Goal: Information Seeking & Learning: Find specific fact

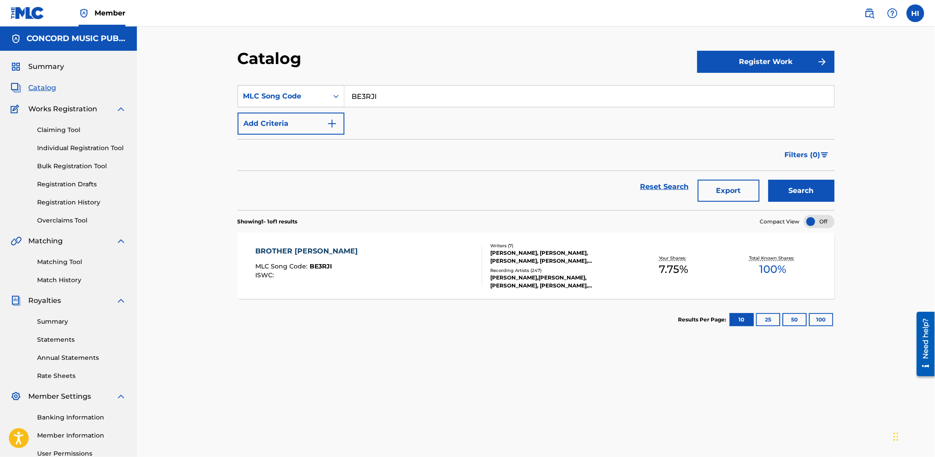
click at [387, 96] on input "BE3RJI" at bounding box center [589, 96] width 490 height 21
click at [786, 191] on button "Search" at bounding box center [801, 191] width 66 height 22
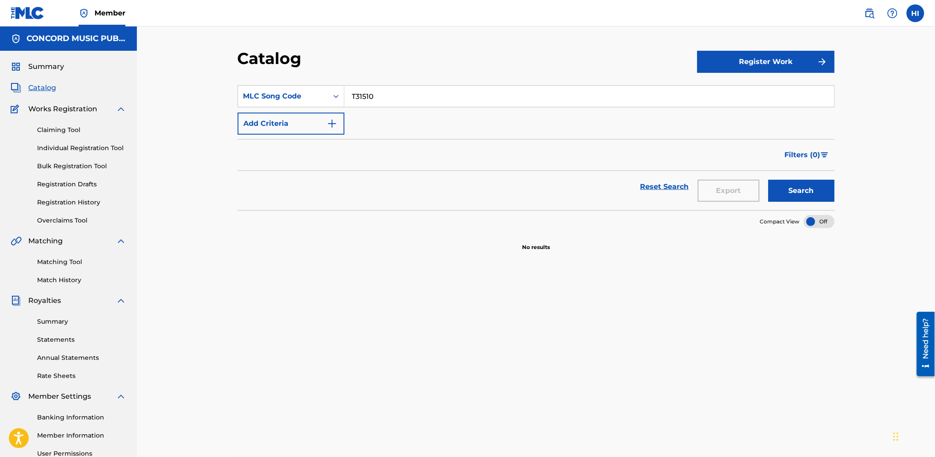
click at [402, 86] on input "T31510" at bounding box center [589, 96] width 490 height 21
paste input "DS42YC"
click at [830, 187] on button "Search" at bounding box center [801, 191] width 66 height 22
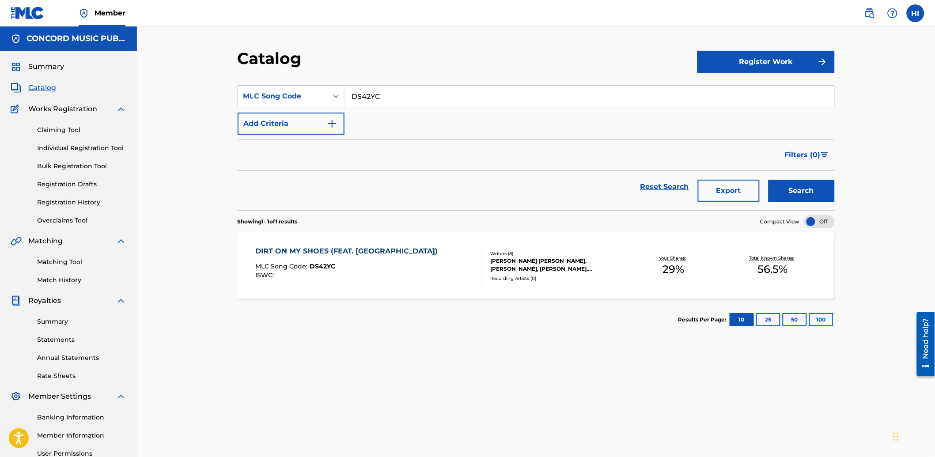
click at [366, 100] on input "DS42YC" at bounding box center [589, 96] width 490 height 21
paste input "CL1A04"
click at [779, 186] on button "Search" at bounding box center [801, 191] width 66 height 22
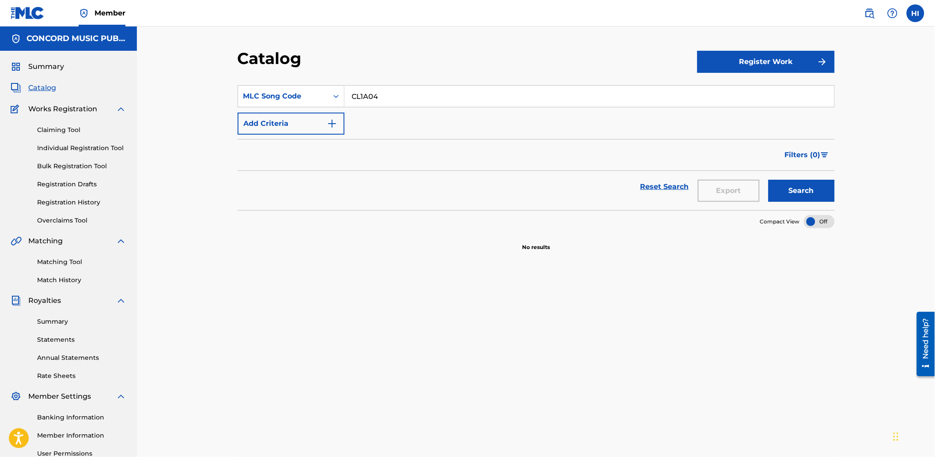
click at [398, 101] on input "CL1A04" at bounding box center [589, 96] width 490 height 21
paste input "GA3MXK"
click at [801, 182] on button "Search" at bounding box center [801, 191] width 66 height 22
click at [381, 96] on input "GA3MXK" at bounding box center [589, 96] width 490 height 21
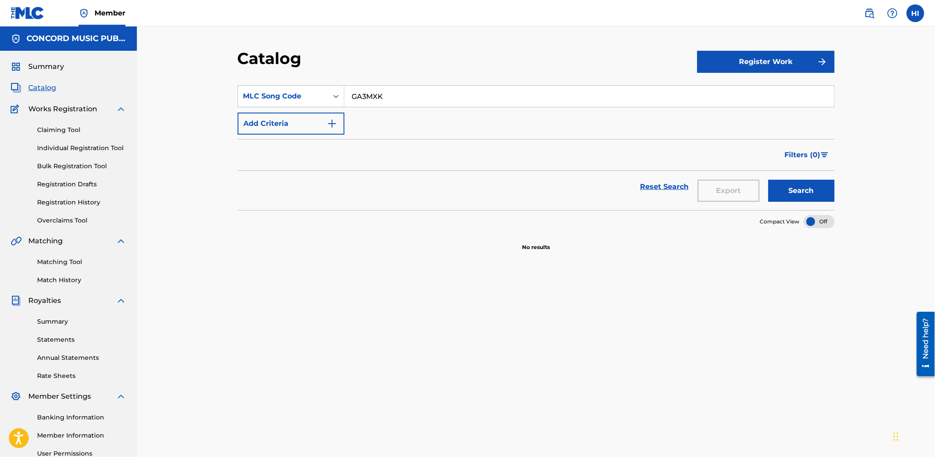
click at [381, 96] on input "GA3MXK" at bounding box center [589, 96] width 490 height 21
paste input "LV9BSB"
click at [786, 195] on button "Search" at bounding box center [801, 191] width 66 height 22
click at [470, 98] on input "LV9BSB" at bounding box center [589, 96] width 490 height 21
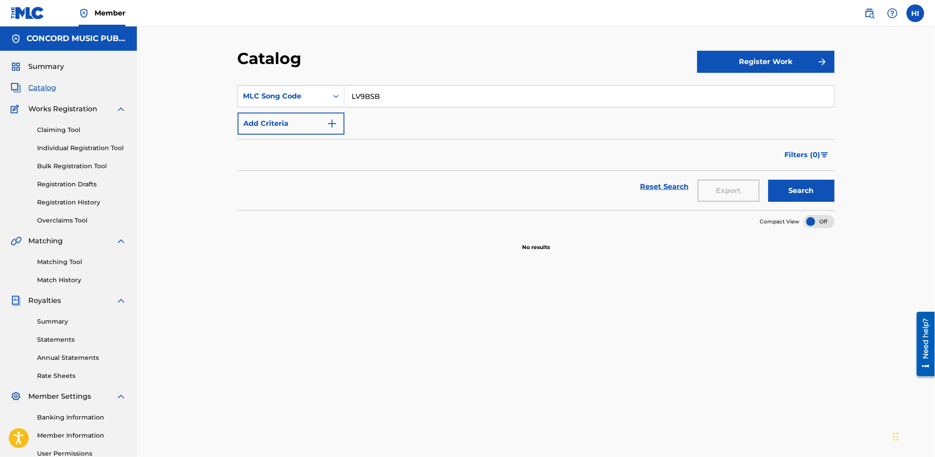
paste input "IC5YWI"
click at [822, 193] on button "Search" at bounding box center [801, 191] width 66 height 22
click at [419, 95] on input "IC5YWI" at bounding box center [589, 96] width 490 height 21
paste input "BB1O5R"
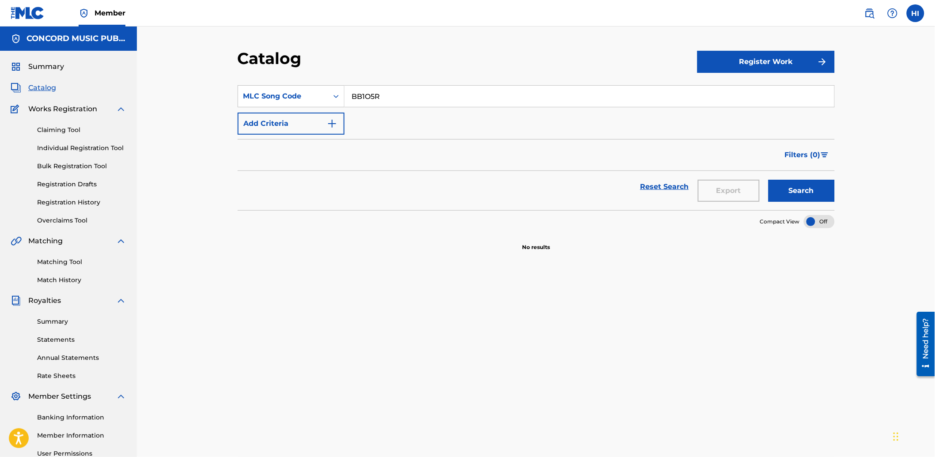
click at [802, 197] on button "Search" at bounding box center [801, 191] width 66 height 22
click at [426, 95] on input "BB1O5R" at bounding box center [589, 96] width 490 height 21
click at [427, 95] on input "BB1O5R" at bounding box center [589, 96] width 490 height 21
paste input "A4485S"
click at [780, 186] on button "Search" at bounding box center [801, 191] width 66 height 22
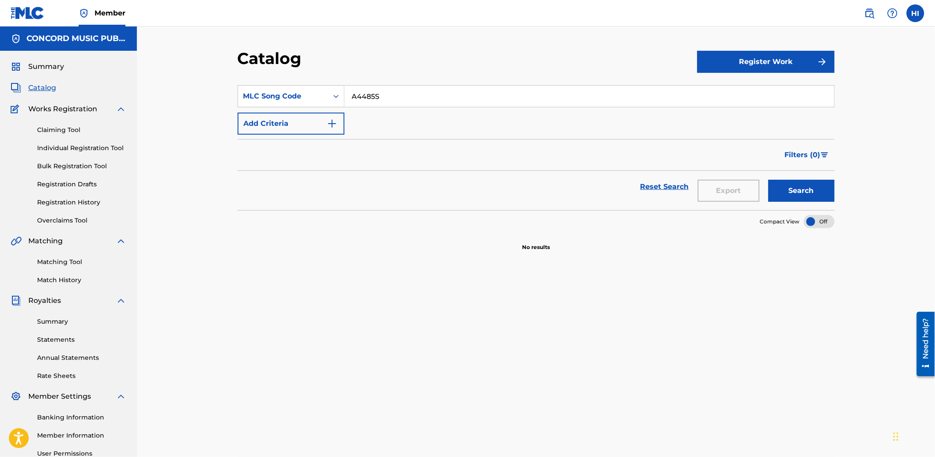
click at [466, 87] on input "A4485S" at bounding box center [589, 96] width 490 height 21
paste input "IY5NHK"
click at [819, 192] on button "Search" at bounding box center [801, 191] width 66 height 22
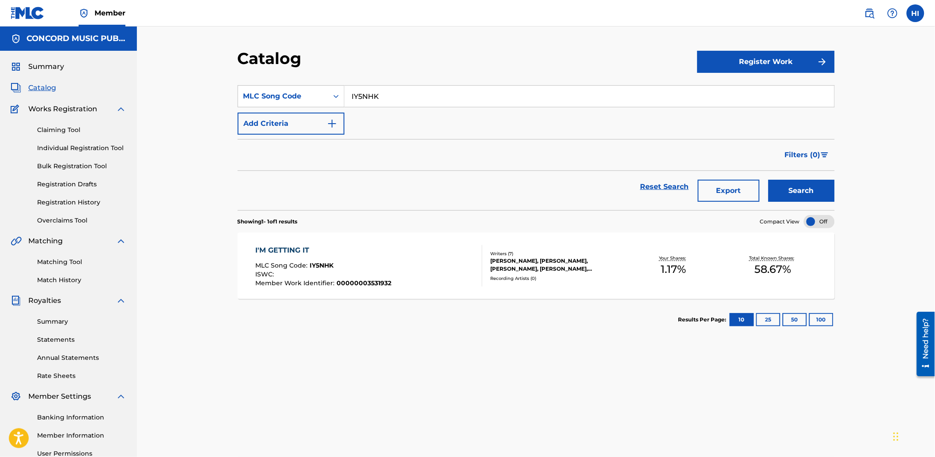
click at [394, 95] on input "IY5NHK" at bounding box center [589, 96] width 490 height 21
paste input "OV9A9N"
click at [814, 192] on button "Search" at bounding box center [801, 191] width 66 height 22
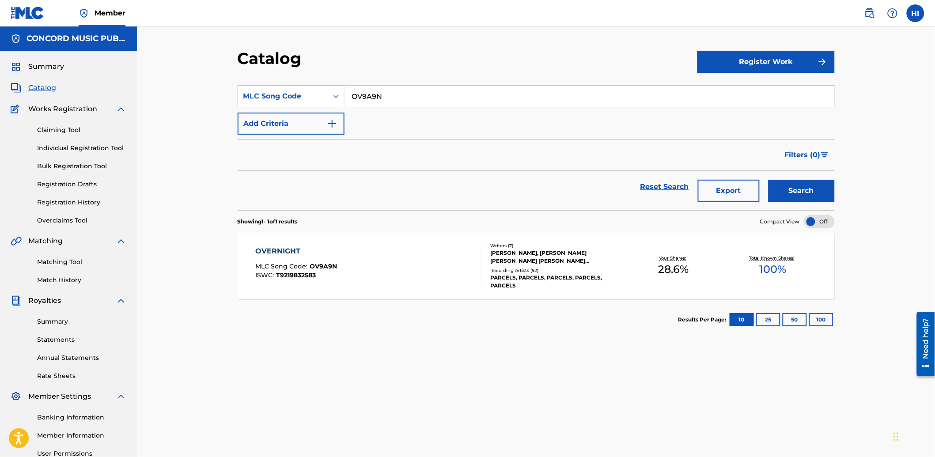
click at [382, 108] on div "SearchWithCriteria0be9f871-15b7-4b7d-82fe-d39b4c94abf7 MLC Song Code OV9A9N Add…" at bounding box center [536, 109] width 597 height 49
click at [385, 101] on input "OV9A9N" at bounding box center [589, 96] width 490 height 21
paste input "R10591"
click at [805, 195] on button "Search" at bounding box center [801, 191] width 66 height 22
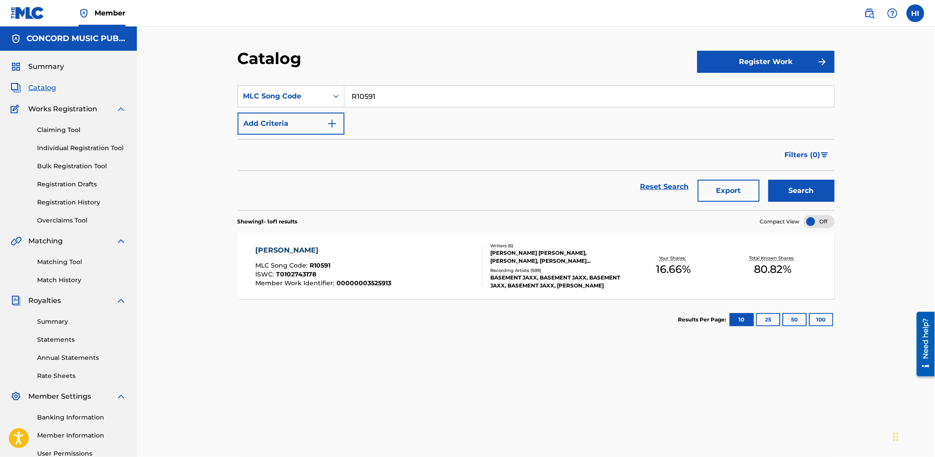
click at [377, 98] on input "R10591" at bounding box center [589, 96] width 490 height 21
paste input "M4469B"
click at [815, 192] on button "Search" at bounding box center [801, 191] width 66 height 22
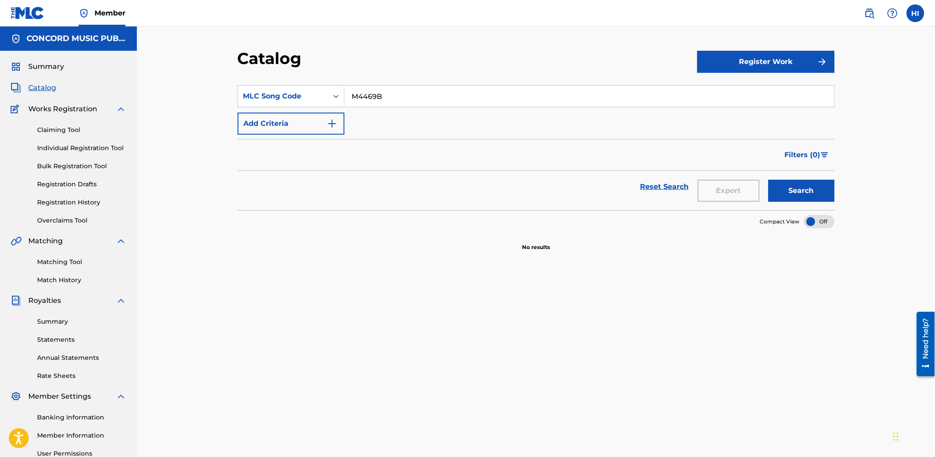
click at [428, 105] on input "M4469B" at bounding box center [589, 96] width 490 height 21
click at [428, 104] on input "M4469B" at bounding box center [589, 96] width 490 height 21
paste input "AW5HFR"
click at [812, 185] on button "Search" at bounding box center [801, 191] width 66 height 22
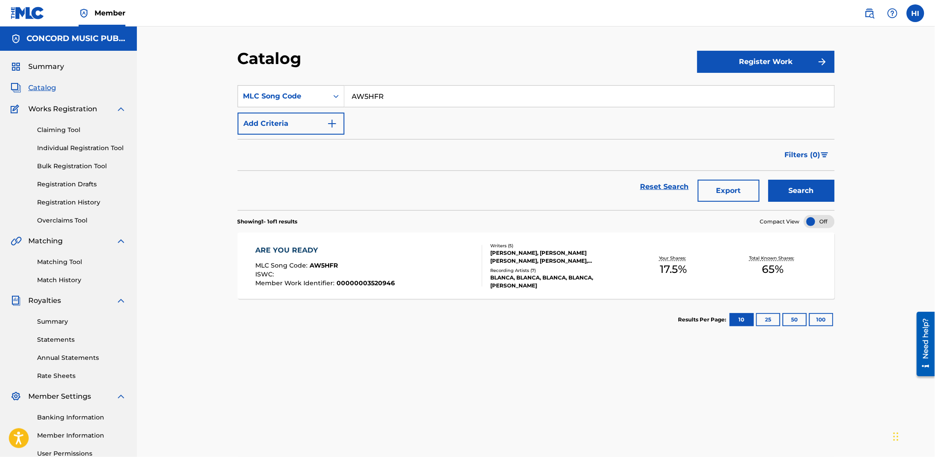
click at [387, 87] on input "AW5HFR" at bounding box center [589, 96] width 490 height 21
paste input "NC9NO"
click at [804, 192] on button "Search" at bounding box center [801, 191] width 66 height 22
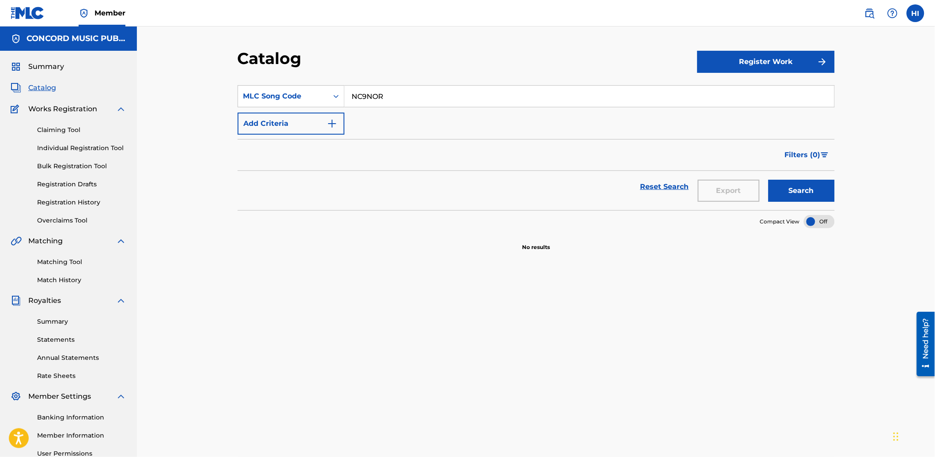
click at [442, 98] on input "NC9NOR" at bounding box center [589, 96] width 490 height 21
paste input "DR2BHE / DQ43WC"
click at [407, 93] on input "DR2BHE / DQ43WC" at bounding box center [589, 96] width 490 height 21
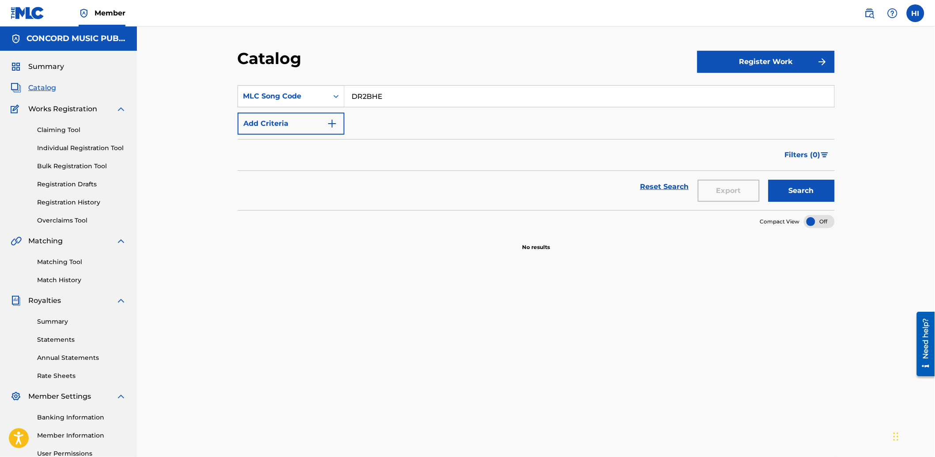
click at [768, 180] on button "Search" at bounding box center [801, 191] width 66 height 22
click at [407, 93] on input "DR2BHE" at bounding box center [589, 96] width 490 height 21
paste input "Q43WC"
click at [798, 188] on button "Search" at bounding box center [801, 191] width 66 height 22
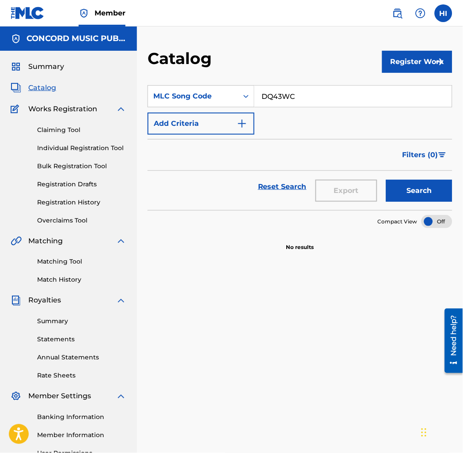
click at [271, 92] on input "DQ43WC" at bounding box center [352, 96] width 197 height 21
paste input "WC71T2"
click at [415, 184] on button "Search" at bounding box center [419, 191] width 66 height 22
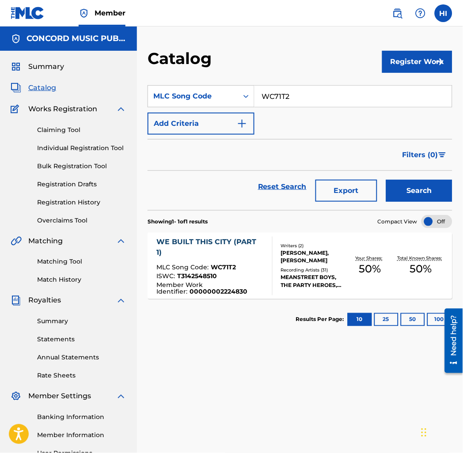
click at [285, 90] on input "WC71T2" at bounding box center [352, 96] width 197 height 21
paste input "S3096A"
click at [419, 180] on button "Search" at bounding box center [419, 191] width 66 height 22
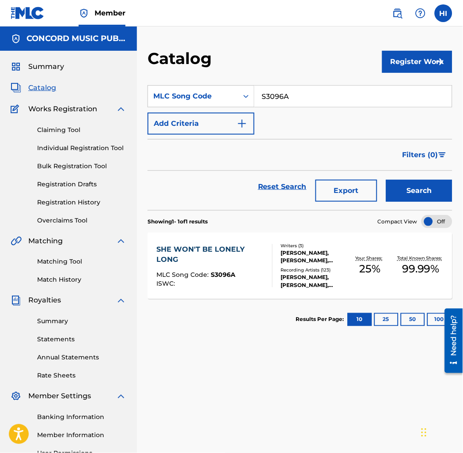
click at [278, 90] on input "S3096A" at bounding box center [352, 96] width 197 height 21
paste input "BE3OQQ"
click at [422, 190] on button "Search" at bounding box center [419, 191] width 66 height 22
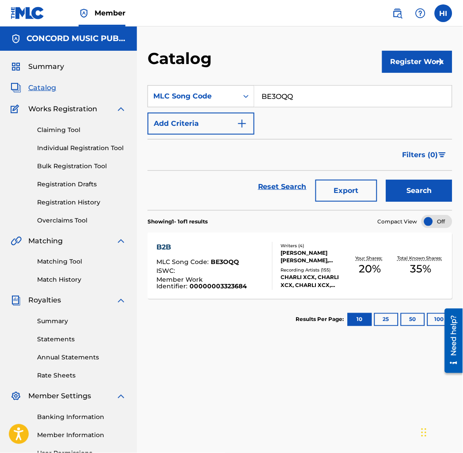
click at [276, 102] on input "BE3OQQ" at bounding box center [352, 96] width 197 height 21
paste input "V79LY"
click at [406, 180] on button "Search" at bounding box center [419, 191] width 66 height 22
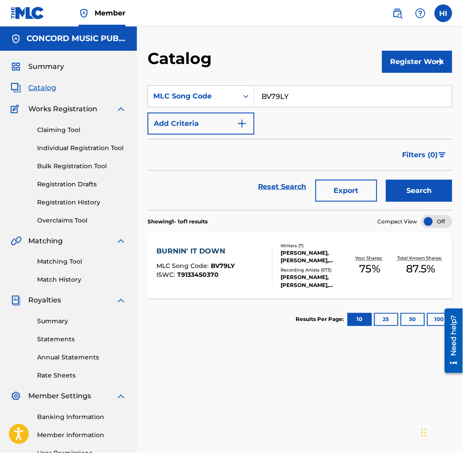
click at [279, 102] on input "BV79LY" at bounding box center [352, 96] width 197 height 21
paste input "TC5LD6"
click at [411, 183] on button "Search" at bounding box center [419, 191] width 66 height 22
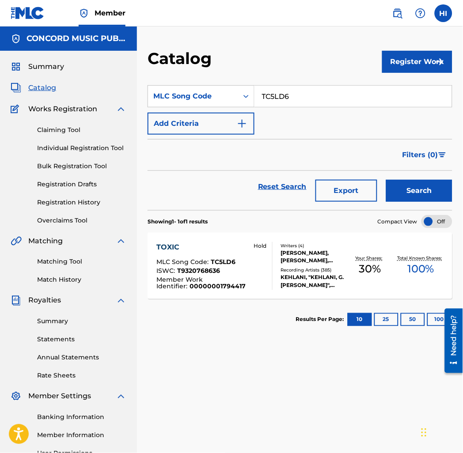
click at [345, 94] on input "TC5LD6" at bounding box center [352, 96] width 197 height 21
click at [345, 93] on input "TC5LD6" at bounding box center [352, 96] width 197 height 21
paste input "ER88YC"
click at [406, 178] on div "Search" at bounding box center [416, 187] width 71 height 32
click at [408, 184] on button "Search" at bounding box center [419, 191] width 66 height 22
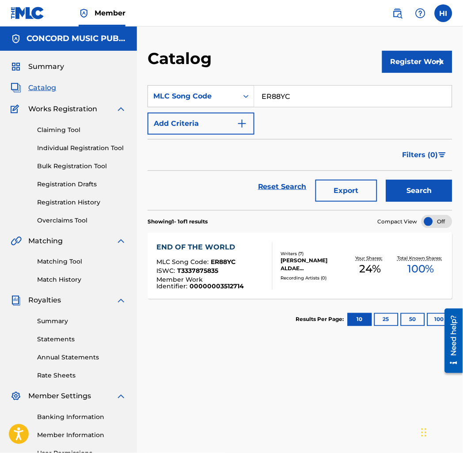
click at [279, 103] on input "ER88YC" at bounding box center [352, 96] width 197 height 21
paste input "S73675"
click at [396, 187] on button "Search" at bounding box center [419, 191] width 66 height 22
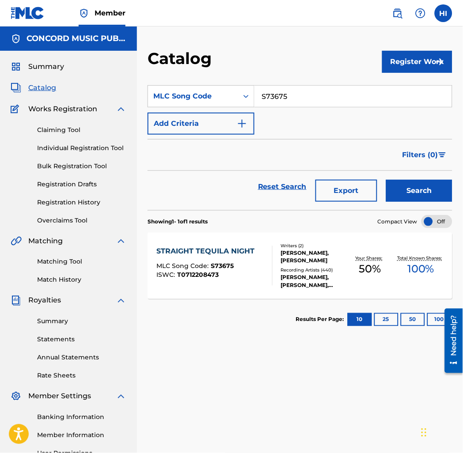
click at [291, 104] on input "S73675" at bounding box center [352, 96] width 197 height 21
paste input "EA0UHW"
click at [409, 186] on button "Search" at bounding box center [419, 191] width 66 height 22
click at [272, 92] on input "EA0UHW" at bounding box center [352, 96] width 197 height 21
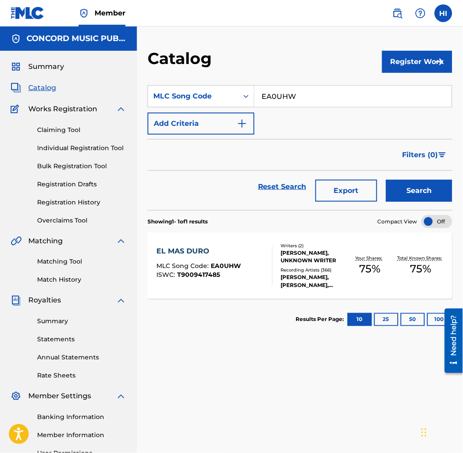
click at [272, 92] on input "EA0UHW" at bounding box center [352, 96] width 197 height 21
paste input "X9455D"
click at [404, 192] on button "Search" at bounding box center [419, 191] width 66 height 22
click at [275, 94] on input "X9455D" at bounding box center [352, 96] width 197 height 21
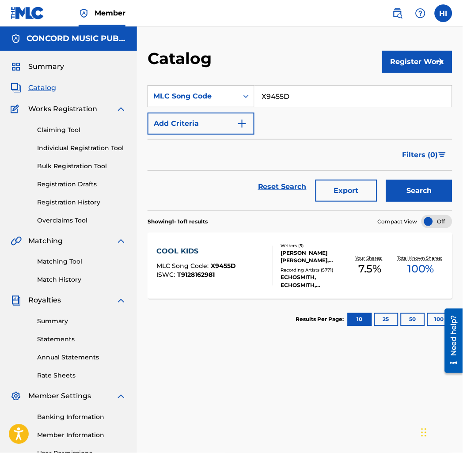
paste input "Z2333Y"
click at [412, 184] on button "Search" at bounding box center [419, 191] width 66 height 22
click at [327, 99] on input "Z2333Y" at bounding box center [352, 96] width 197 height 21
paste input "BV79L"
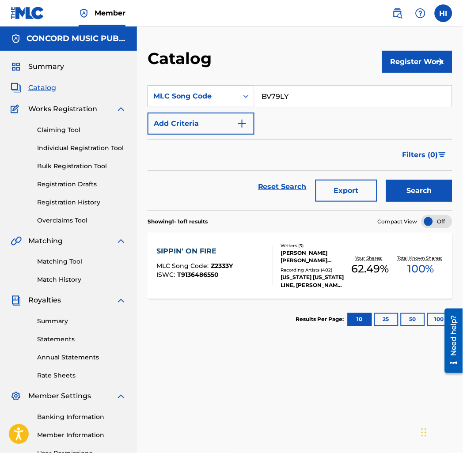
click at [418, 193] on button "Search" at bounding box center [419, 191] width 66 height 22
click at [304, 94] on input "BV79LY" at bounding box center [352, 96] width 197 height 21
paste input "TD4FSQ"
click at [422, 195] on button "Search" at bounding box center [419, 191] width 66 height 22
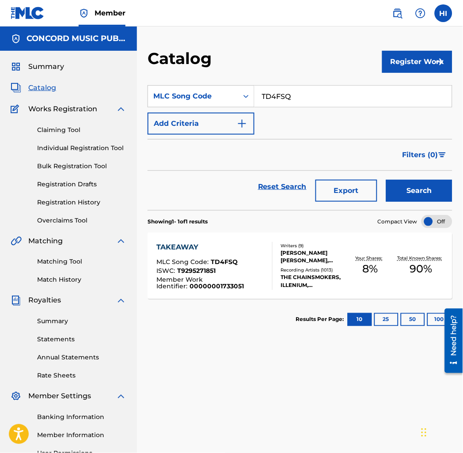
click at [325, 84] on section "SearchWithCriteria0be9f871-15b7-4b7d-82fe-d39b4c94abf7 MLC Song Code TD4FSQ Add…" at bounding box center [299, 143] width 305 height 136
drag, startPoint x: 325, startPoint y: 84, endPoint x: 324, endPoint y: 95, distance: 11.1
click at [324, 95] on input "TD4FSQ" at bounding box center [352, 96] width 197 height 21
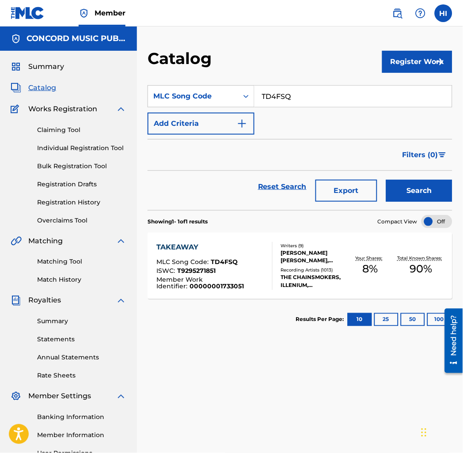
paste input "RB0WYZ"
click at [409, 191] on button "Search" at bounding box center [419, 191] width 66 height 22
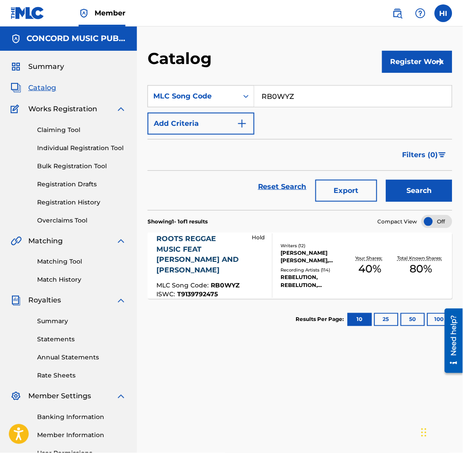
click at [307, 86] on input "RB0WYZ" at bounding box center [352, 96] width 197 height 21
paste input "L97573"
click at [410, 191] on button "Search" at bounding box center [419, 191] width 66 height 22
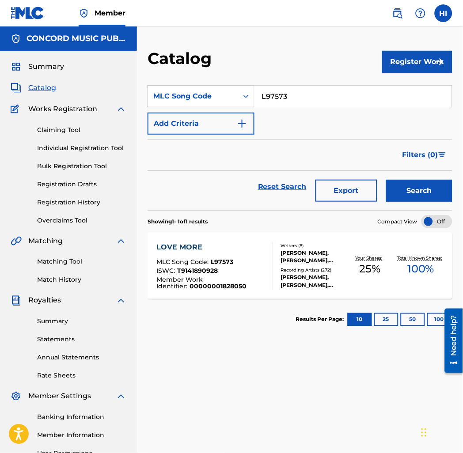
click at [297, 91] on input "L97573" at bounding box center [352, 96] width 197 height 21
paste input "G5091T"
click at [425, 193] on button "Search" at bounding box center [419, 191] width 66 height 22
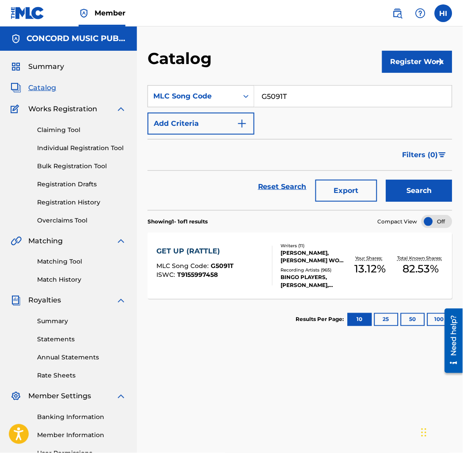
click at [323, 95] on input "G5091T" at bounding box center [352, 96] width 197 height 21
paste input "S06249"
click at [431, 191] on button "Search" at bounding box center [419, 191] width 66 height 22
click at [288, 100] on input "S06249" at bounding box center [352, 96] width 197 height 21
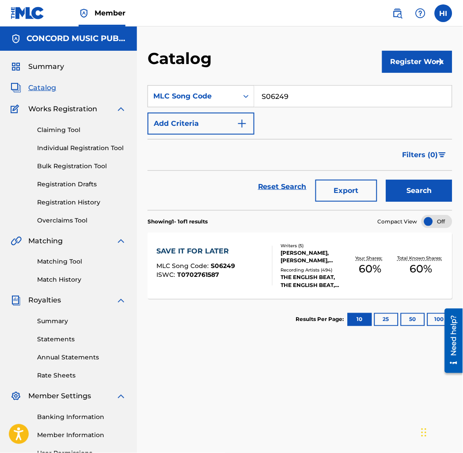
click at [288, 100] on input "S06249" at bounding box center [352, 96] width 197 height 21
paste input "T8138Y"
click at [408, 190] on button "Search" at bounding box center [419, 191] width 66 height 22
click at [333, 98] on input "T8138Y" at bounding box center [352, 96] width 197 height 21
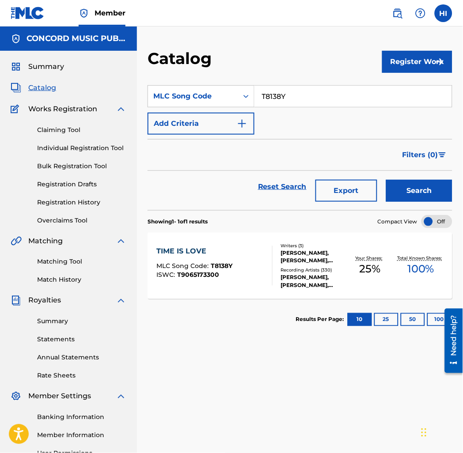
paste input "GV7CQ4"
click at [418, 192] on button "Search" at bounding box center [419, 191] width 66 height 22
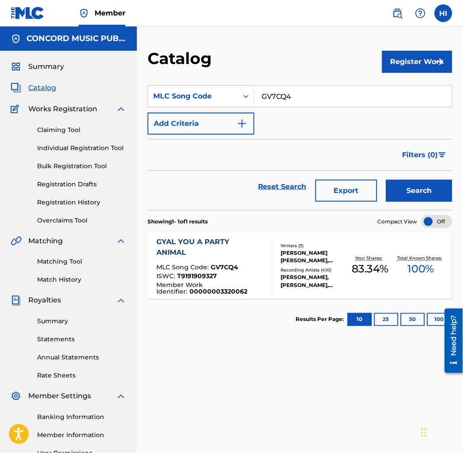
click at [279, 96] on input "GV7CQ4" at bounding box center [352, 96] width 197 height 21
paste input "SD8JNG"
click at [419, 188] on button "Search" at bounding box center [419, 191] width 66 height 22
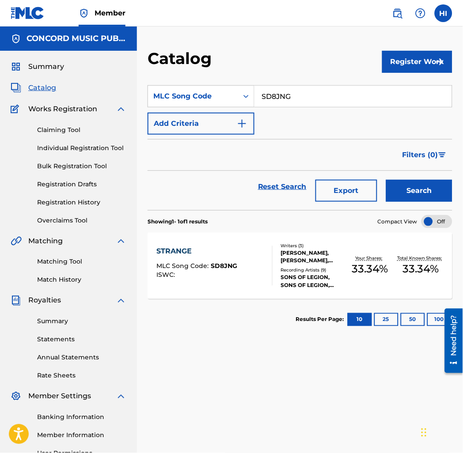
click at [323, 96] on input "SD8JNG" at bounding box center [352, 96] width 197 height 21
paste input "W4754T"
click at [411, 186] on button "Search" at bounding box center [419, 191] width 66 height 22
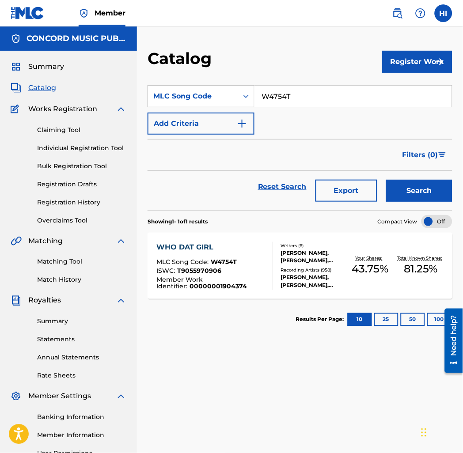
click at [298, 89] on input "W4754T" at bounding box center [352, 96] width 197 height 21
paste input "HA28U7"
click at [414, 191] on button "Search" at bounding box center [419, 191] width 66 height 22
click at [310, 92] on input "HA28U7" at bounding box center [352, 96] width 197 height 21
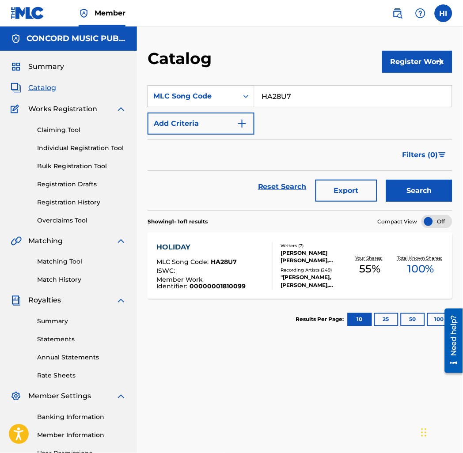
click at [310, 92] on input "HA28U7" at bounding box center [352, 96] width 197 height 21
paste input "G5091T"
click at [414, 191] on button "Search" at bounding box center [419, 191] width 66 height 22
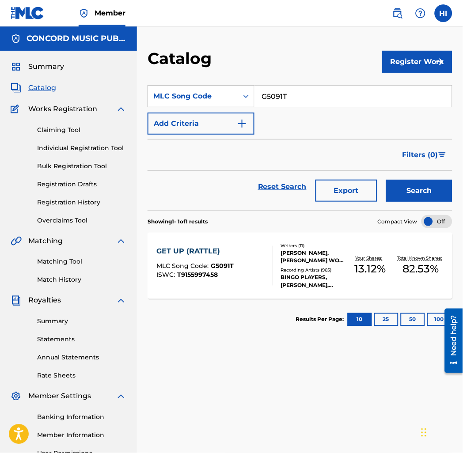
click at [280, 99] on input "G5091T" at bounding box center [352, 96] width 197 height 21
paste input "BB3QR7"
click at [400, 195] on button "Search" at bounding box center [419, 191] width 66 height 22
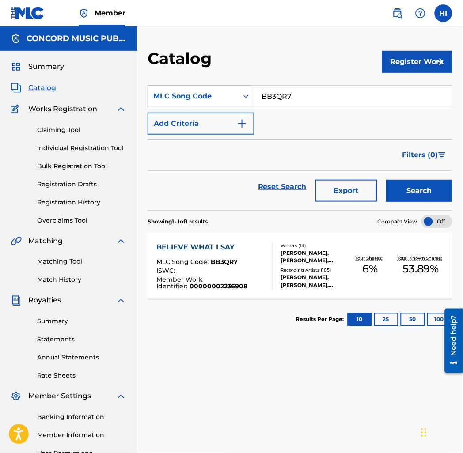
click at [298, 102] on input "BB3QR7" at bounding box center [352, 96] width 197 height 21
paste input "LR4GFZ"
click at [404, 186] on button "Search" at bounding box center [419, 191] width 66 height 22
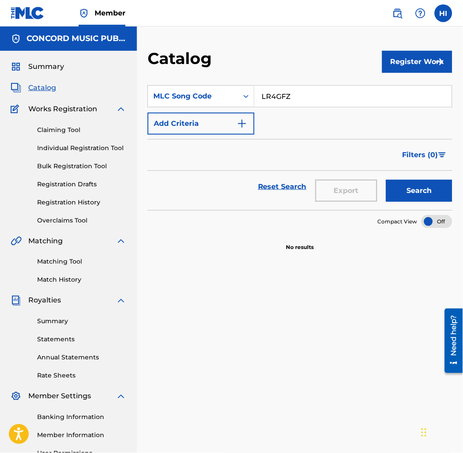
click at [291, 98] on input "LR4GFZ" at bounding box center [352, 96] width 197 height 21
click at [417, 190] on button "Search" at bounding box center [419, 191] width 66 height 22
click at [283, 94] on input "LR4GFZ" at bounding box center [352, 96] width 197 height 21
click at [281, 93] on input "LR4GFZ" at bounding box center [352, 96] width 197 height 21
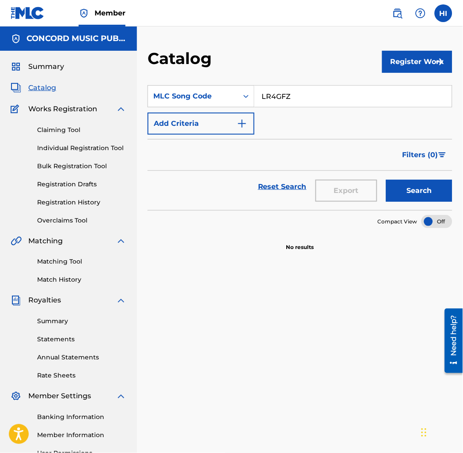
paste input "LR66TP"
click at [346, 94] on input "LR4GLR66TPFZ" at bounding box center [352, 96] width 197 height 21
paste input "66TP"
click at [414, 195] on button "Search" at bounding box center [419, 191] width 66 height 22
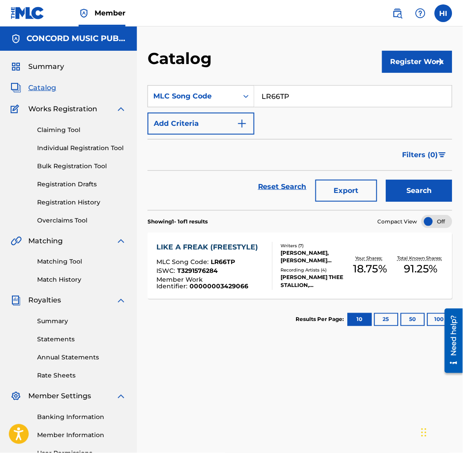
click at [314, 94] on input "LR66TP" at bounding box center [352, 96] width 197 height 21
paste input "BC4X3D"
click at [418, 189] on button "Search" at bounding box center [419, 191] width 66 height 22
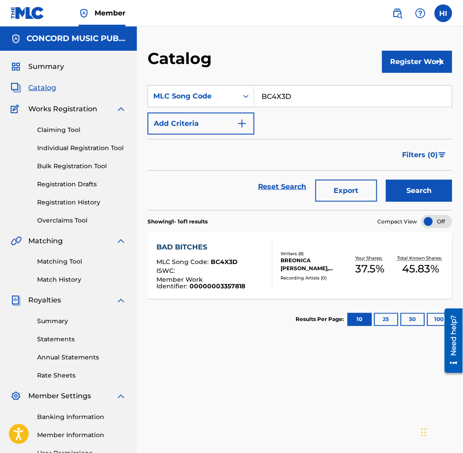
click at [347, 94] on input "BC4X3D" at bounding box center [352, 96] width 197 height 21
paste input "WV9EQO"
click at [416, 191] on button "Search" at bounding box center [419, 191] width 66 height 22
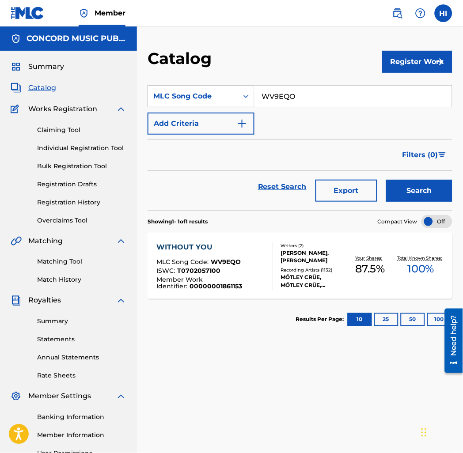
click at [343, 96] on input "WV9EQO" at bounding box center [352, 96] width 197 height 21
paste input "P3708F"
click at [429, 189] on button "Search" at bounding box center [419, 191] width 66 height 22
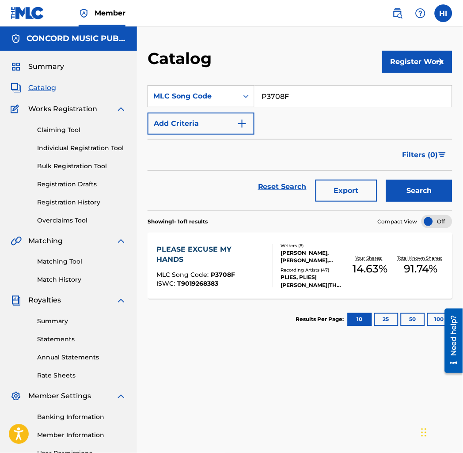
click at [303, 104] on input "P3708F" at bounding box center [352, 96] width 197 height 21
paste input "H2606K"
click at [420, 191] on button "Search" at bounding box center [419, 191] width 66 height 22
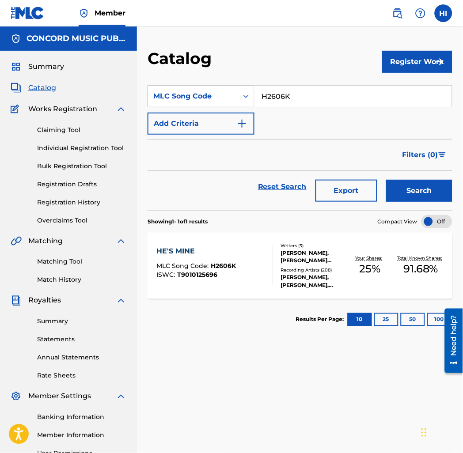
click at [288, 98] on input "H2606K" at bounding box center [352, 96] width 197 height 21
paste input "O3604P"
click at [429, 194] on button "Search" at bounding box center [419, 191] width 66 height 22
click at [289, 103] on input "O3604P" at bounding box center [352, 96] width 197 height 21
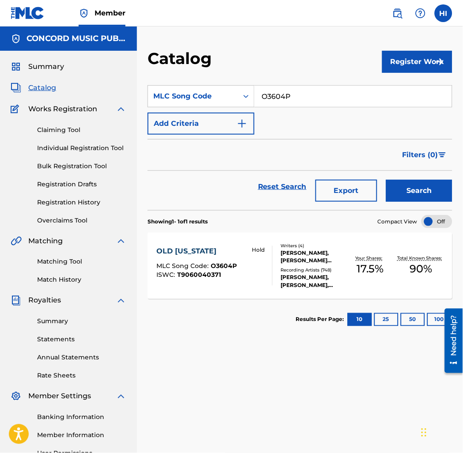
click at [289, 103] on input "O3604P" at bounding box center [352, 96] width 197 height 21
paste input "K34502"
click at [405, 183] on button "Search" at bounding box center [419, 191] width 66 height 22
click at [297, 101] on input "K34502" at bounding box center [352, 96] width 197 height 21
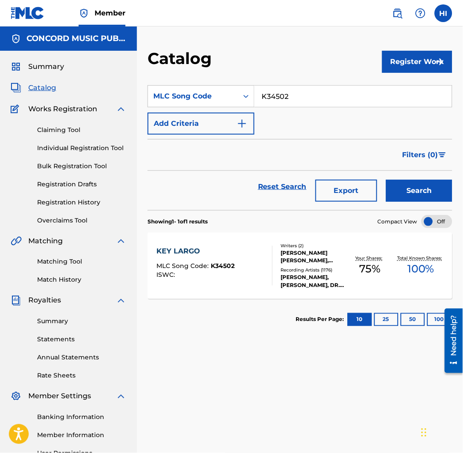
paste input "TW7U08"
click at [404, 186] on button "Search" at bounding box center [419, 191] width 66 height 22
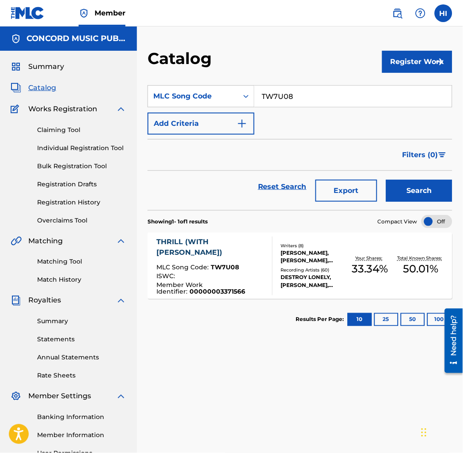
click at [298, 91] on input "TW7U08" at bounding box center [352, 96] width 197 height 21
click at [300, 89] on input "TW7U08" at bounding box center [352, 96] width 197 height 21
paste input "MH5M90"
click at [323, 91] on input "TW7U08MH5M90" at bounding box center [352, 96] width 197 height 21
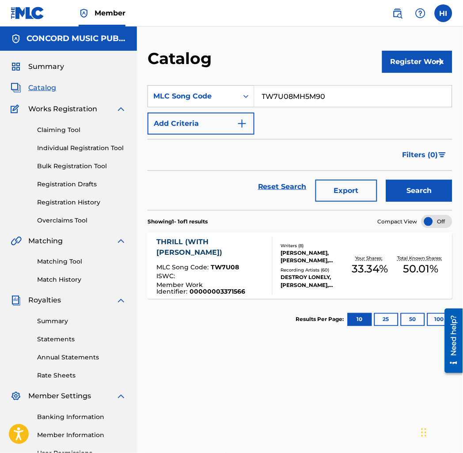
paste input "Search Form"
click at [408, 186] on button "Search" at bounding box center [419, 191] width 66 height 22
click at [289, 98] on input "MH5M90" at bounding box center [352, 96] width 197 height 21
click at [288, 98] on input "MH5M90" at bounding box center [352, 96] width 197 height 21
paste input "WV7IKB"
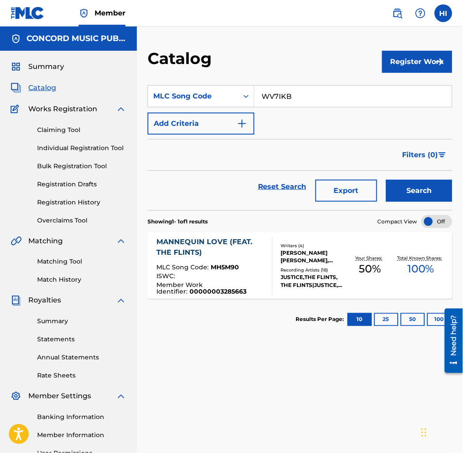
click at [404, 180] on button "Search" at bounding box center [419, 191] width 66 height 22
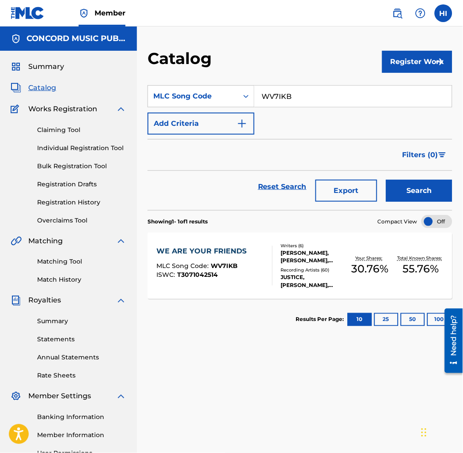
click at [345, 103] on input "WV7IKB" at bounding box center [352, 96] width 197 height 21
click at [345, 102] on input "WV7IKB" at bounding box center [352, 96] width 197 height 21
paste input "BV8HI1"
click at [409, 187] on button "Search" at bounding box center [419, 191] width 66 height 22
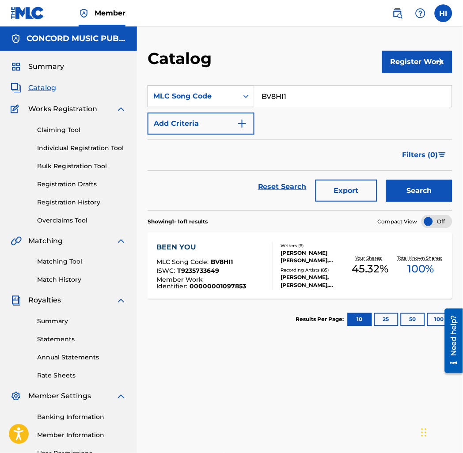
click at [291, 105] on input "BV8HI1" at bounding box center [352, 96] width 197 height 21
click at [291, 104] on input "BV8HI1" at bounding box center [352, 96] width 197 height 21
paste input "J3474Z"
click at [404, 183] on button "Search" at bounding box center [419, 191] width 66 height 22
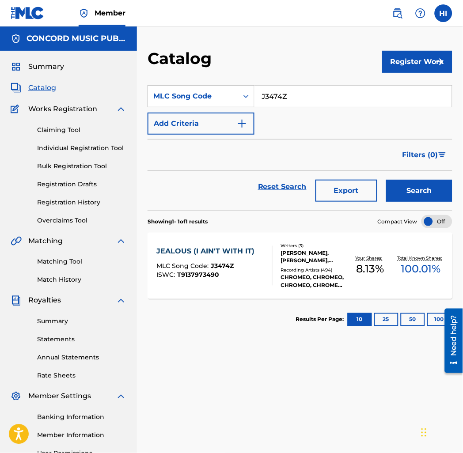
click at [329, 94] on input "J3474Z" at bounding box center [352, 96] width 197 height 21
paste input "LF0AOD"
type input "LF0AOD"
click at [438, 187] on button "Search" at bounding box center [419, 191] width 66 height 22
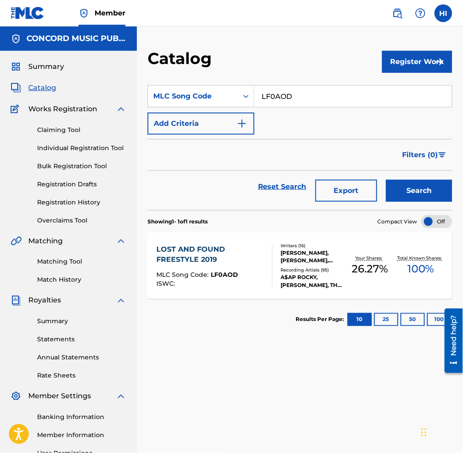
click at [239, 268] on div "LOST AND FOUND FREESTYLE 2019 MLC Song Code : LF0AOD ISWC :" at bounding box center [211, 265] width 108 height 43
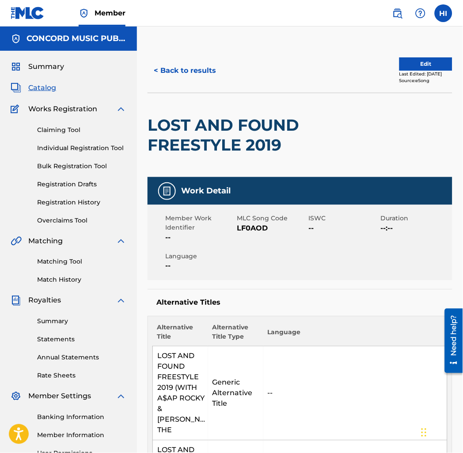
click at [195, 75] on button "< Back to results" at bounding box center [184, 71] width 75 height 22
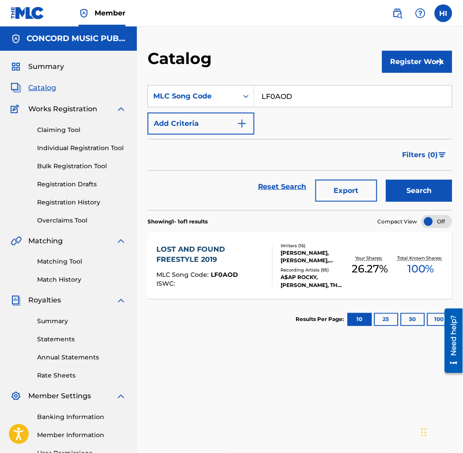
click at [273, 95] on input "LF0AOD" at bounding box center [352, 96] width 197 height 21
paste input "NV7VGO"
type input "NV7VGO"
click at [408, 193] on button "Search" at bounding box center [419, 191] width 66 height 22
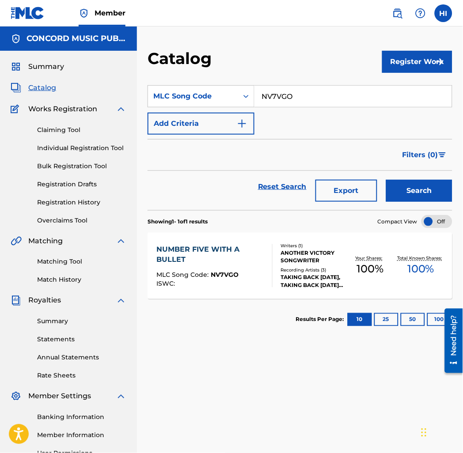
click at [223, 273] on span "NV7VGO" at bounding box center [225, 275] width 28 height 8
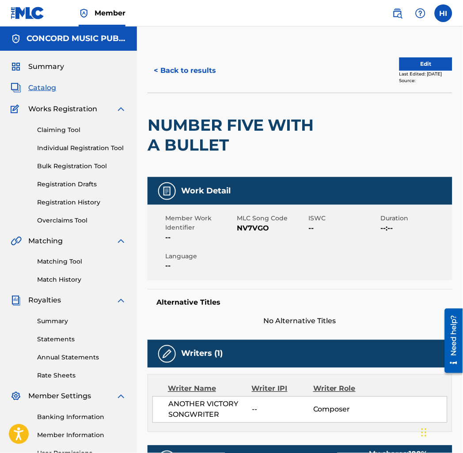
click at [190, 75] on button "< Back to results" at bounding box center [184, 71] width 75 height 22
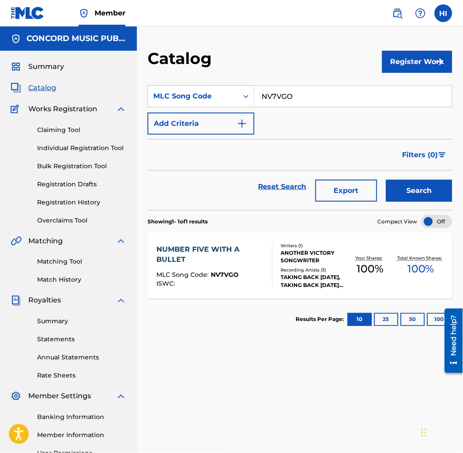
click at [280, 96] on input "NV7VGO" at bounding box center [352, 96] width 197 height 21
paste input "CB57NJ"
type input "CB57NJ"
click at [396, 192] on button "Search" at bounding box center [419, 191] width 66 height 22
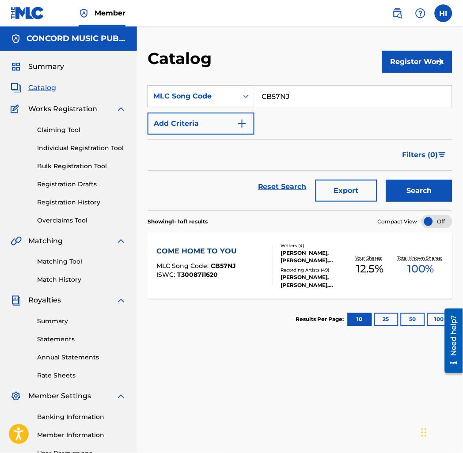
click at [225, 252] on div "COME HOME TO YOU" at bounding box center [199, 251] width 85 height 11
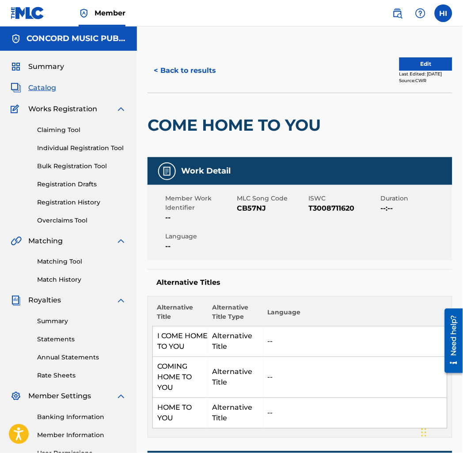
click at [177, 71] on button "< Back to results" at bounding box center [184, 71] width 75 height 22
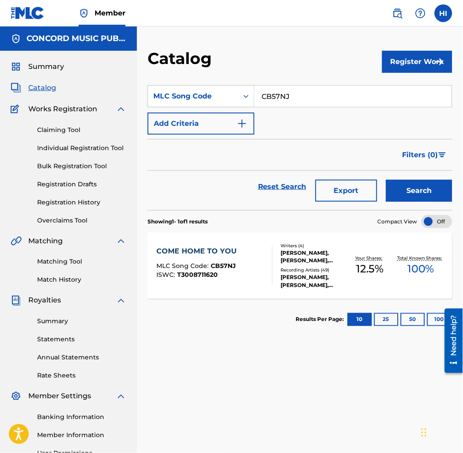
click at [276, 91] on input "CB57NJ" at bounding box center [352, 96] width 197 height 21
paste input "904765"
type input "904765"
click at [402, 183] on button "Search" at bounding box center [419, 191] width 66 height 22
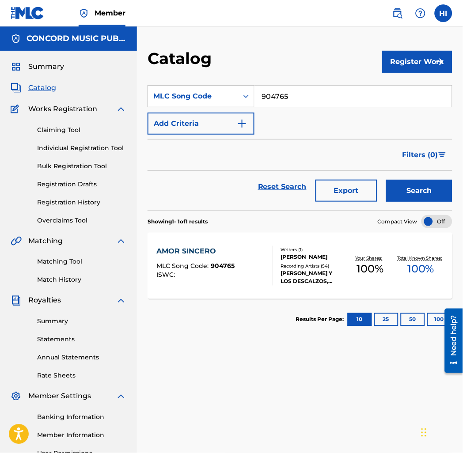
click at [218, 247] on div "AMOR SINCERO" at bounding box center [196, 251] width 78 height 11
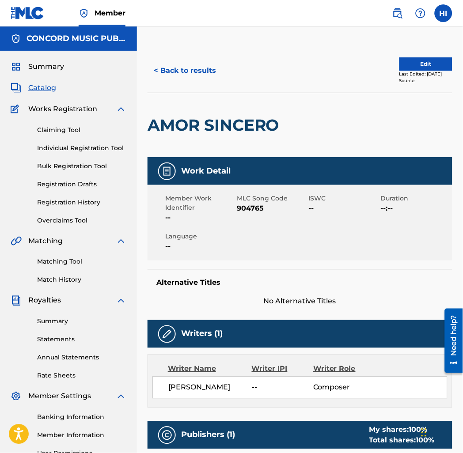
click at [187, 63] on button "< Back to results" at bounding box center [184, 71] width 75 height 22
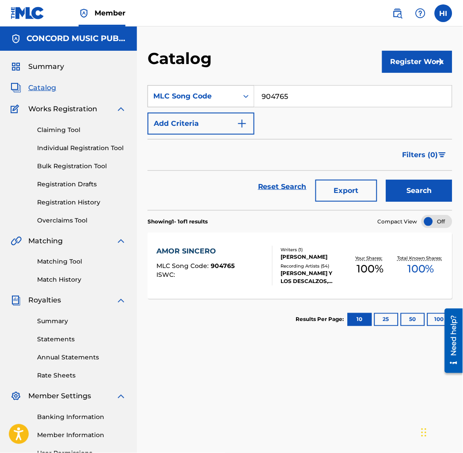
click at [227, 92] on div "MLC Song Code" at bounding box center [192, 96] width 79 height 11
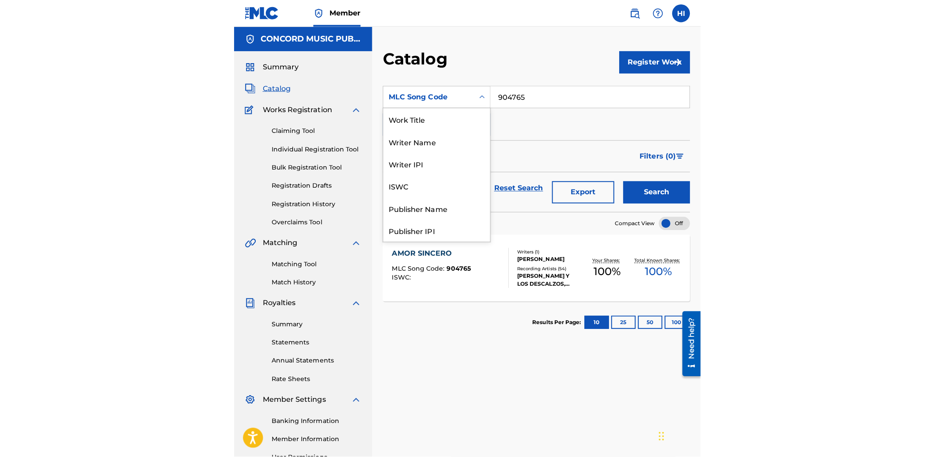
scroll to position [132, 0]
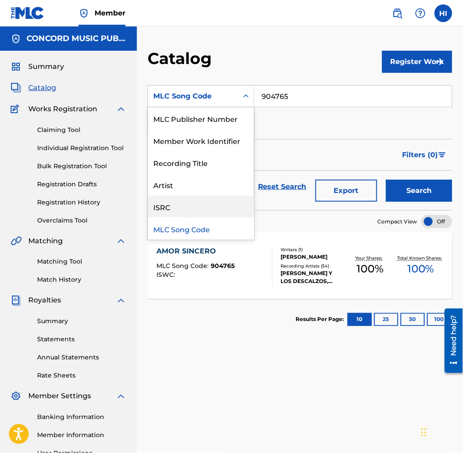
click at [196, 199] on div "ISRC" at bounding box center [201, 207] width 106 height 22
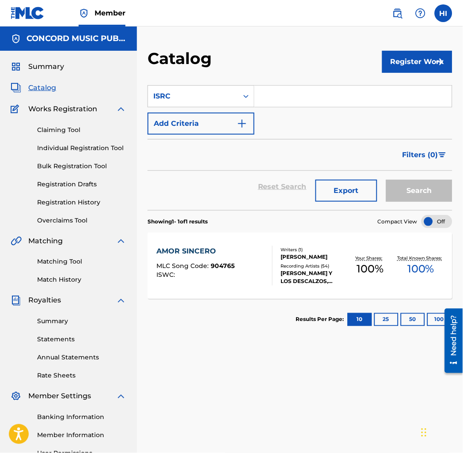
click at [292, 103] on input "Search Form" at bounding box center [352, 96] width 197 height 21
paste input "USUG11300005"
type input "USUG11300005"
click at [415, 201] on button "Search" at bounding box center [419, 191] width 66 height 22
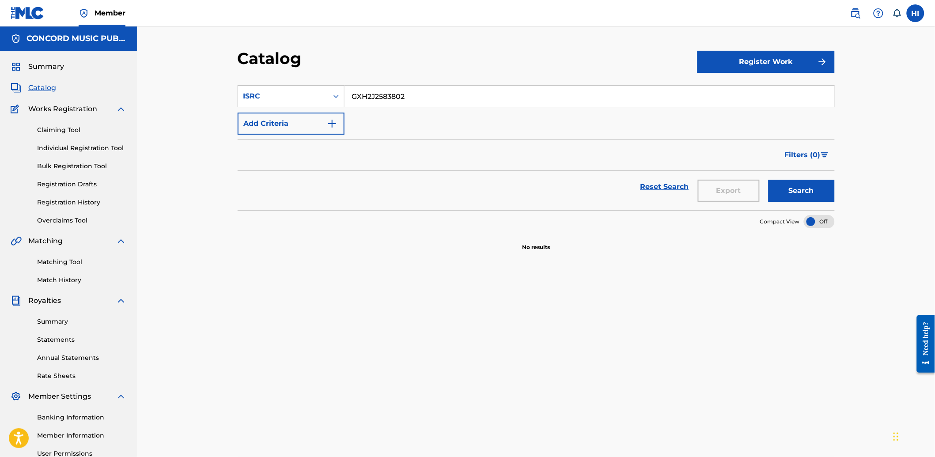
click at [368, 95] on input "GXH2J2583802" at bounding box center [589, 96] width 490 height 21
click at [374, 91] on input "GXH2J2583802" at bounding box center [589, 96] width 490 height 21
paste input "USUG12504831"
drag, startPoint x: 792, startPoint y: 191, endPoint x: 808, endPoint y: 76, distance: 115.9
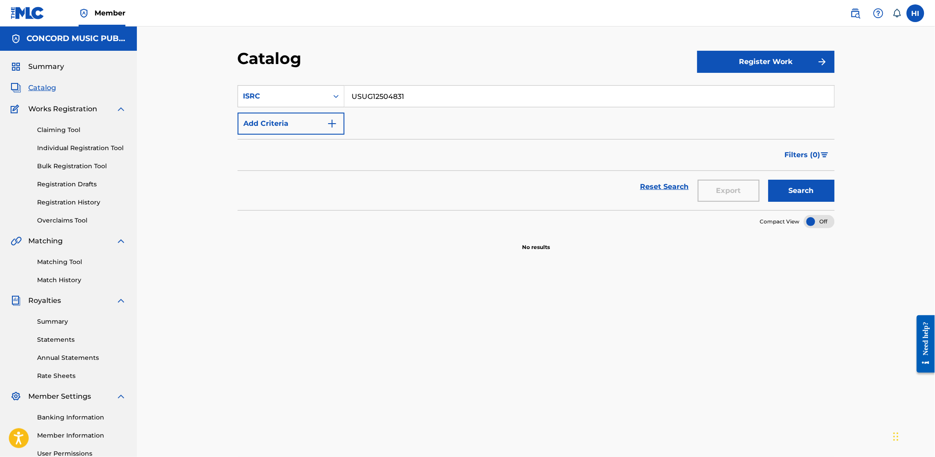
click at [792, 191] on button "Search" at bounding box center [801, 191] width 66 height 22
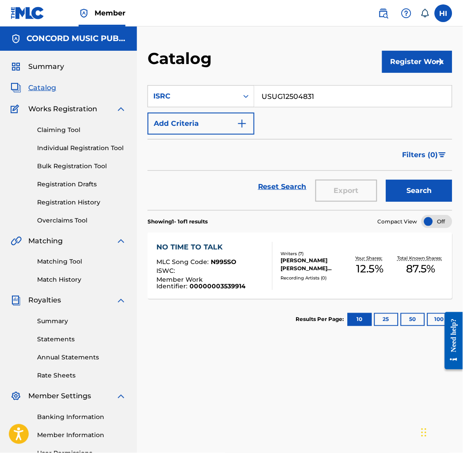
click at [217, 316] on section "Results Per Page: 10 25 50 100" at bounding box center [299, 320] width 305 height 42
click at [298, 96] on input "USUG12504831" at bounding box center [352, 96] width 197 height 21
paste input "QX92503112"
click at [416, 196] on button "Search" at bounding box center [419, 191] width 66 height 22
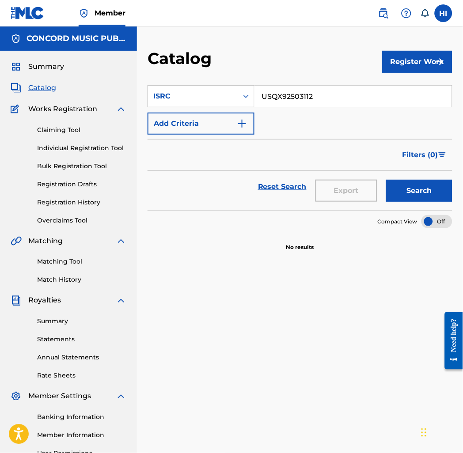
click at [273, 99] on input "USQX92503112" at bounding box center [352, 96] width 197 height 21
paste input "DE1FB2500135"
click at [424, 197] on button "Search" at bounding box center [419, 191] width 66 height 22
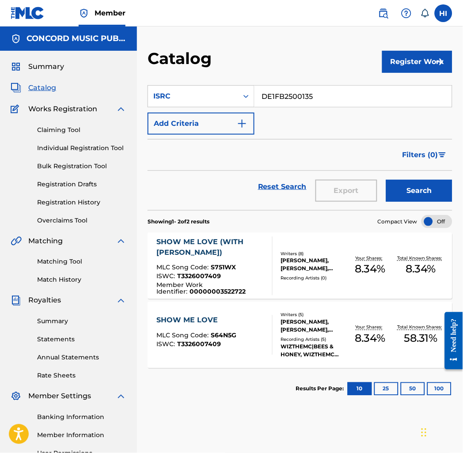
drag, startPoint x: 240, startPoint y: 272, endPoint x: 242, endPoint y: 313, distance: 41.1
click at [240, 273] on div "ISWC : T3326007409" at bounding box center [211, 277] width 108 height 9
click at [242, 321] on div "SHOW ME LOVE MLC Song Code : S64N5G ISWC : T3326007409" at bounding box center [215, 335] width 116 height 40
click at [214, 334] on span "S64N5G" at bounding box center [224, 336] width 26 height 8
click at [206, 258] on div "SHOW ME LOVE (WITH TYLA) MLC Song Code : S751WX ISWC : T3326007409 Member Work …" at bounding box center [211, 266] width 108 height 59
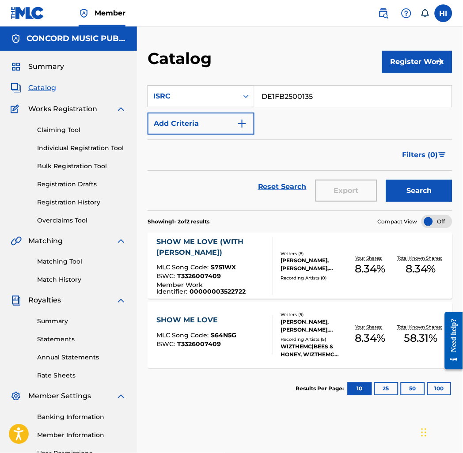
click at [387, 14] on img at bounding box center [383, 13] width 11 height 11
click at [289, 98] on input "DE1FB2500135" at bounding box center [352, 96] width 197 height 21
drag, startPoint x: 289, startPoint y: 98, endPoint x: 298, endPoint y: 99, distance: 9.4
click at [289, 97] on input "DE1FB2500135" at bounding box center [352, 96] width 197 height 21
paste input "USQX92503121"
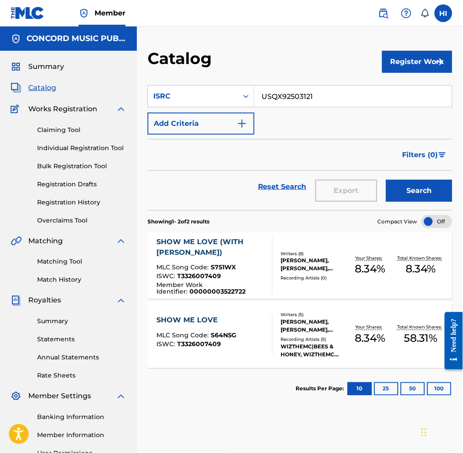
click at [407, 181] on button "Search" at bounding box center [419, 191] width 66 height 22
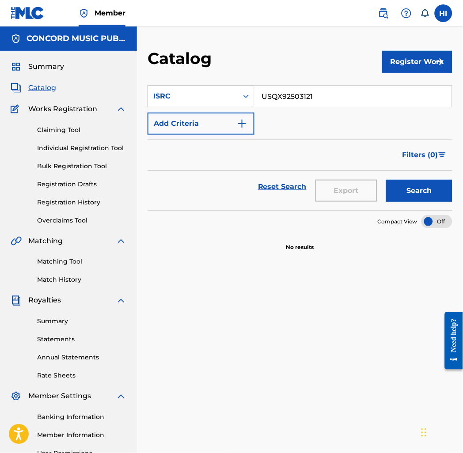
click at [301, 93] on input "USQX92503121" at bounding box center [352, 96] width 197 height 21
paste input "615"
click at [423, 198] on button "Search" at bounding box center [419, 191] width 66 height 22
click at [317, 94] on input "USQX92503615" at bounding box center [352, 96] width 197 height 21
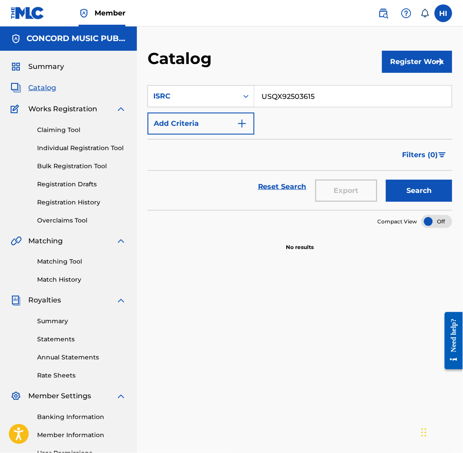
click at [317, 94] on input "USQX92503615" at bounding box center [352, 96] width 197 height 21
paste input "UM72506984"
click at [413, 187] on button "Search" at bounding box center [419, 191] width 66 height 22
click at [318, 94] on input "USUM72506984" at bounding box center [352, 96] width 197 height 21
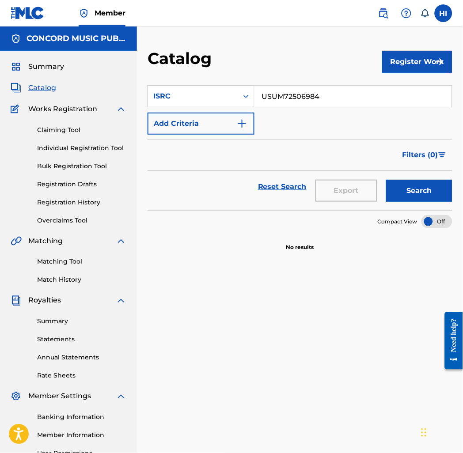
paste input "SM12501901"
click at [400, 182] on button "Search" at bounding box center [419, 191] width 66 height 22
click at [276, 100] on input "USSM12501901" at bounding box center [352, 96] width 197 height 21
paste input "Q4E2400659"
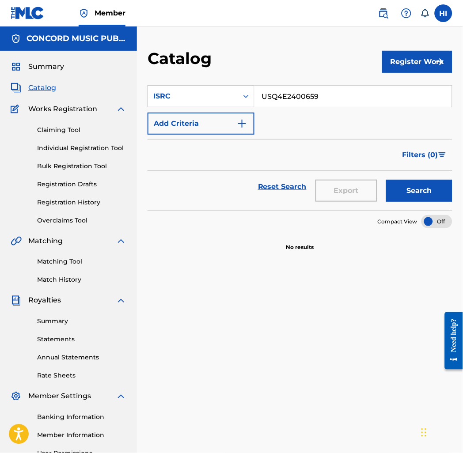
type input "USQ4E2400659"
click at [404, 191] on button "Search" at bounding box center [419, 191] width 66 height 22
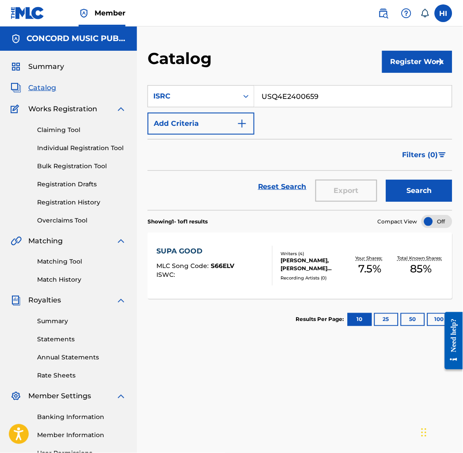
click at [193, 269] on span "MLC Song Code :" at bounding box center [184, 266] width 54 height 8
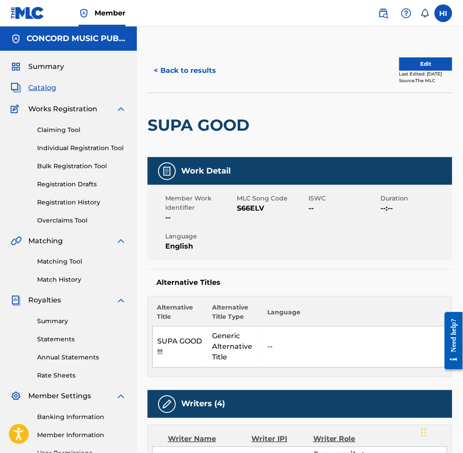
click at [250, 208] on span "S66ELV" at bounding box center [272, 208] width 70 height 11
copy span "S66ELV"
click at [193, 66] on button "< Back to results" at bounding box center [184, 71] width 75 height 22
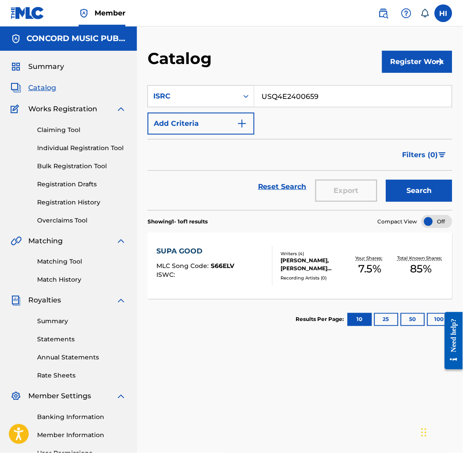
click at [318, 98] on input "USQ4E2400659" at bounding box center [352, 96] width 197 height 21
paste input "RC12403045"
click at [419, 190] on button "Search" at bounding box center [419, 191] width 66 height 22
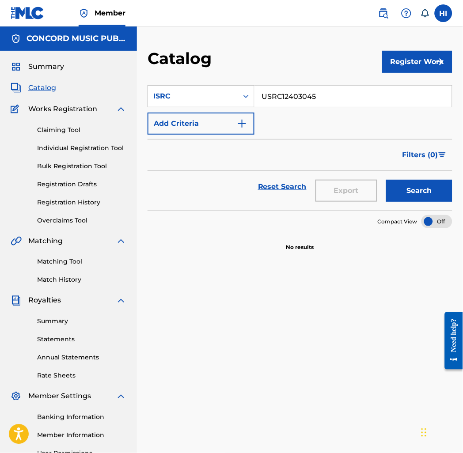
click at [333, 103] on input "USRC12403045" at bounding box center [352, 96] width 197 height 21
paste input "UG12504537"
click at [397, 178] on div "Search" at bounding box center [416, 187] width 71 height 32
click at [400, 185] on button "Search" at bounding box center [419, 191] width 66 height 22
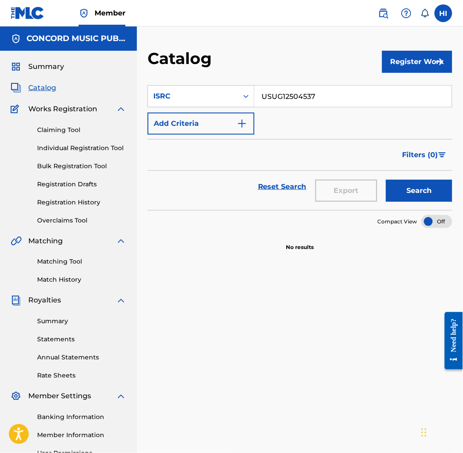
click at [341, 96] on input "USUG12504537" at bounding box center [352, 96] width 197 height 21
paste input "SM11000486"
click at [422, 188] on button "Search" at bounding box center [419, 191] width 66 height 22
click at [356, 94] on input "USSM11000486" at bounding box center [352, 96] width 197 height 21
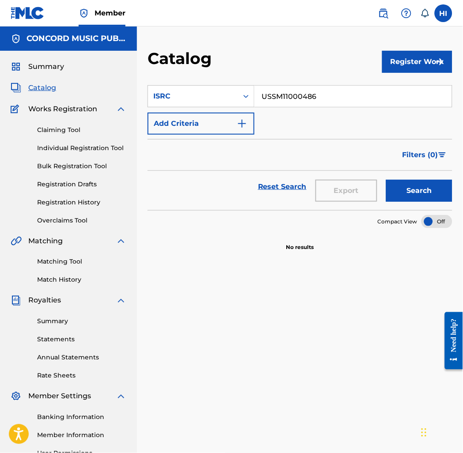
click at [356, 94] on input "USSM11000486" at bounding box center [352, 96] width 197 height 21
paste input "KRA382504430"
click at [423, 196] on button "Search" at bounding box center [419, 191] width 66 height 22
click at [355, 92] on input "KRA382504430" at bounding box center [352, 96] width 197 height 21
click at [355, 91] on input "KRA382504430" at bounding box center [352, 96] width 197 height 21
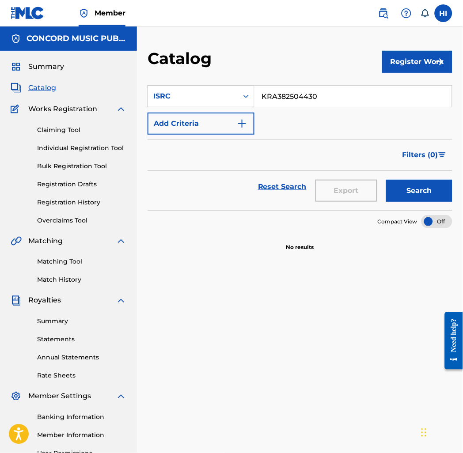
paste input "USUM71904387"
click at [425, 180] on button "Search" at bounding box center [419, 191] width 66 height 22
click at [327, 93] on input "USUM71904387" at bounding box center [352, 96] width 197 height 21
paste input "601626"
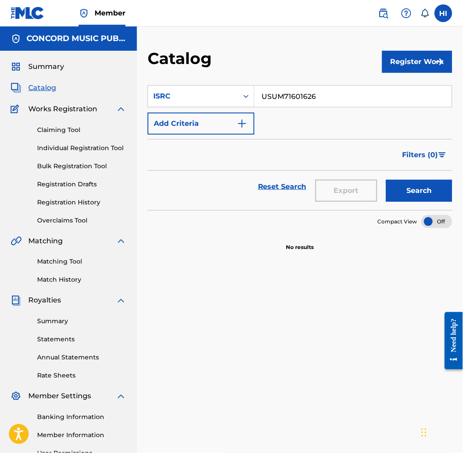
click at [419, 193] on button "Search" at bounding box center [419, 191] width 66 height 22
click at [289, 100] on input "USUM71601626" at bounding box center [352, 96] width 197 height 21
paste input "SM18500625"
drag, startPoint x: 413, startPoint y: 200, endPoint x: 404, endPoint y: 199, distance: 8.8
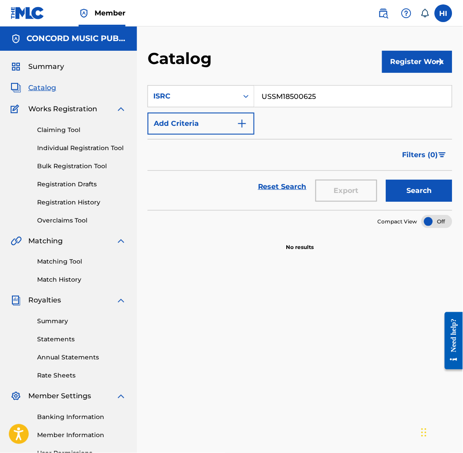
click at [413, 200] on button "Search" at bounding box center [419, 191] width 66 height 22
click at [403, 92] on input "USSM18500625" at bounding box center [352, 96] width 197 height 21
paste input "9909074"
click at [416, 184] on button "Search" at bounding box center [419, 191] width 66 height 22
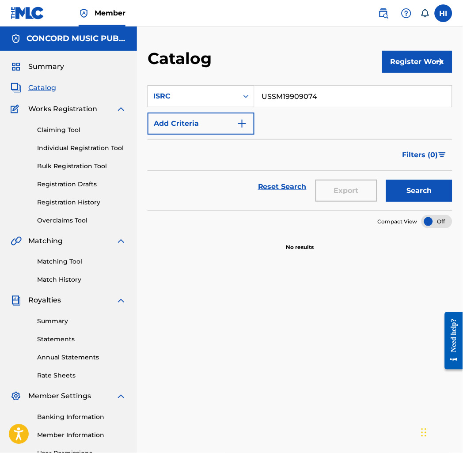
click at [315, 89] on input "USSM19909074" at bounding box center [352, 96] width 197 height 21
click at [315, 88] on input "USSM19909074" at bounding box center [352, 96] width 197 height 21
paste input "FR96X1771849"
click at [412, 190] on button "Search" at bounding box center [419, 191] width 66 height 22
click at [296, 96] on input "FR96X1771849" at bounding box center [352, 96] width 197 height 21
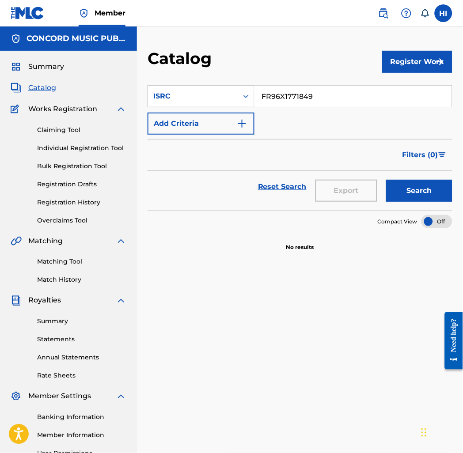
click at [296, 96] on input "FR96X1771849" at bounding box center [352, 96] width 197 height 21
paste input "USTC30794910"
click at [425, 185] on button "Search" at bounding box center [419, 191] width 66 height 22
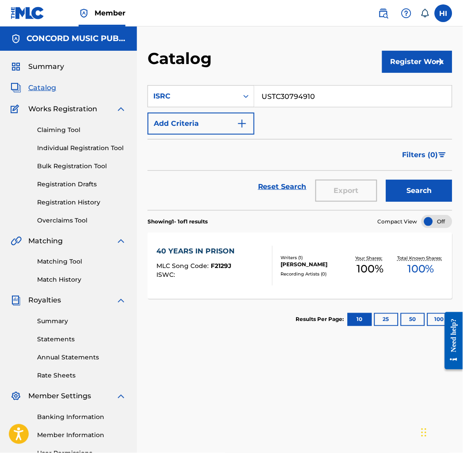
click at [337, 103] on input "USTC30794910" at bounding box center [352, 96] width 197 height 21
paste input "CA2070189"
type input "USCA20701890"
click at [411, 188] on button "Search" at bounding box center [419, 191] width 66 height 22
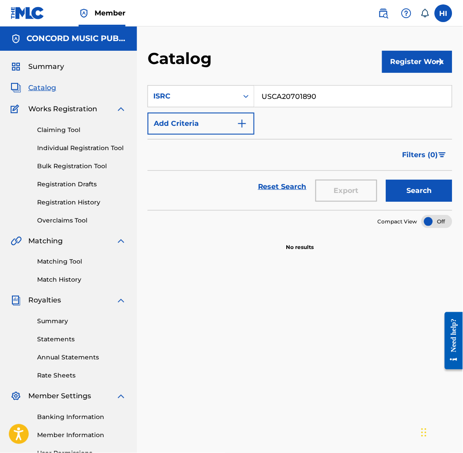
click at [184, 174] on div "Reset Search Export Search" at bounding box center [299, 187] width 305 height 32
click at [276, 97] on input "USCA20701890" at bounding box center [352, 96] width 197 height 21
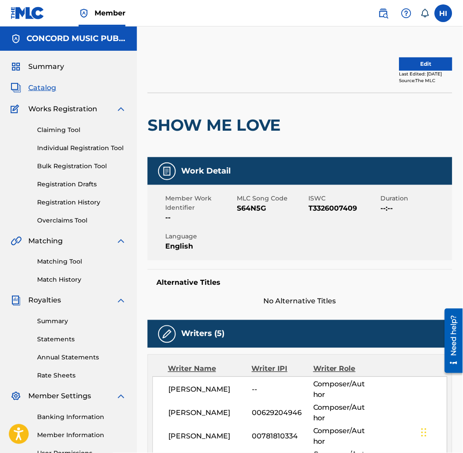
drag, startPoint x: 244, startPoint y: 98, endPoint x: 227, endPoint y: 53, distance: 47.6
click at [244, 98] on div "SHOW ME LOVE" at bounding box center [216, 125] width 138 height 64
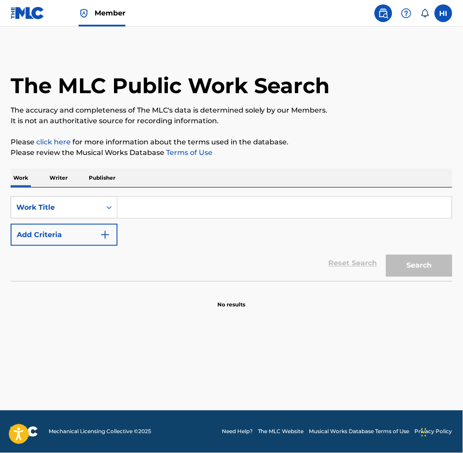
click at [180, 214] on input "Search Form" at bounding box center [284, 207] width 334 height 21
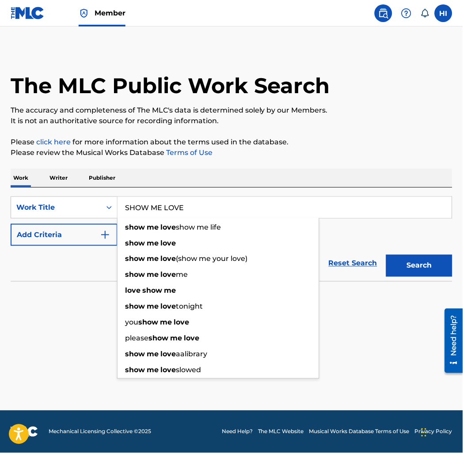
type input "SHOW ME LOVE"
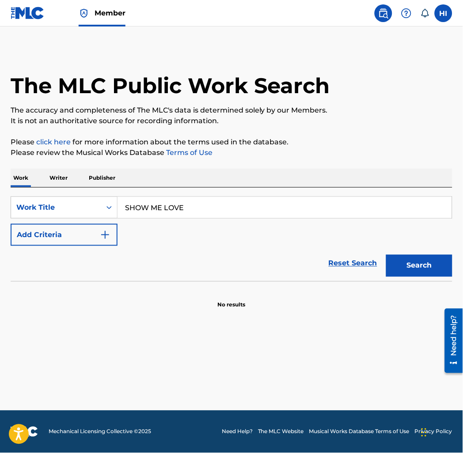
click at [64, 232] on button "Add Criteria" at bounding box center [64, 235] width 107 height 22
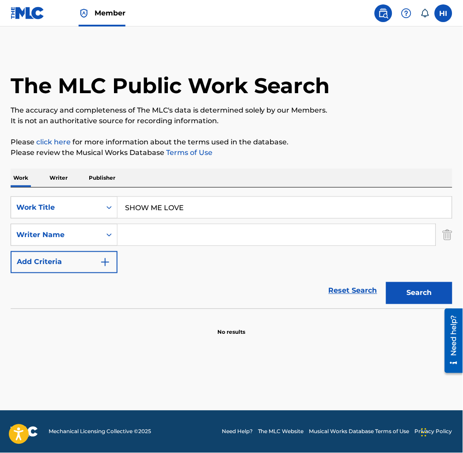
click at [182, 230] on input "Search Form" at bounding box center [276, 234] width 318 height 21
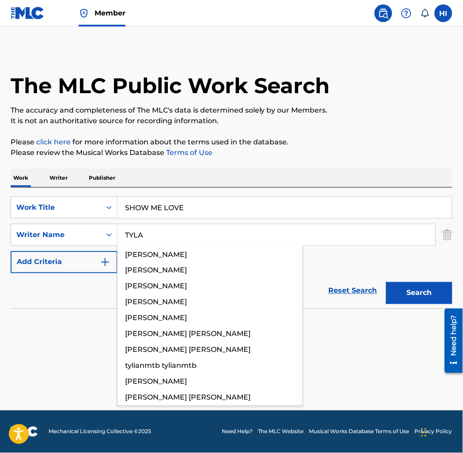
type input "TYLA"
click at [386, 282] on button "Search" at bounding box center [419, 293] width 66 height 22
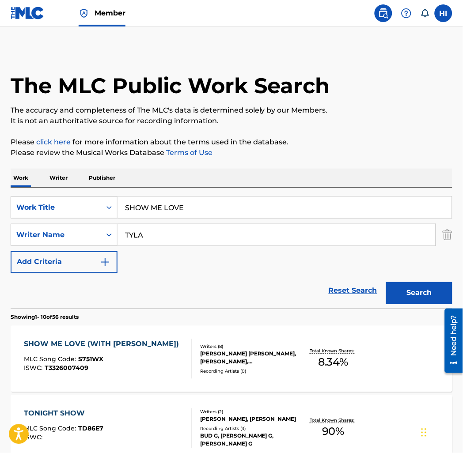
click at [139, 368] on div "SHOW ME LOVE (WITH TYLA) MLC Song Code : S751WX ISWC : T3326007409" at bounding box center [108, 359] width 168 height 40
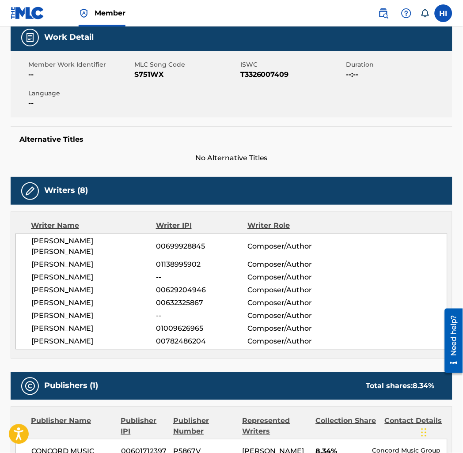
scroll to position [104, 0]
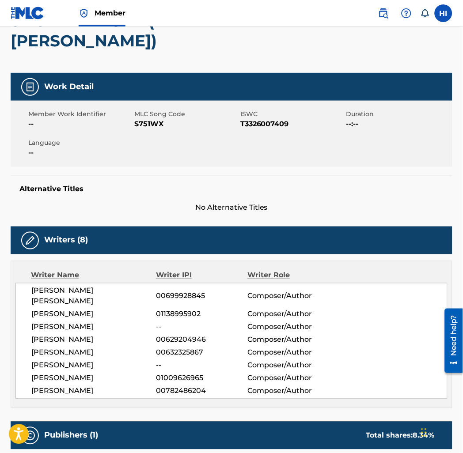
click at [151, 119] on span "S751WX" at bounding box center [186, 124] width 104 height 11
copy span "S751WX"
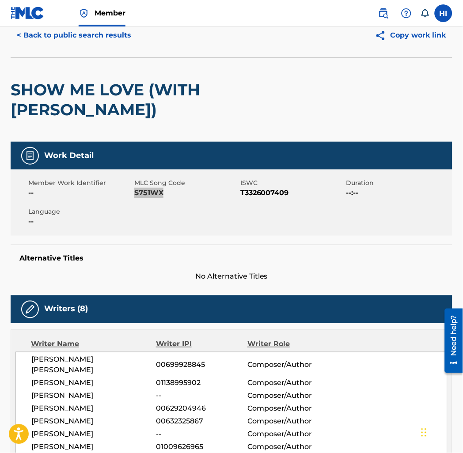
scroll to position [0, 0]
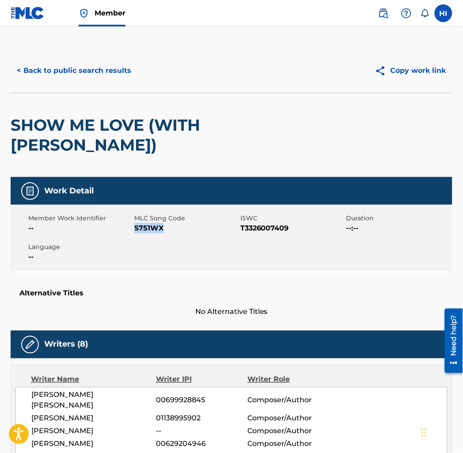
click at [89, 64] on button "< Back to public search results" at bounding box center [74, 71] width 127 height 22
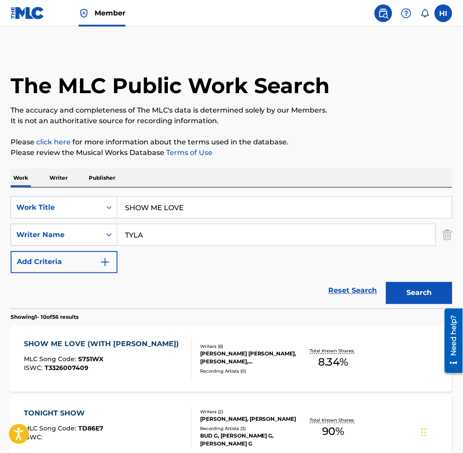
click at [199, 197] on input "SHOW ME LOVE" at bounding box center [284, 207] width 334 height 21
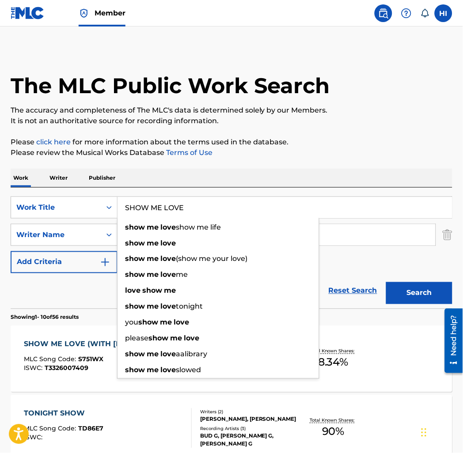
paste input "Couldn'T Be Worse"
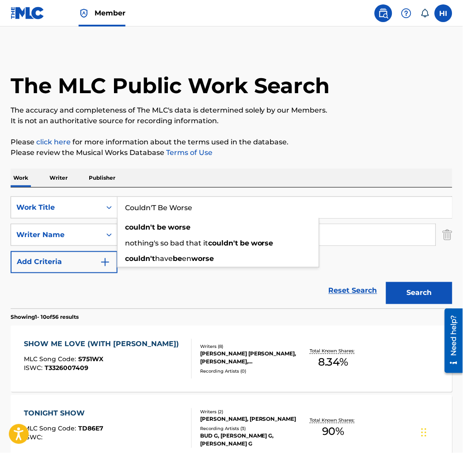
type input "Couldn'T Be Worse"
click at [199, 182] on div "Work Writer Publisher" at bounding box center [232, 178] width 442 height 19
click at [173, 239] on input "TYLA" at bounding box center [276, 234] width 318 height 21
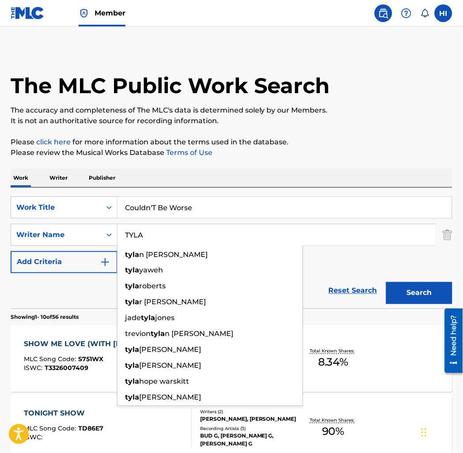
click at [173, 238] on input "TYLA" at bounding box center [276, 234] width 318 height 21
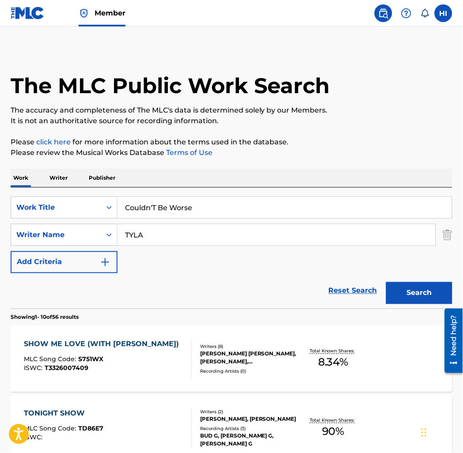
click at [150, 239] on input "TYLA" at bounding box center [276, 234] width 318 height 21
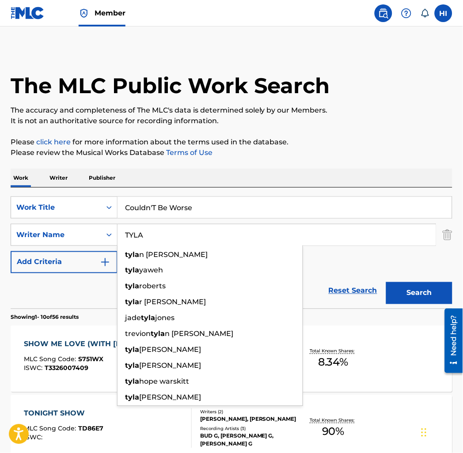
click at [150, 239] on input "TYLA" at bounding box center [276, 234] width 318 height 21
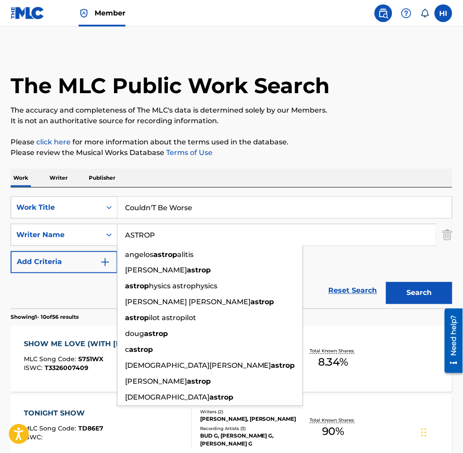
type input "ASTROP"
click at [386, 282] on button "Search" at bounding box center [419, 293] width 66 height 22
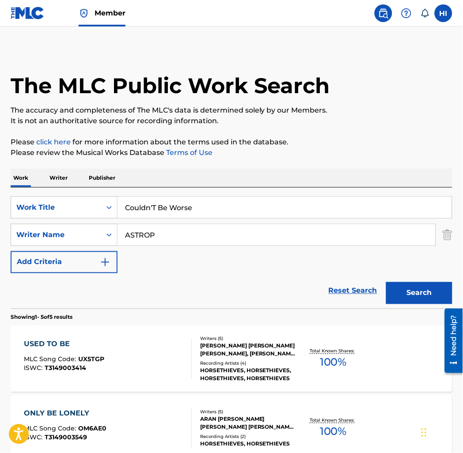
click at [150, 239] on input "ASTROP" at bounding box center [276, 234] width 318 height 21
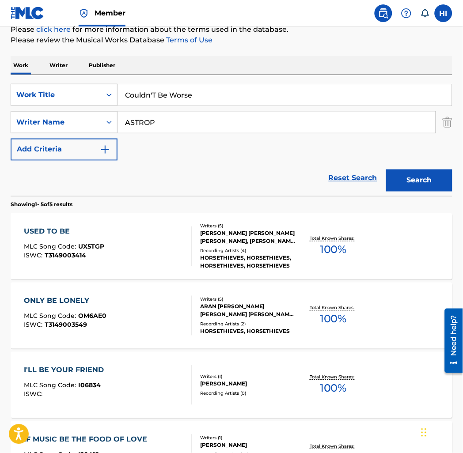
scroll to position [75, 0]
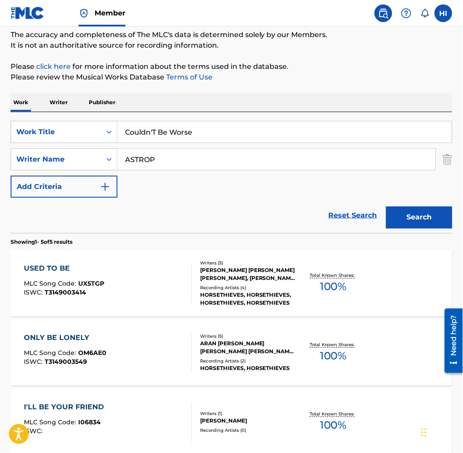
click at [183, 127] on input "Couldn'T Be Worse" at bounding box center [284, 131] width 334 height 21
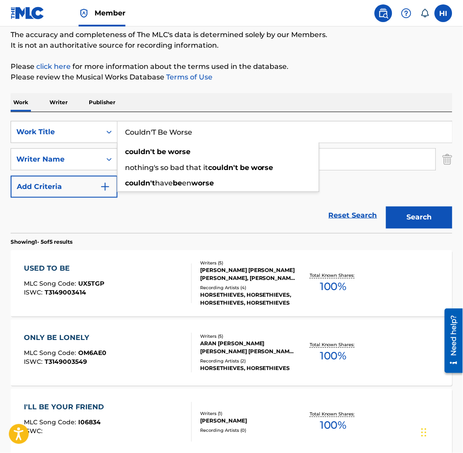
click at [183, 127] on input "Couldn'T Be Worse" at bounding box center [284, 131] width 334 height 21
paste input "Donuts"
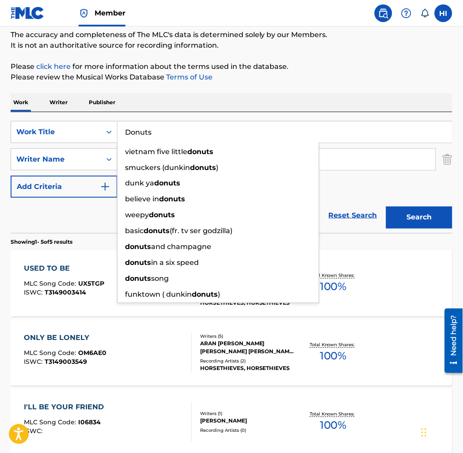
click at [404, 213] on button "Search" at bounding box center [419, 218] width 66 height 22
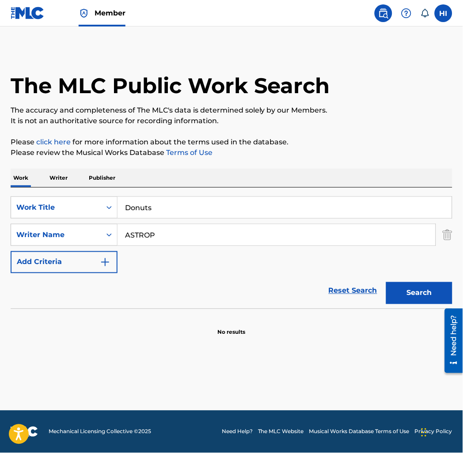
scroll to position [0, 0]
click at [165, 200] on input "Donuts" at bounding box center [284, 207] width 334 height 21
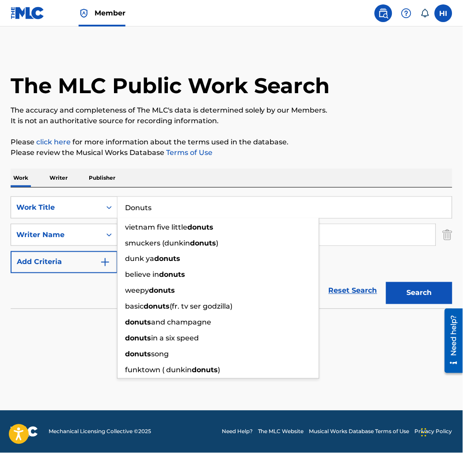
click at [165, 200] on input "Donuts" at bounding box center [284, 207] width 334 height 21
paste input "White Wine & [MEDICAL_DATA]"
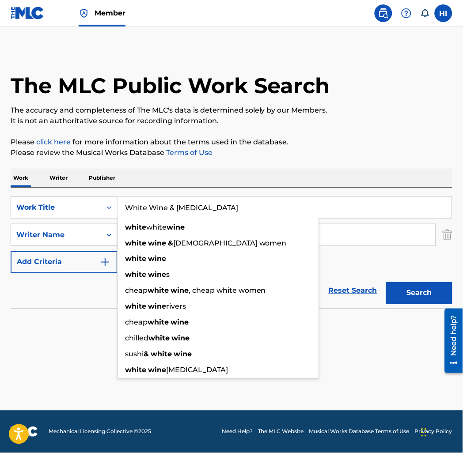
type input "White Wine & [MEDICAL_DATA]"
click at [413, 292] on button "Search" at bounding box center [419, 293] width 66 height 22
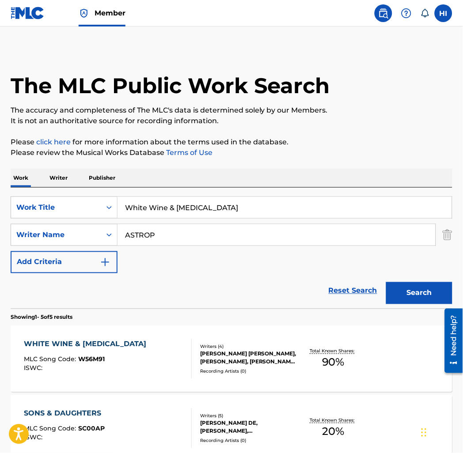
click at [159, 358] on div "WHITE WINE & [MEDICAL_DATA] MLC Song Code : W56M91 ISWC :" at bounding box center [108, 359] width 168 height 40
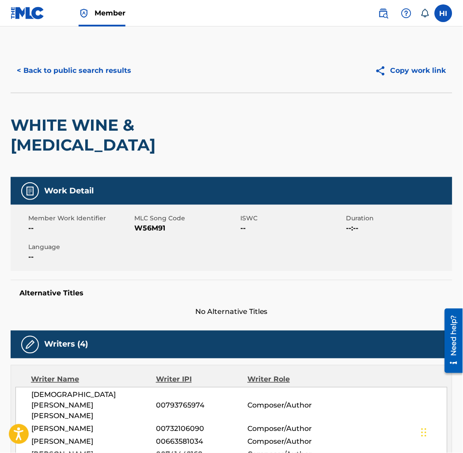
click at [143, 223] on span "W56M91" at bounding box center [186, 228] width 104 height 11
copy span "W56M91"
click at [121, 72] on button "< Back to public search results" at bounding box center [74, 71] width 127 height 22
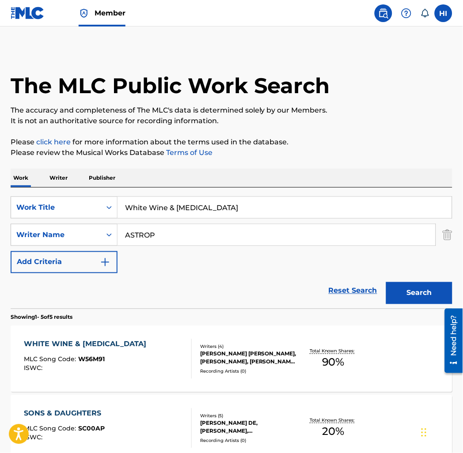
click at [188, 217] on input "White Wine & [MEDICAL_DATA]" at bounding box center [284, 207] width 334 height 21
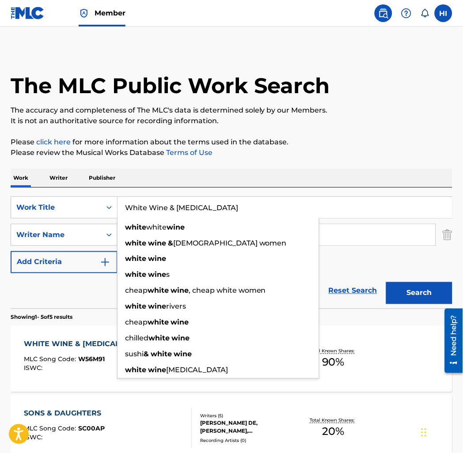
click at [188, 217] on input "White Wine & [MEDICAL_DATA]" at bounding box center [284, 207] width 334 height 21
paste input "Animals"
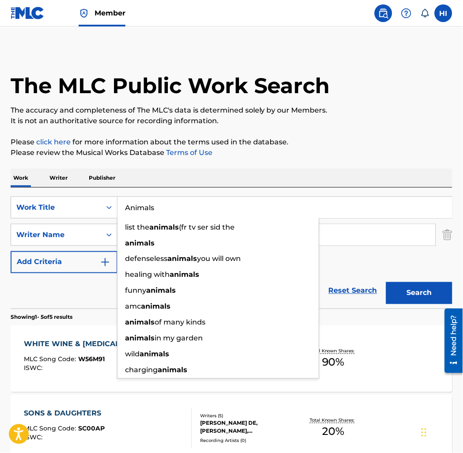
type input "Animals"
click at [181, 185] on div "Work Writer Publisher" at bounding box center [232, 178] width 442 height 19
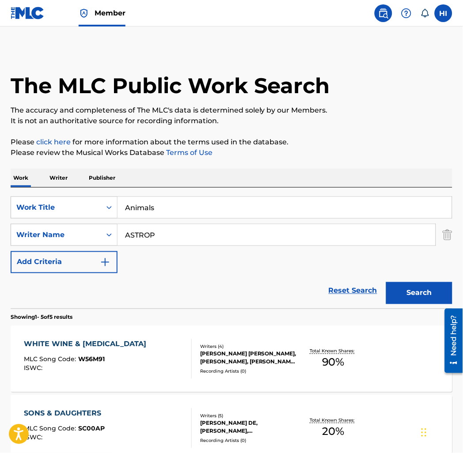
click at [177, 242] on input "ASTROP" at bounding box center [276, 234] width 318 height 21
click at [182, 239] on input "ASTROP" at bounding box center [276, 234] width 318 height 21
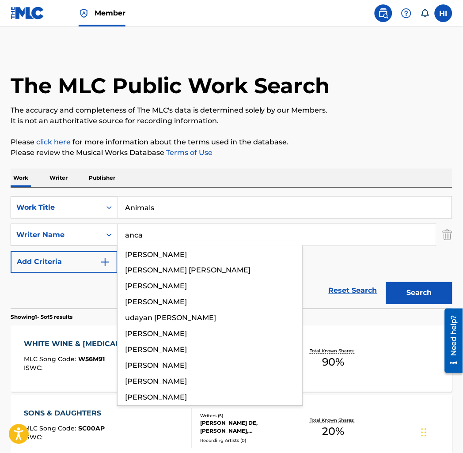
click at [386, 282] on button "Search" at bounding box center [419, 293] width 66 height 22
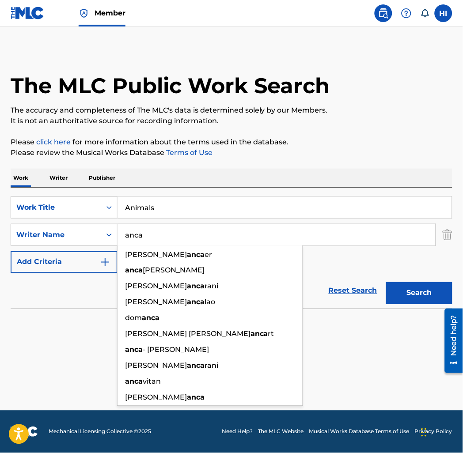
click at [279, 232] on input "anca" at bounding box center [276, 234] width 318 height 21
paste input "[PERSON_NAME]"
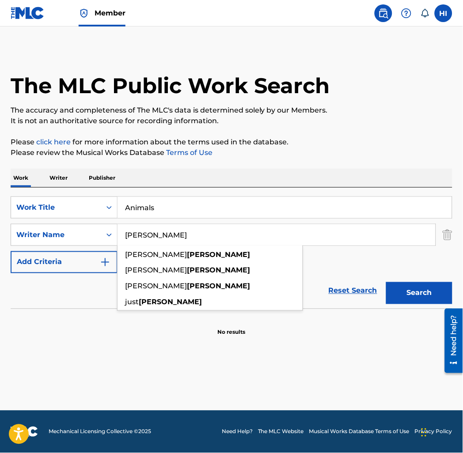
type input "[PERSON_NAME]"
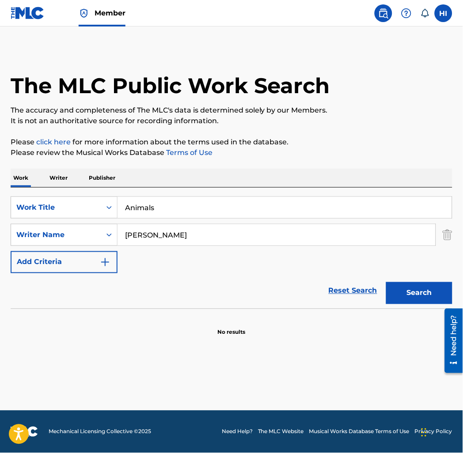
click at [416, 291] on button "Search" at bounding box center [419, 293] width 66 height 22
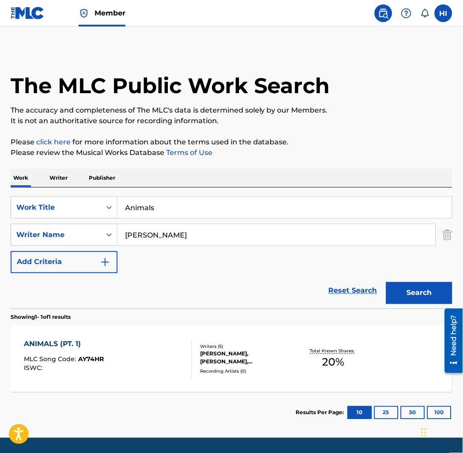
click at [151, 354] on div "ANIMALS (PT. 1) MLC Song Code : AY74HR ISWC :" at bounding box center [108, 359] width 168 height 40
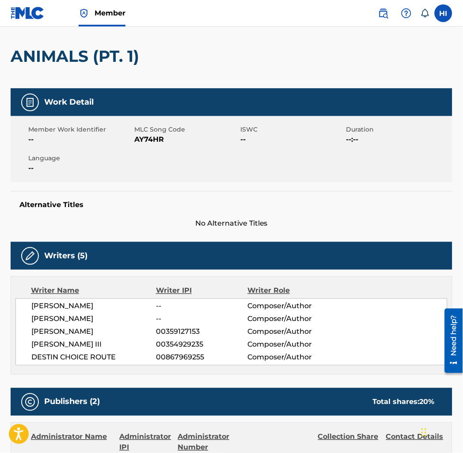
scroll to position [53, 0]
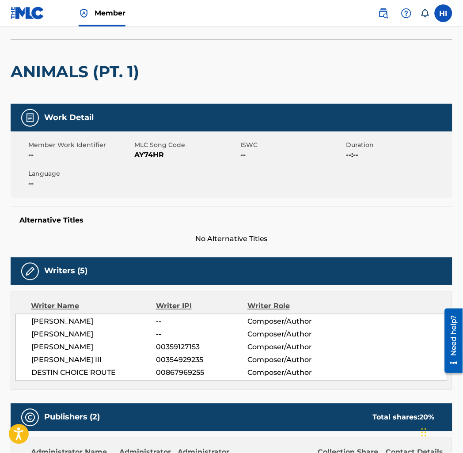
click at [143, 153] on span "AY74HR" at bounding box center [186, 155] width 104 height 11
copy span "AY74HR"
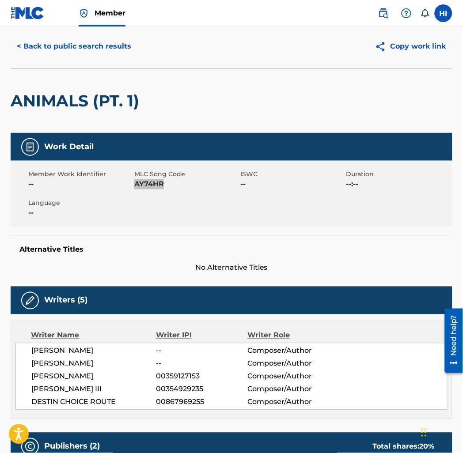
scroll to position [0, 0]
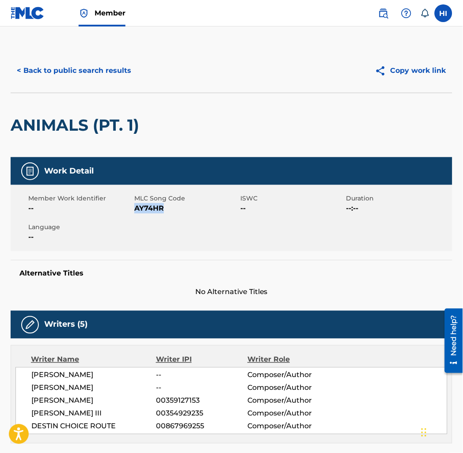
click at [56, 76] on button "< Back to public search results" at bounding box center [74, 71] width 127 height 22
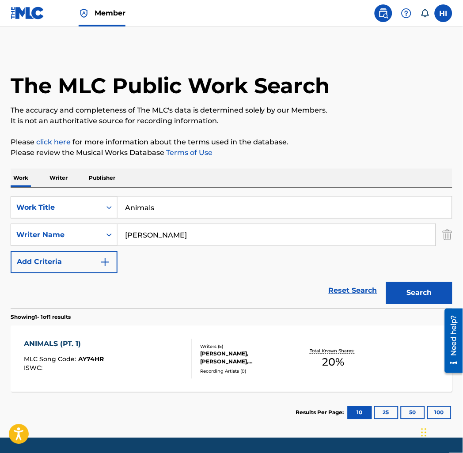
click at [177, 206] on input "Animals" at bounding box center [284, 207] width 334 height 21
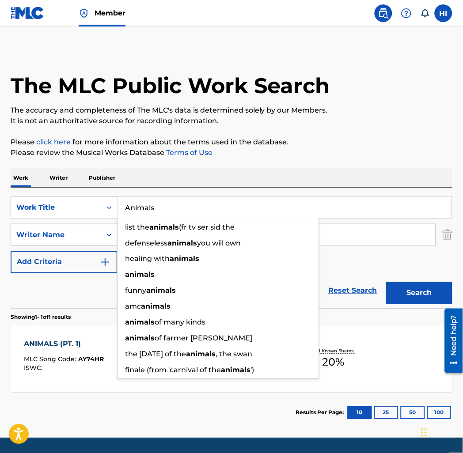
click at [177, 206] on input "Animals" at bounding box center [284, 207] width 334 height 21
paste input "Blis"
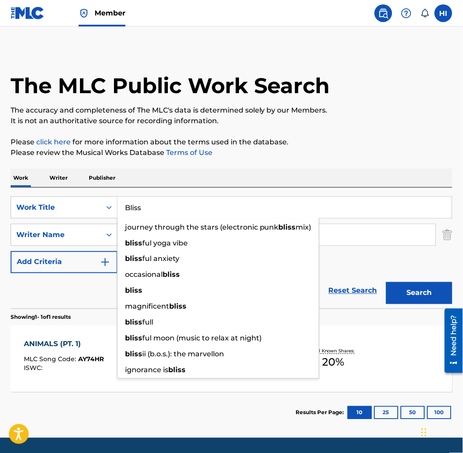
type input "Bliss"
click at [192, 169] on div "Work Writer Publisher" at bounding box center [232, 178] width 442 height 19
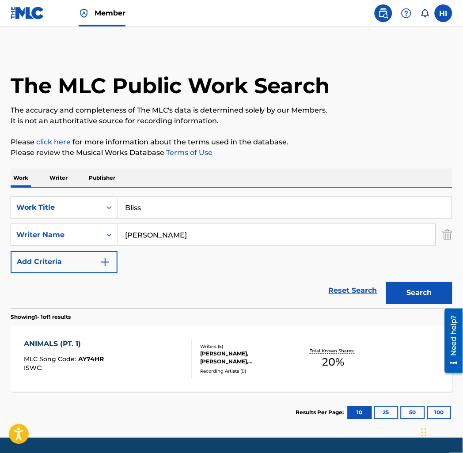
click at [250, 232] on input "[PERSON_NAME]" at bounding box center [276, 234] width 318 height 21
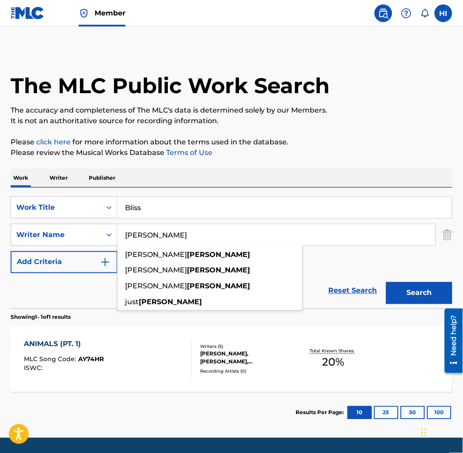
paste input "[PERSON_NAME]"
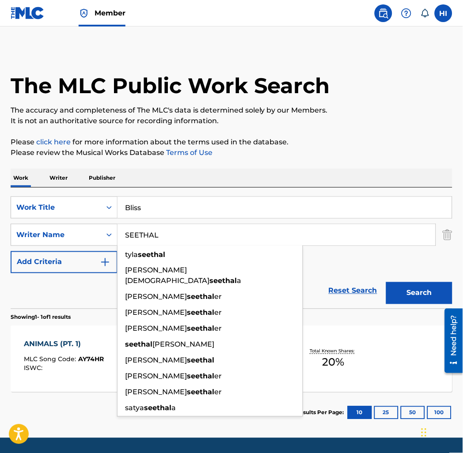
type input "SEETHAL"
click at [421, 296] on button "Search" at bounding box center [419, 293] width 66 height 22
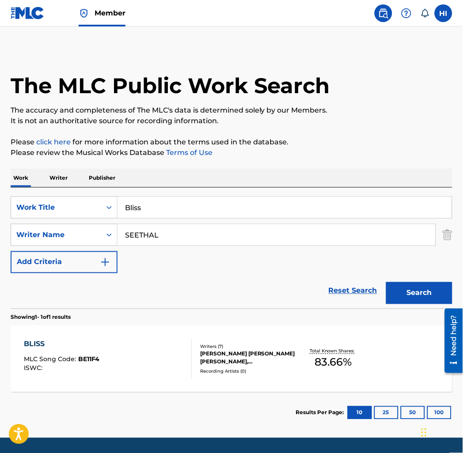
click at [143, 345] on div "BLISS MLC Song Code : BE11F4 ISWC :" at bounding box center [108, 359] width 168 height 40
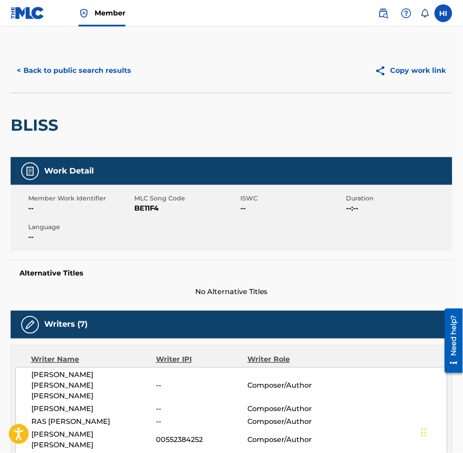
click at [149, 208] on span "BE11F4" at bounding box center [186, 208] width 104 height 11
copy span "BE11F4"
click at [91, 73] on button "< Back to public search results" at bounding box center [74, 71] width 127 height 22
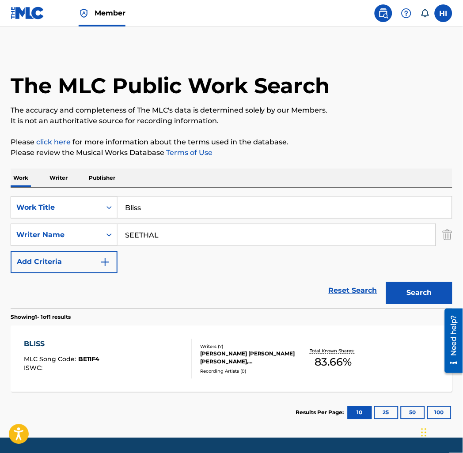
click at [152, 210] on input "Bliss" at bounding box center [284, 207] width 334 height 21
click at [152, 209] on input "Bliss" at bounding box center [284, 207] width 334 height 21
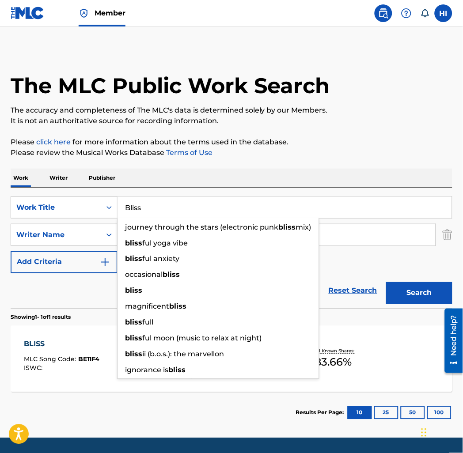
paste input "Piece Of My Heart"
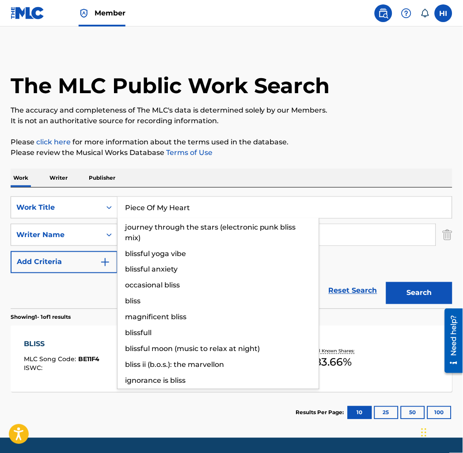
type input "Piece Of My Heart"
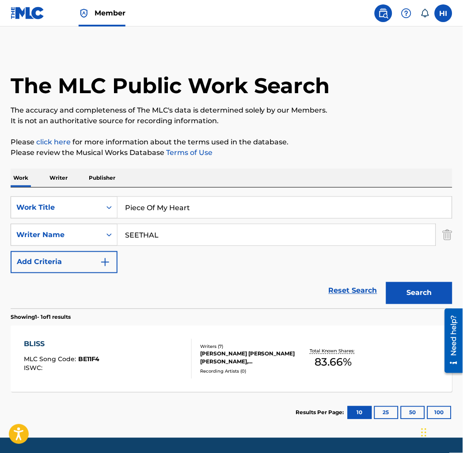
click at [90, 298] on div "Reset Search Search" at bounding box center [232, 290] width 442 height 35
click at [166, 246] on div "SearchWithCriteria51414621-a12f-4832-8ae3-603cfb927942 Work Title Piece Of My H…" at bounding box center [232, 234] width 442 height 77
click at [165, 235] on input "SEETHAL" at bounding box center [276, 234] width 318 height 21
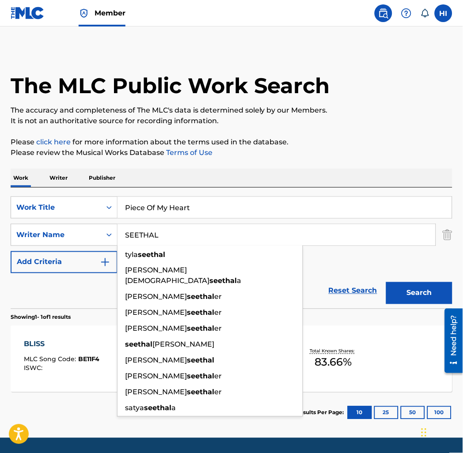
click at [165, 235] on input "SEETHAL" at bounding box center [276, 234] width 318 height 21
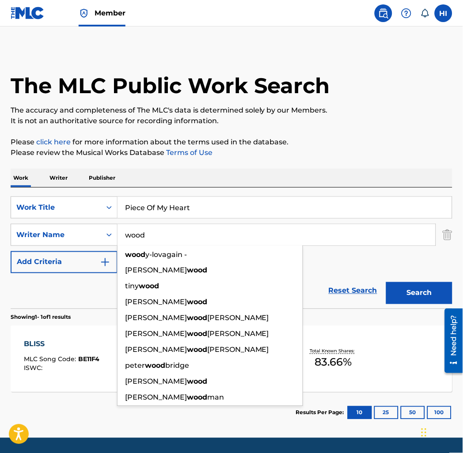
type input "wood"
click at [386, 282] on button "Search" at bounding box center [419, 293] width 66 height 22
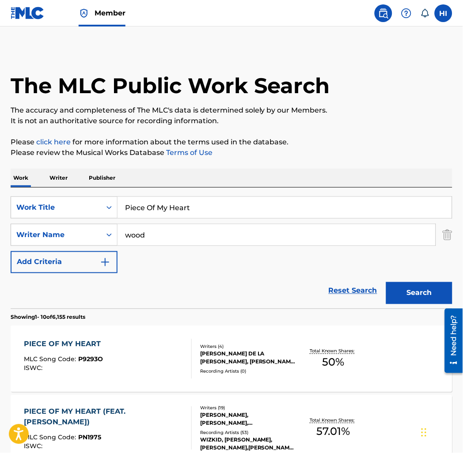
scroll to position [114, 0]
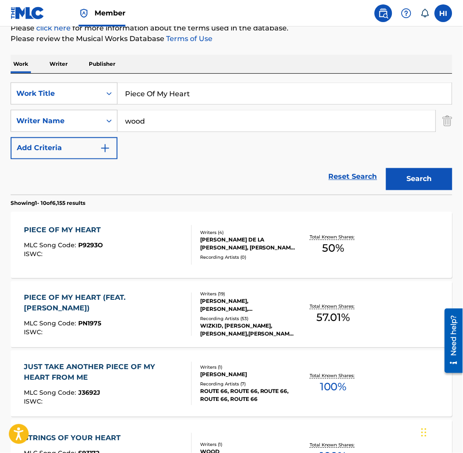
click at [144, 321] on div "MLC Song Code : PN1975" at bounding box center [104, 325] width 160 height 9
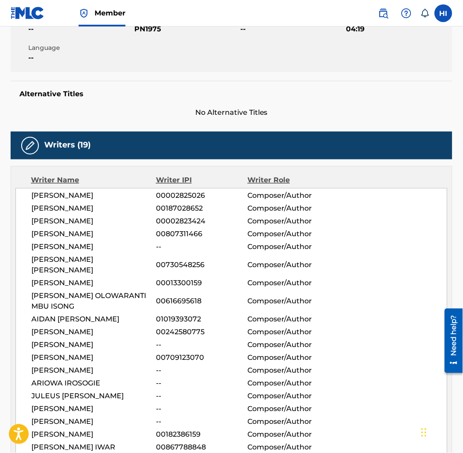
scroll to position [115, 0]
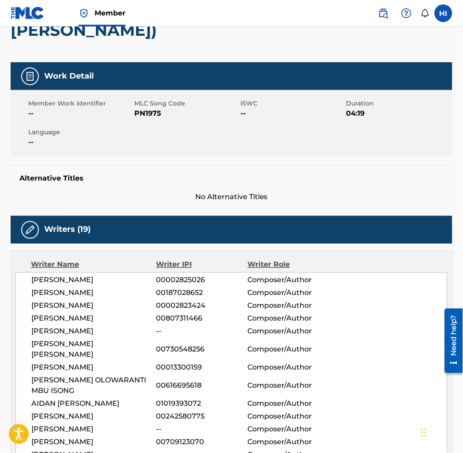
click at [152, 115] on span "PN1975" at bounding box center [186, 113] width 104 height 11
copy span "PN1975"
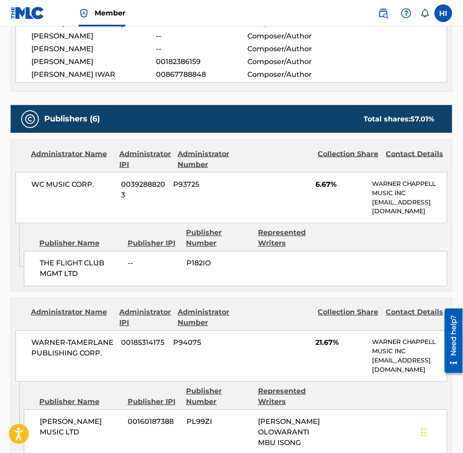
scroll to position [0, 0]
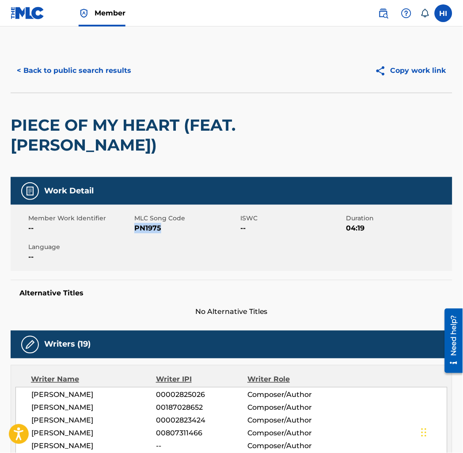
click at [51, 75] on button "< Back to public search results" at bounding box center [74, 71] width 127 height 22
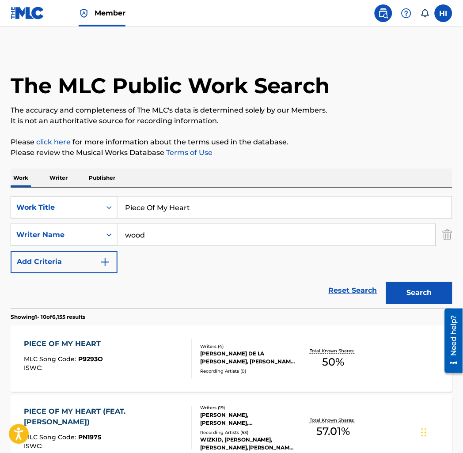
scroll to position [114, 0]
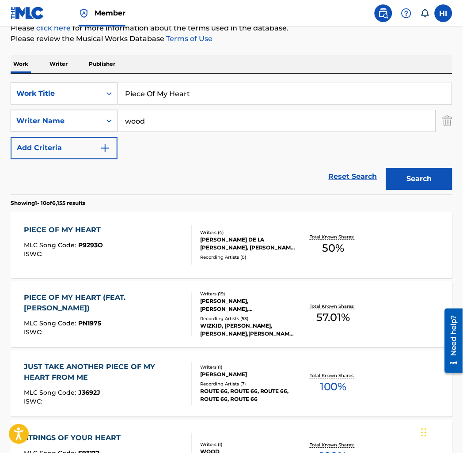
click at [177, 103] on input "Piece Of My Heart" at bounding box center [284, 93] width 334 height 21
click at [177, 103] on div "Piece Of My Heart" at bounding box center [284, 93] width 334 height 21
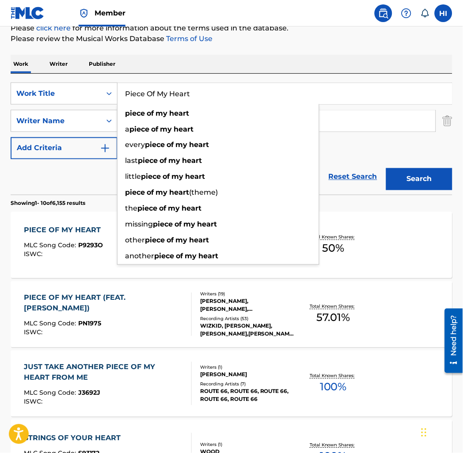
paste input "Here [DATE]"
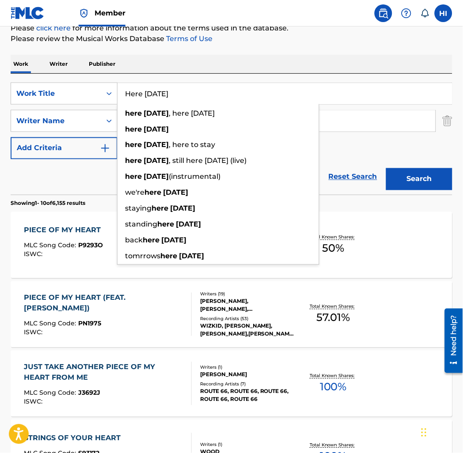
type input "Here [DATE]"
click at [86, 174] on div "Reset Search Search" at bounding box center [232, 176] width 442 height 35
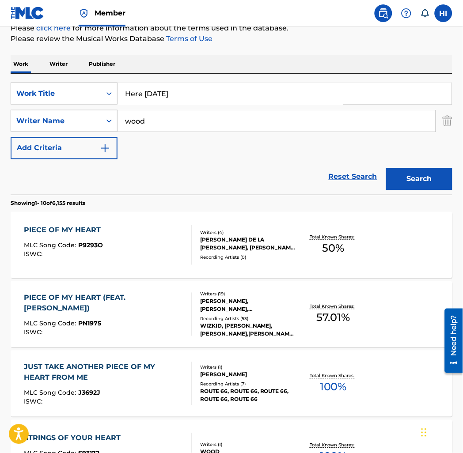
click at [147, 132] on div "SearchWithCriteria51414621-a12f-4832-8ae3-603cfb927942 Work Title Here [DATE] S…" at bounding box center [232, 121] width 442 height 77
click at [147, 124] on input "wood" at bounding box center [276, 120] width 318 height 21
click at [386, 168] on button "Search" at bounding box center [419, 179] width 66 height 22
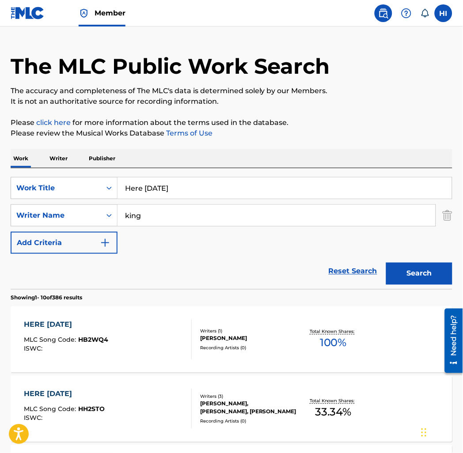
scroll to position [0, 0]
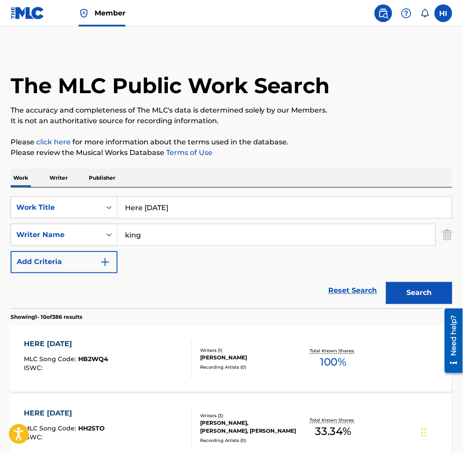
drag, startPoint x: 121, startPoint y: 232, endPoint x: 127, endPoint y: 234, distance: 6.4
click at [121, 232] on input "king" at bounding box center [276, 234] width 318 height 21
type input "[PERSON_NAME]"
click at [386, 282] on button "Search" at bounding box center [419, 293] width 66 height 22
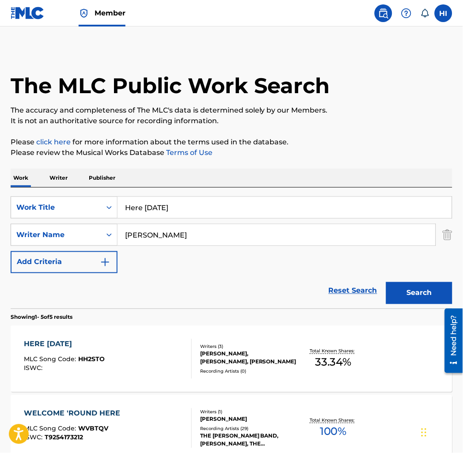
click at [105, 359] on div "HERE [DATE] MLC Song Code : HH2STO ISWC :" at bounding box center [108, 359] width 168 height 40
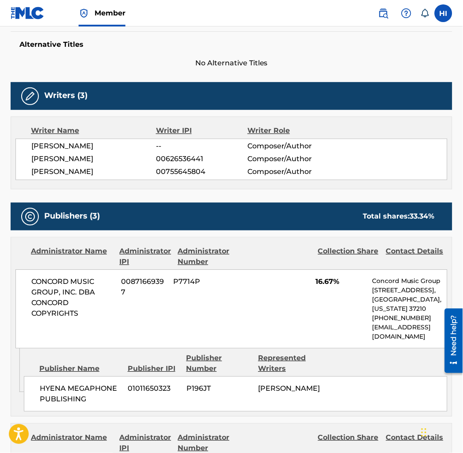
scroll to position [114, 0]
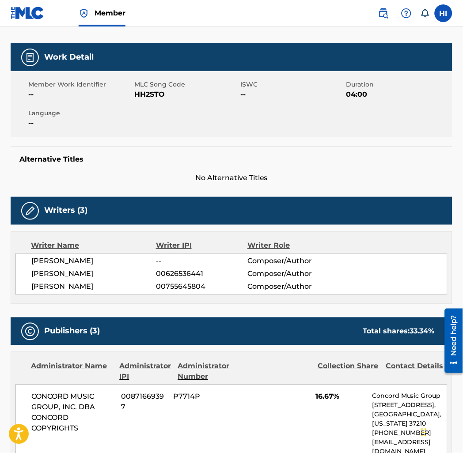
click at [146, 97] on span "HH2STO" at bounding box center [186, 94] width 104 height 11
copy span "HH2STO"
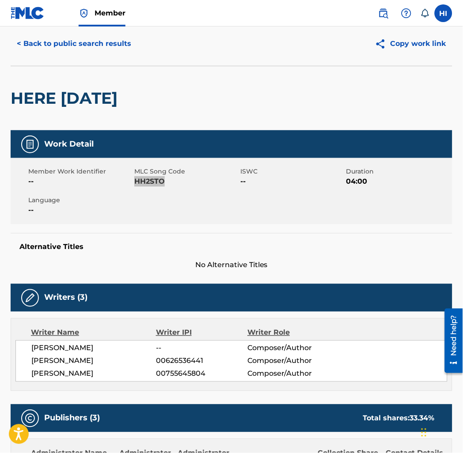
scroll to position [0, 0]
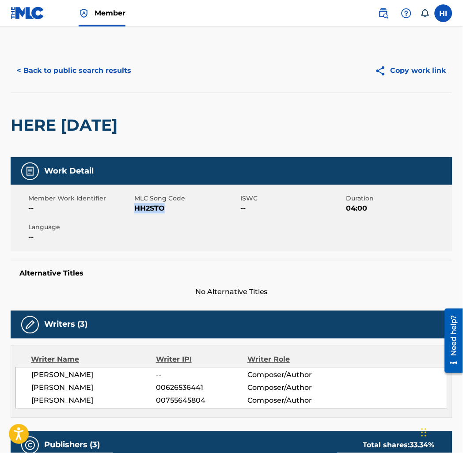
click at [68, 75] on button "< Back to public search results" at bounding box center [74, 71] width 127 height 22
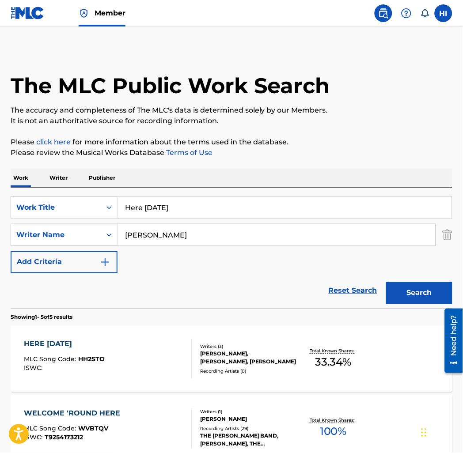
click at [165, 203] on input "Here [DATE]" at bounding box center [284, 207] width 334 height 21
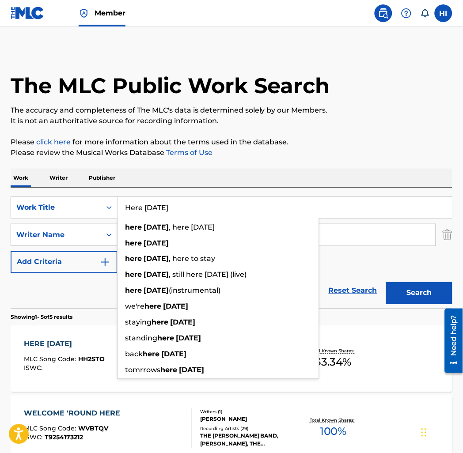
click at [165, 203] on input "Here [DATE]" at bounding box center [284, 207] width 334 height 21
paste input "Famous"
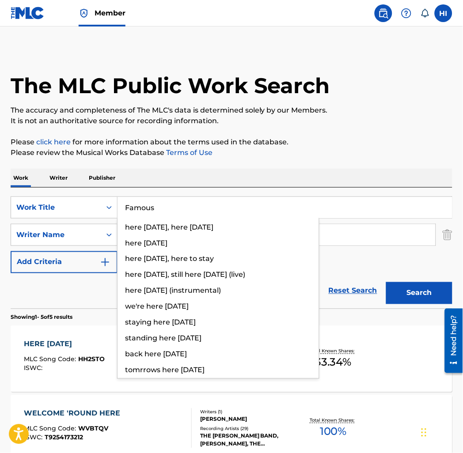
type input "Famous"
click at [170, 177] on div "Work Writer Publisher" at bounding box center [232, 178] width 442 height 19
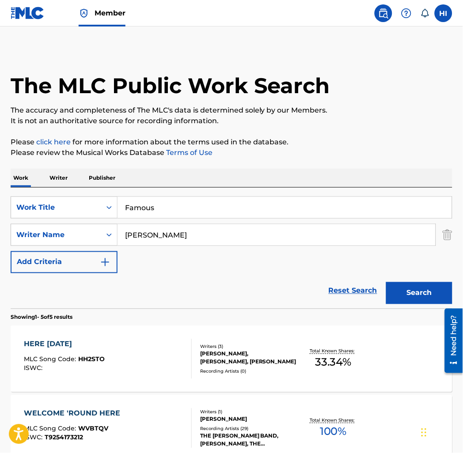
click at [177, 233] on input "[PERSON_NAME]" at bounding box center [276, 234] width 318 height 21
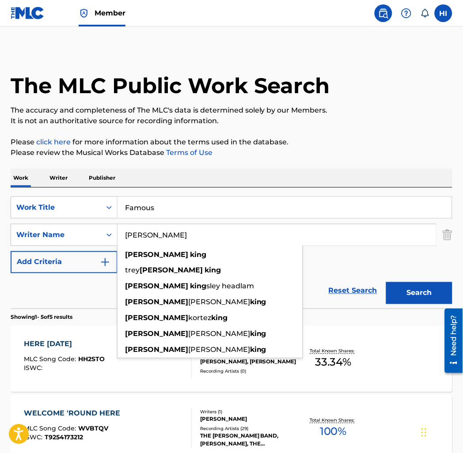
click at [177, 233] on input "[PERSON_NAME]" at bounding box center [276, 234] width 318 height 21
click at [178, 233] on input "[PERSON_NAME]" at bounding box center [276, 234] width 318 height 21
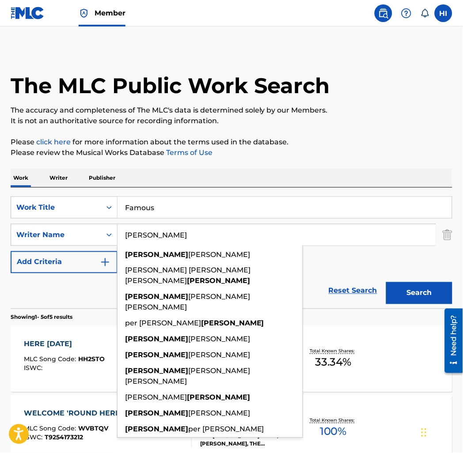
type input "[PERSON_NAME]"
click at [386, 282] on button "Search" at bounding box center [419, 293] width 66 height 22
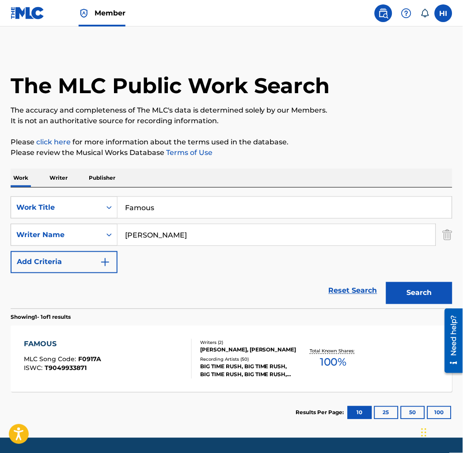
click at [136, 361] on div "FAMOUS MLC Song Code : F0917A ISWC : T9049933871" at bounding box center [108, 359] width 168 height 40
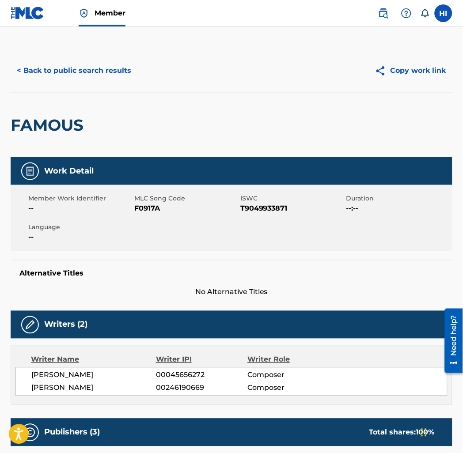
click at [151, 208] on span "F0917A" at bounding box center [186, 208] width 104 height 11
copy span "F0917A"
click at [72, 71] on button "< Back to public search results" at bounding box center [74, 71] width 127 height 22
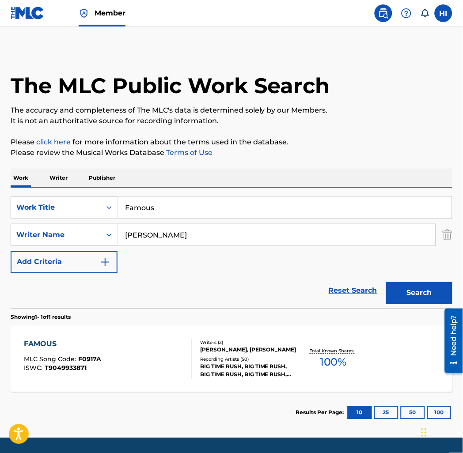
click at [206, 201] on input "Famous" at bounding box center [284, 207] width 334 height 21
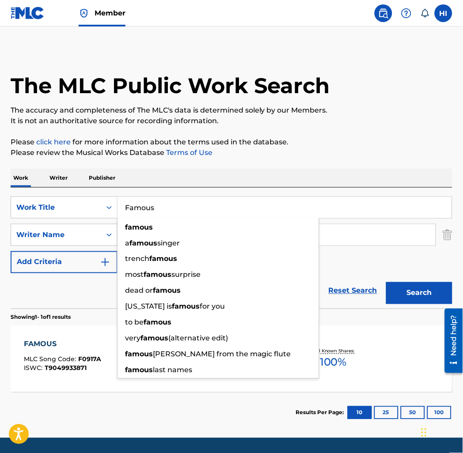
click at [206, 201] on input "Famous" at bounding box center [284, 207] width 334 height 21
paste input "Deja Vu"
type input "Deja Vu"
click at [206, 178] on div "Work Writer Publisher" at bounding box center [232, 178] width 442 height 19
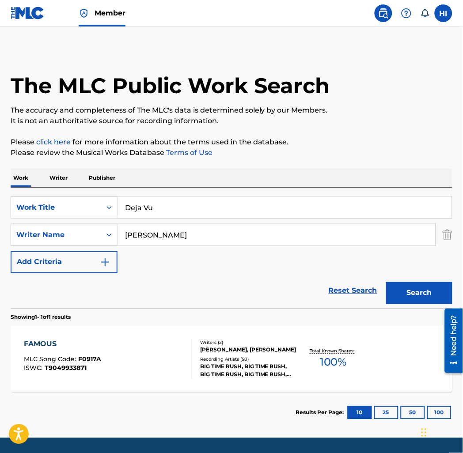
click at [196, 227] on input "[PERSON_NAME]" at bounding box center [276, 234] width 318 height 21
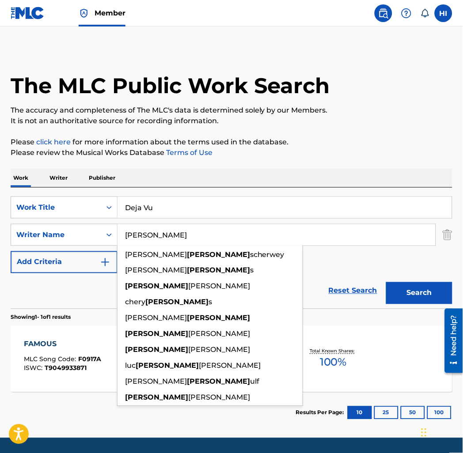
click at [386, 282] on button "Search" at bounding box center [419, 293] width 66 height 22
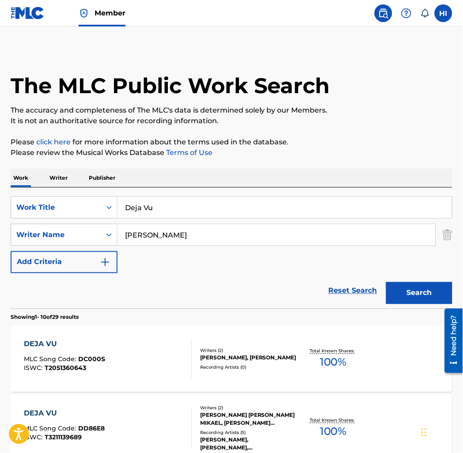
click at [151, 233] on input "[PERSON_NAME]" at bounding box center [276, 234] width 318 height 21
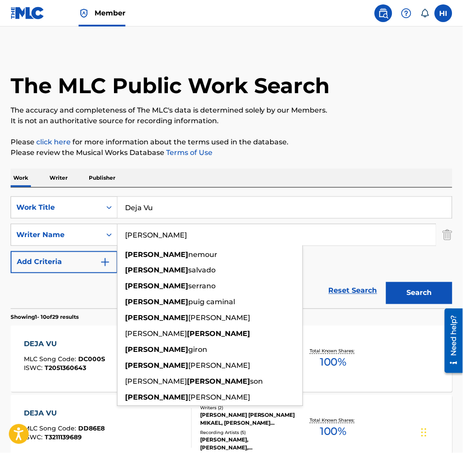
click at [151, 233] on input "[PERSON_NAME]" at bounding box center [276, 234] width 318 height 21
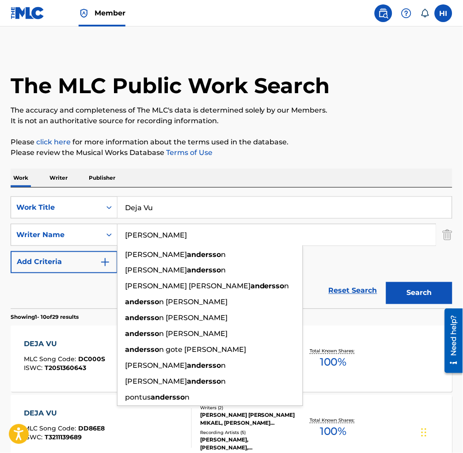
click at [386, 282] on button "Search" at bounding box center [419, 293] width 66 height 22
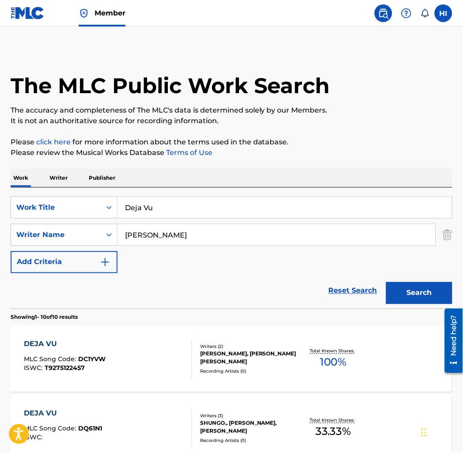
click at [386, 282] on button "Search" at bounding box center [419, 293] width 66 height 22
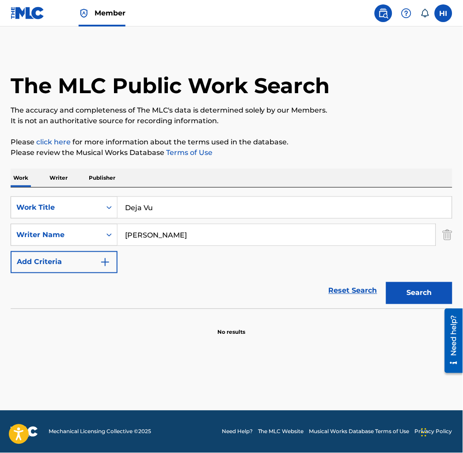
click at [386, 282] on button "Search" at bounding box center [419, 293] width 66 height 22
type input "[PERSON_NAME]"
click at [386, 282] on button "Search" at bounding box center [419, 293] width 66 height 22
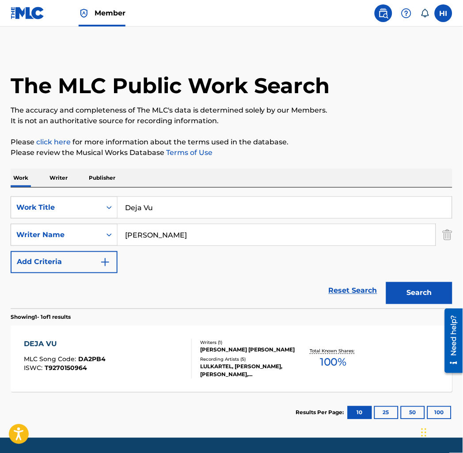
click at [133, 367] on div "DEJA VU MLC Song Code : DA2PB4 ISWC : T9270150964" at bounding box center [108, 359] width 168 height 40
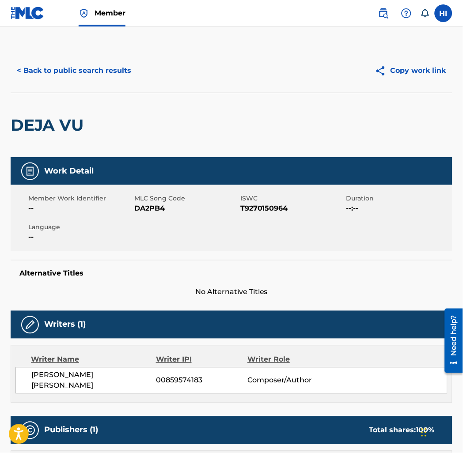
click at [57, 68] on button "< Back to public search results" at bounding box center [74, 71] width 127 height 22
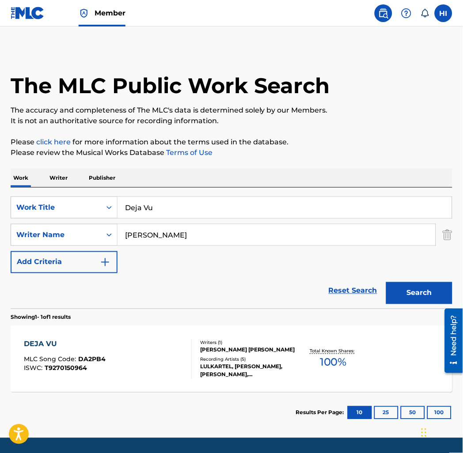
click at [207, 210] on input "Deja Vu" at bounding box center [284, 207] width 334 height 21
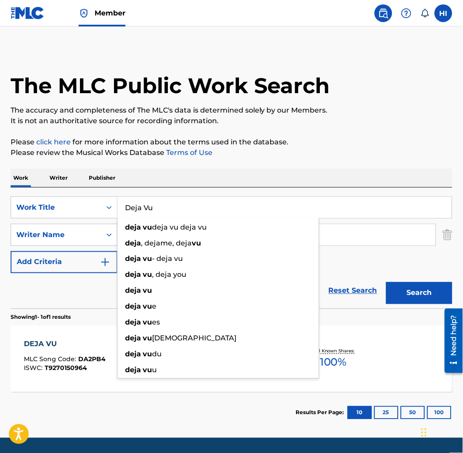
paste input "For Keeps"
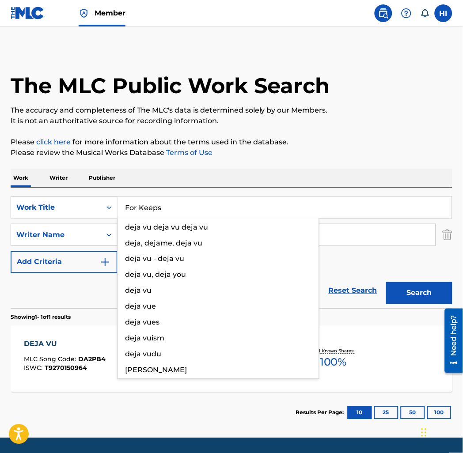
type input "For Keeps"
click at [206, 174] on div "Work Writer Publisher" at bounding box center [232, 178] width 442 height 19
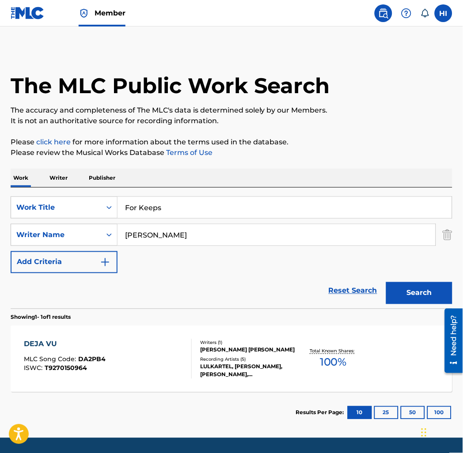
click at [200, 234] on input "[PERSON_NAME]" at bounding box center [276, 234] width 318 height 21
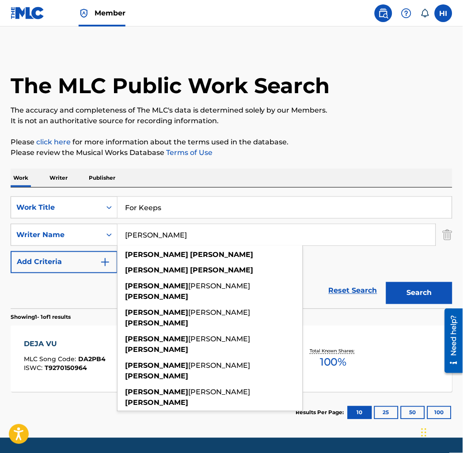
click at [200, 234] on input "[PERSON_NAME]" at bounding box center [276, 234] width 318 height 21
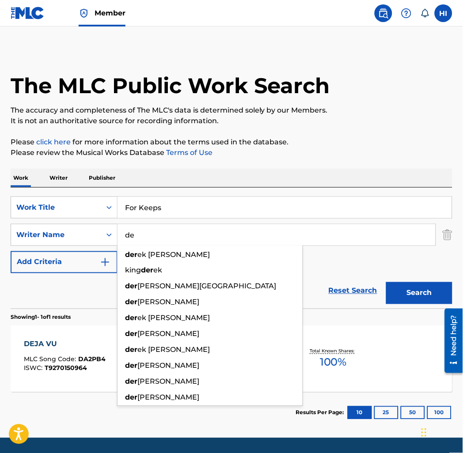
type input "d"
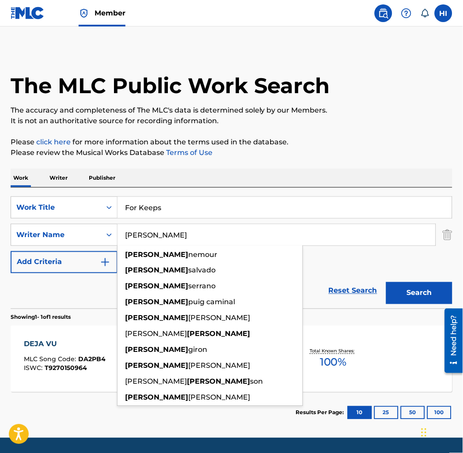
type input "[PERSON_NAME]"
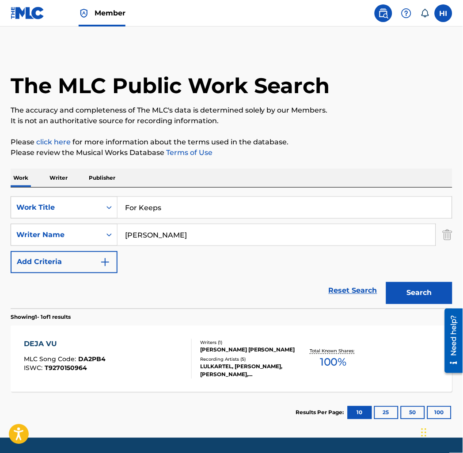
click at [430, 258] on div "SearchWithCriteria51414621-a12f-4832-8ae3-603cfb927942 Work Title For Keeps Sea…" at bounding box center [232, 234] width 442 height 77
click at [422, 291] on button "Search" at bounding box center [419, 293] width 66 height 22
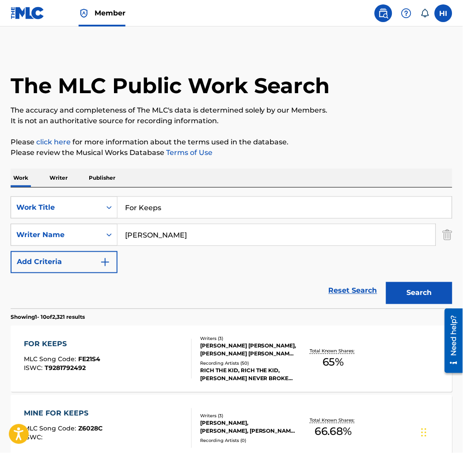
scroll to position [114, 0]
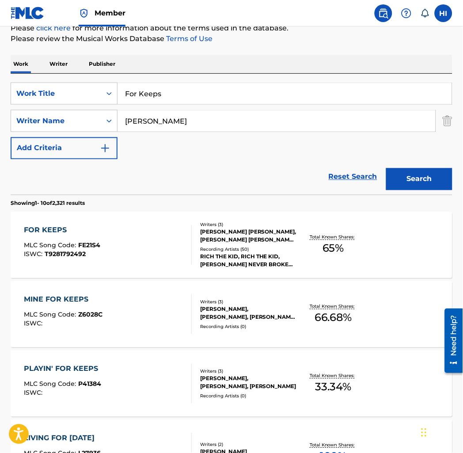
click at [153, 240] on div "FOR KEEPS MLC Song Code : FE21S4 ISWC : T9281792492" at bounding box center [108, 245] width 168 height 40
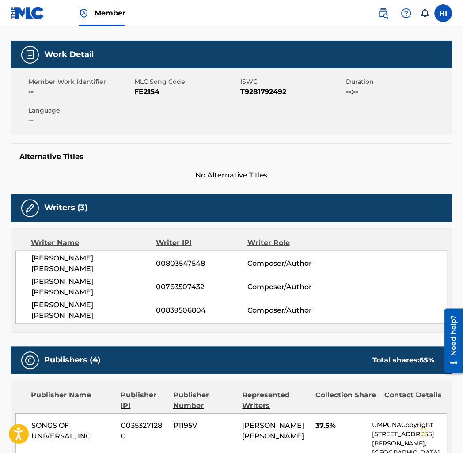
scroll to position [115, 0]
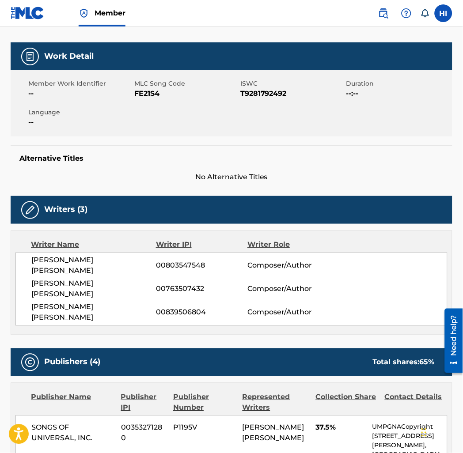
click at [150, 95] on span "FE21S4" at bounding box center [186, 93] width 104 height 11
copy span "FE21S4"
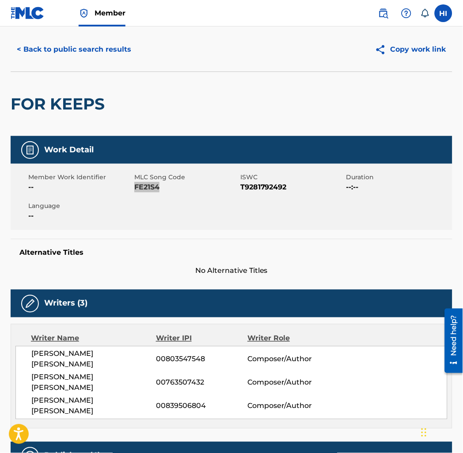
scroll to position [0, 0]
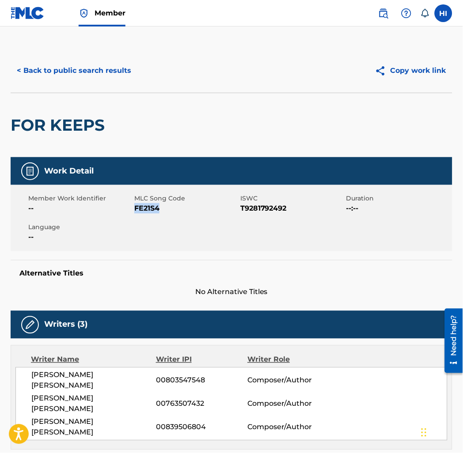
click at [111, 74] on button "< Back to public search results" at bounding box center [74, 71] width 127 height 22
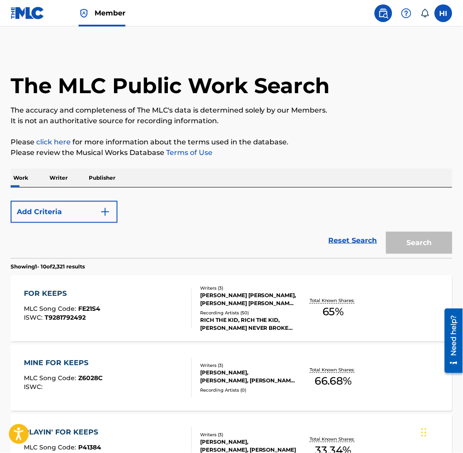
scroll to position [114, 0]
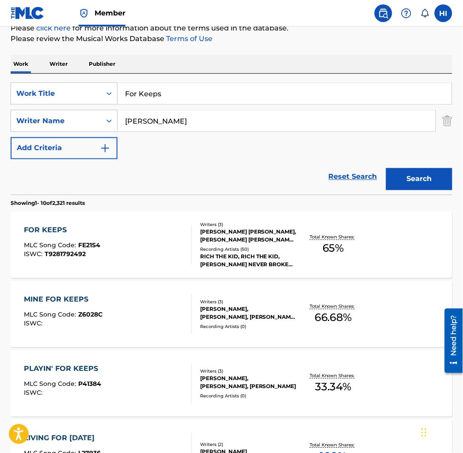
click at [176, 96] on input "For Keeps" at bounding box center [284, 93] width 334 height 21
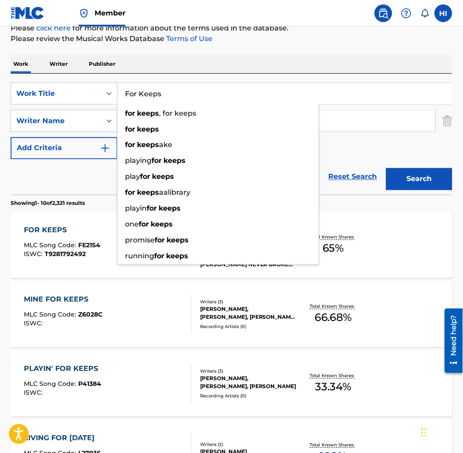
click at [176, 96] on input "For Keeps" at bounding box center [284, 93] width 334 height 21
paste input "[US_STATE] Sunrise"
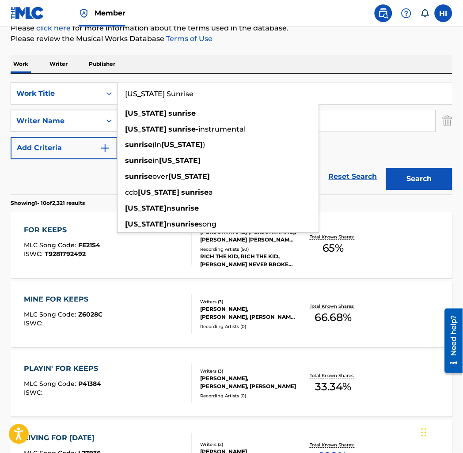
type input "[US_STATE] Sunrise"
click at [181, 72] on div "Work Writer Publisher" at bounding box center [232, 64] width 442 height 19
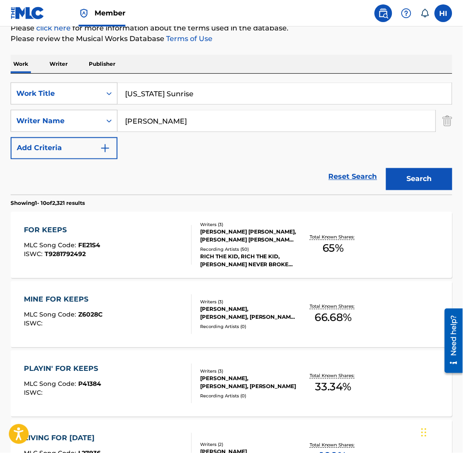
click at [172, 124] on input "[PERSON_NAME]" at bounding box center [276, 120] width 318 height 21
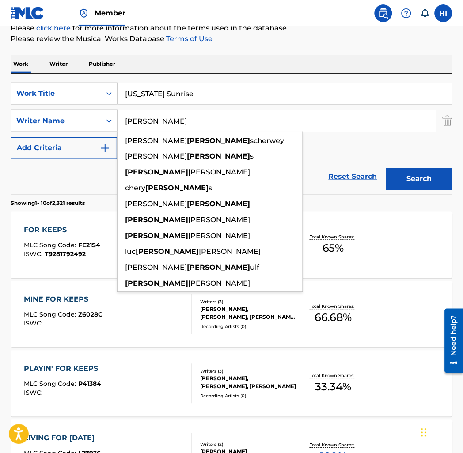
click at [172, 124] on input "[PERSON_NAME]" at bounding box center [276, 120] width 318 height 21
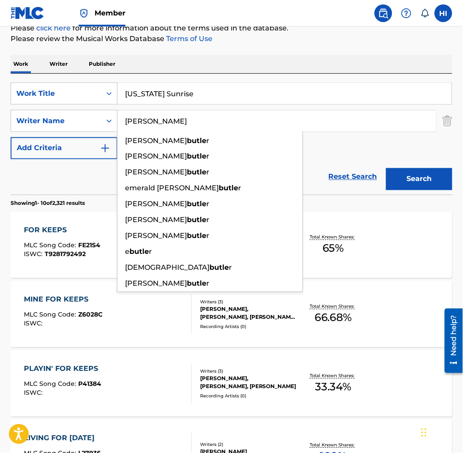
type input "[PERSON_NAME]"
click at [386, 168] on button "Search" at bounding box center [419, 179] width 66 height 22
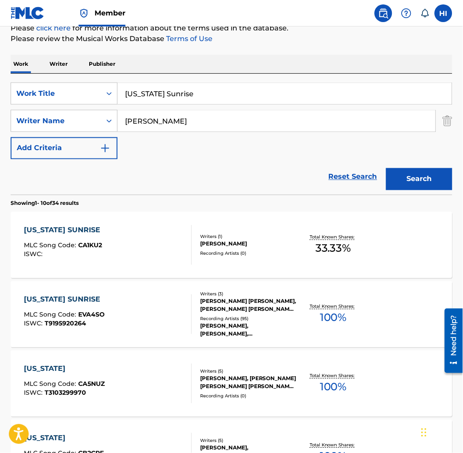
click at [150, 318] on div "[US_STATE] SUNRISE MLC Song Code : EVA4SO ISWC : T9195920264" at bounding box center [108, 314] width 168 height 40
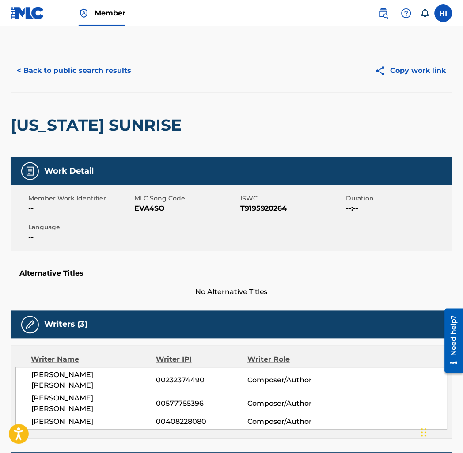
click at [68, 76] on button "< Back to public search results" at bounding box center [74, 71] width 127 height 22
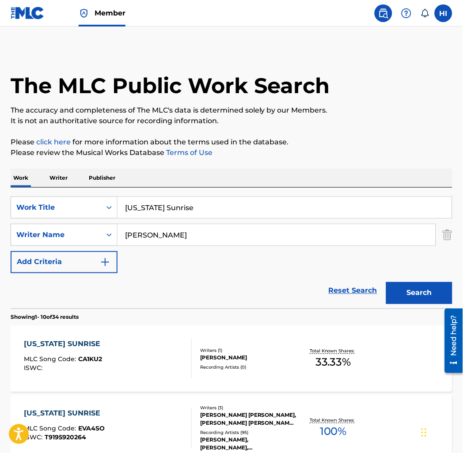
scroll to position [114, 0]
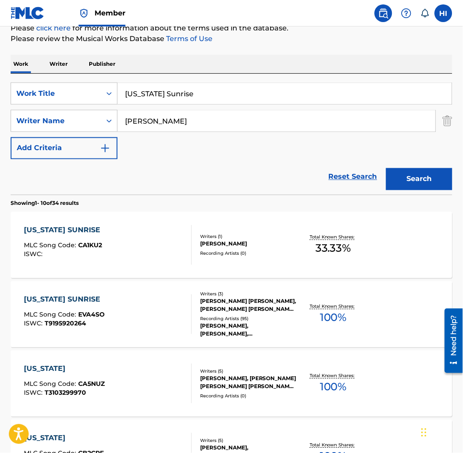
click at [238, 245] on div "[PERSON_NAME]" at bounding box center [248, 244] width 97 height 8
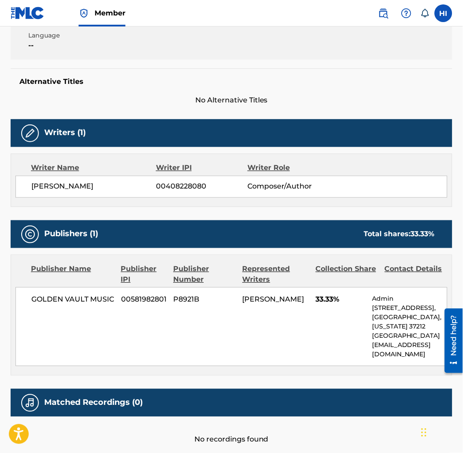
scroll to position [239, 0]
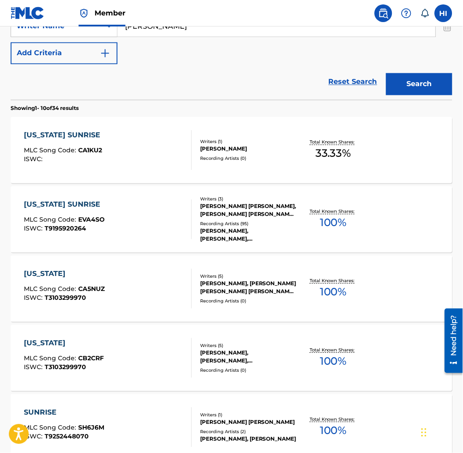
scroll to position [228, 0]
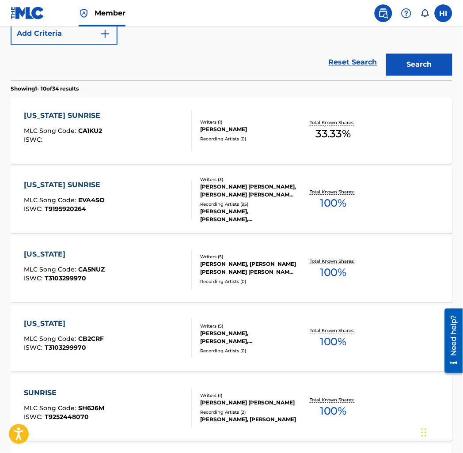
click at [169, 191] on div "[US_STATE] SUNRISE MLC Song Code : EVA4SO ISWC : T9195920264" at bounding box center [108, 200] width 168 height 40
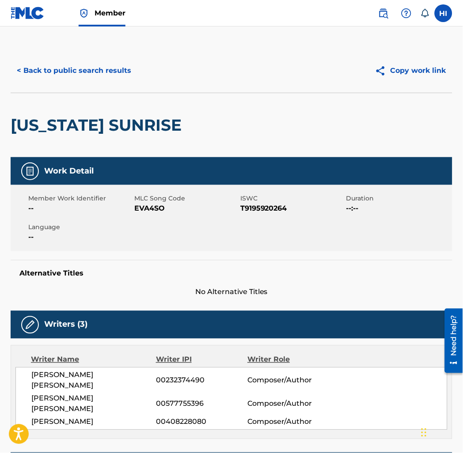
click at [148, 209] on span "EVA4SO" at bounding box center [186, 208] width 104 height 11
copy span "EVA4SO"
click at [87, 75] on button "< Back to public search results" at bounding box center [74, 71] width 127 height 22
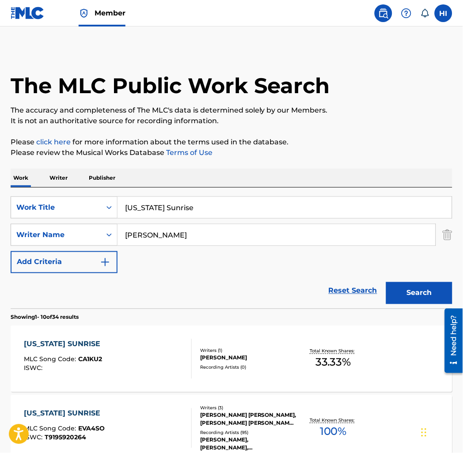
click at [184, 198] on input "[US_STATE] Sunrise" at bounding box center [284, 207] width 334 height 21
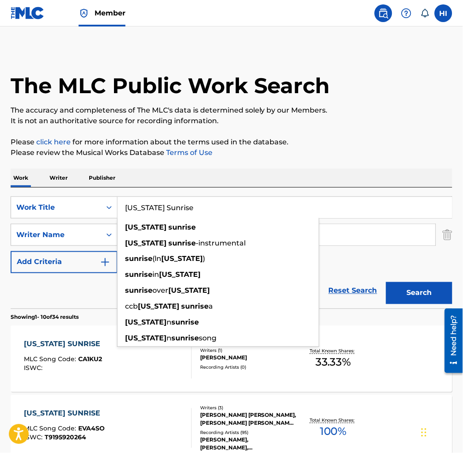
click at [184, 198] on input "[US_STATE] Sunrise" at bounding box center [284, 207] width 334 height 21
paste input "Sugar Fre"
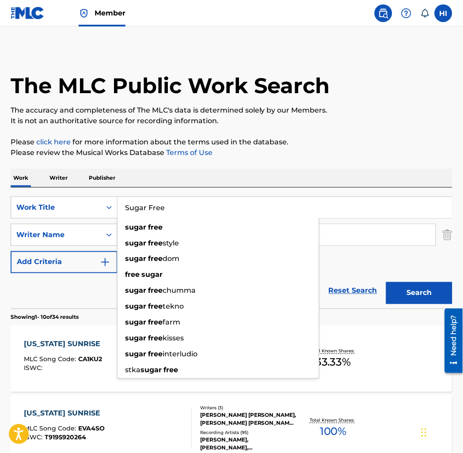
type input "Sugar Free"
click at [245, 181] on div "Work Writer Publisher" at bounding box center [232, 178] width 442 height 19
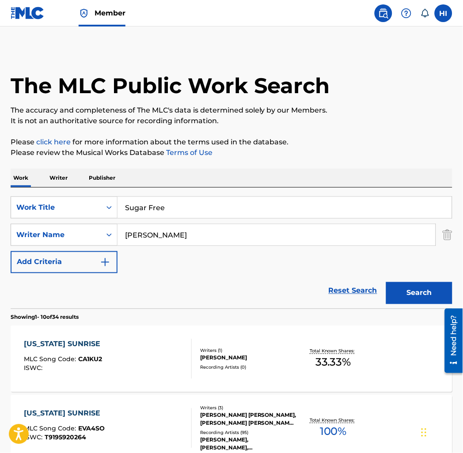
click at [230, 233] on input "[PERSON_NAME]" at bounding box center [276, 234] width 318 height 21
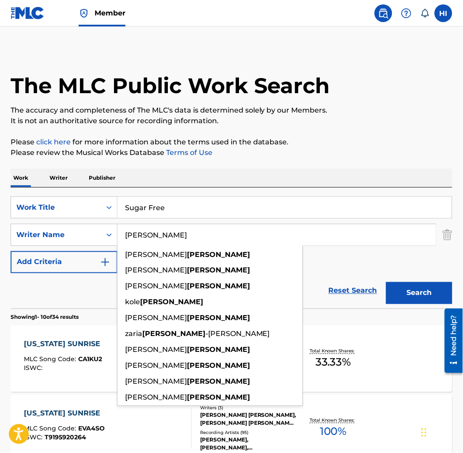
click at [230, 233] on input "[PERSON_NAME]" at bounding box center [276, 234] width 318 height 21
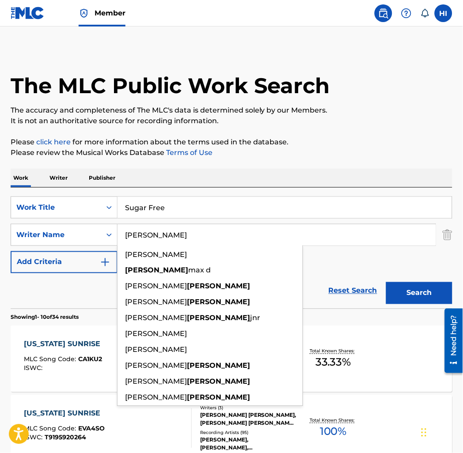
type input "[PERSON_NAME]"
click at [386, 282] on button "Search" at bounding box center [419, 293] width 66 height 22
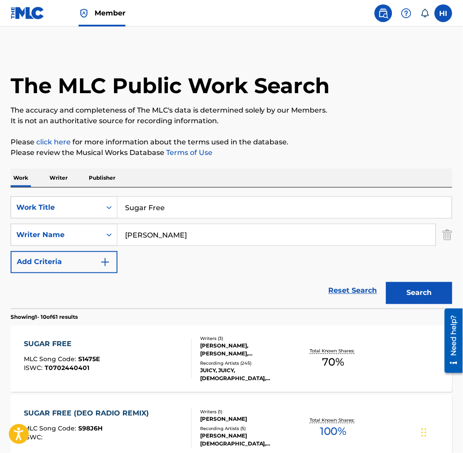
click at [130, 357] on div "SUGAR FREE MLC Song Code : S1475E ISWC : T0702440401" at bounding box center [108, 359] width 168 height 40
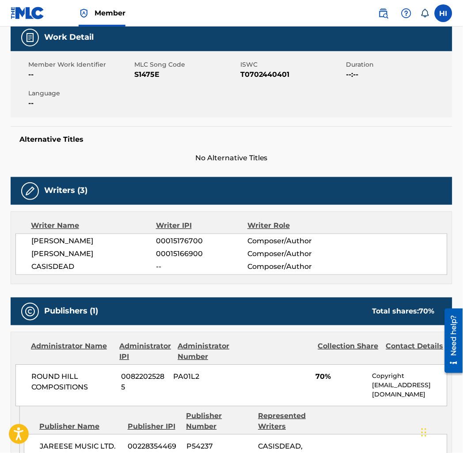
scroll to position [114, 0]
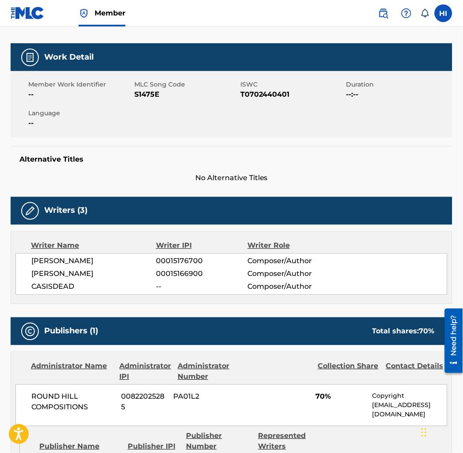
click at [151, 91] on span "S1475E" at bounding box center [186, 94] width 104 height 11
copy span "S1475E"
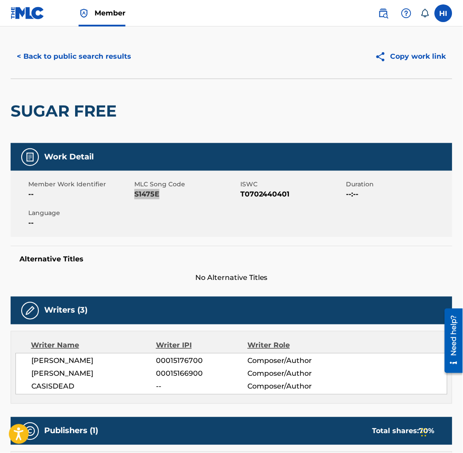
scroll to position [0, 0]
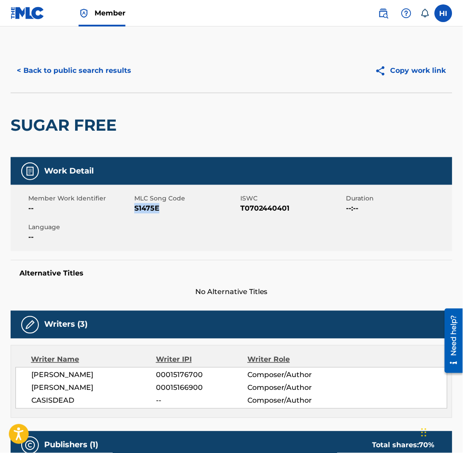
click at [95, 71] on button "< Back to public search results" at bounding box center [74, 71] width 127 height 22
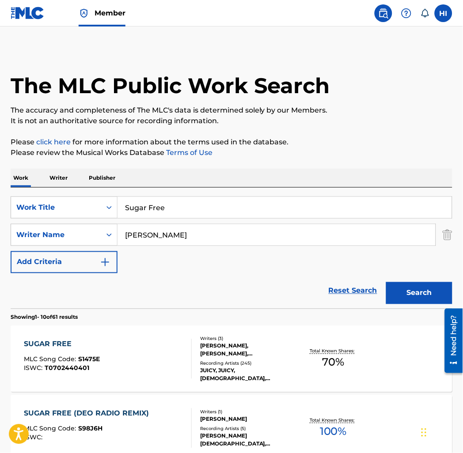
click at [195, 222] on div "SearchWithCriteria51414621-a12f-4832-8ae3-603cfb927942 Work Title Sugar Free Se…" at bounding box center [232, 234] width 442 height 77
click at [192, 212] on input "Sugar Free" at bounding box center [284, 207] width 334 height 21
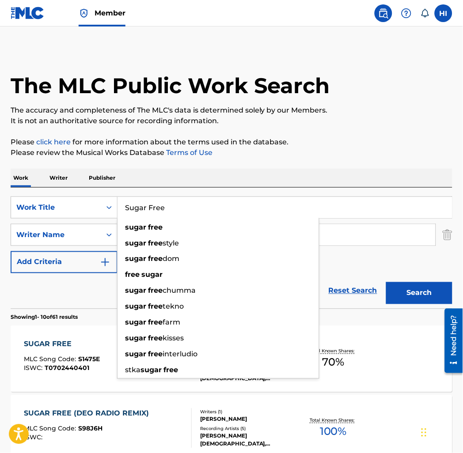
click at [192, 212] on input "Sugar Free" at bounding box center [284, 207] width 334 height 21
paste input "Leave Me Alon"
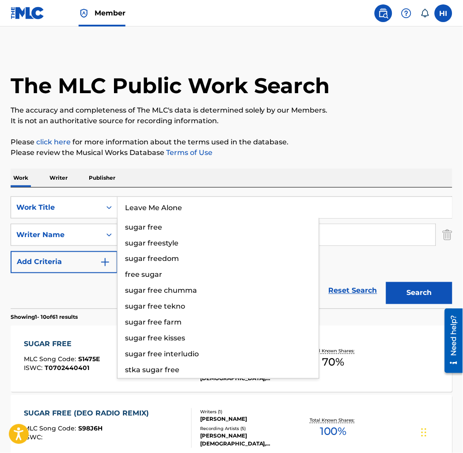
type input "Leave Me Alone"
click at [199, 189] on div "SearchWithCriteria51414621-a12f-4832-8ae3-603cfb927942 Work Title Leave Me Alon…" at bounding box center [232, 248] width 442 height 121
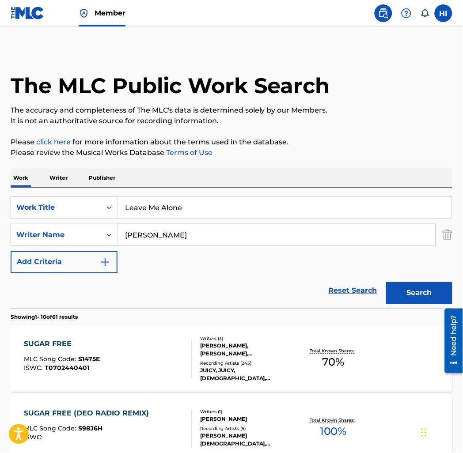
click at [196, 231] on input "[PERSON_NAME]" at bounding box center [276, 234] width 318 height 21
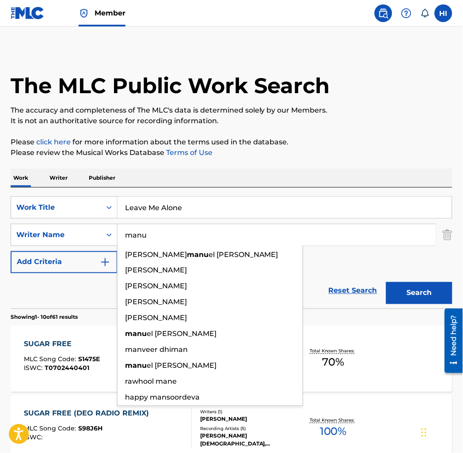
type input "manu"
click at [386, 282] on button "Search" at bounding box center [419, 293] width 66 height 22
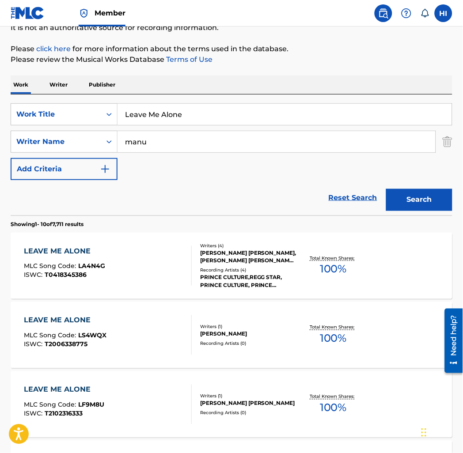
scroll to position [114, 0]
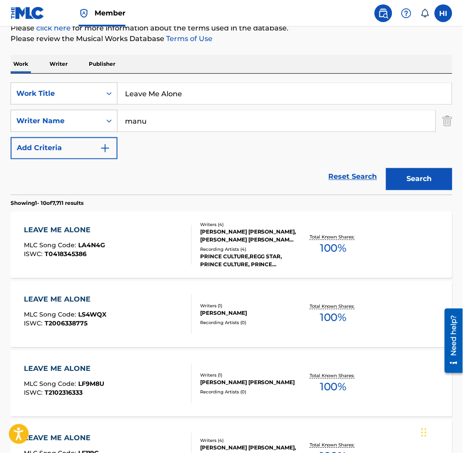
click at [134, 257] on div "LEAVE ME ALONE MLC Song Code : LA4N4G ISWC : T0418345386" at bounding box center [108, 245] width 168 height 40
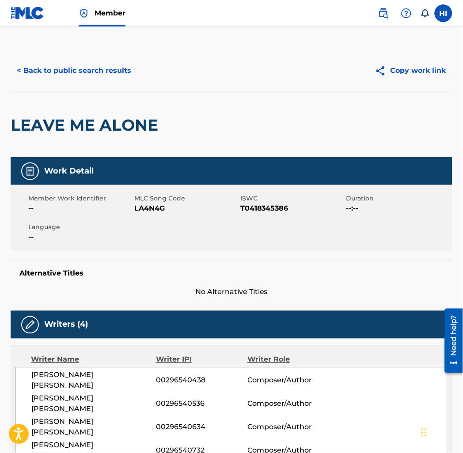
click at [66, 78] on button "< Back to public search results" at bounding box center [74, 71] width 127 height 22
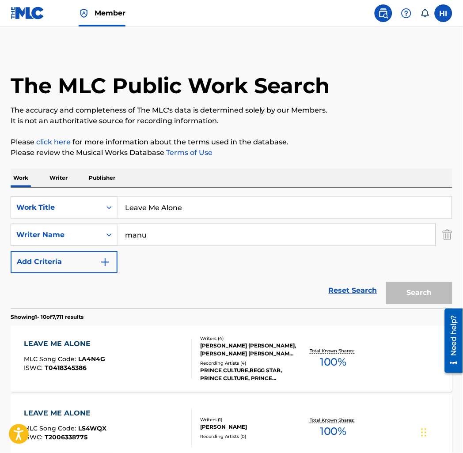
scroll to position [114, 0]
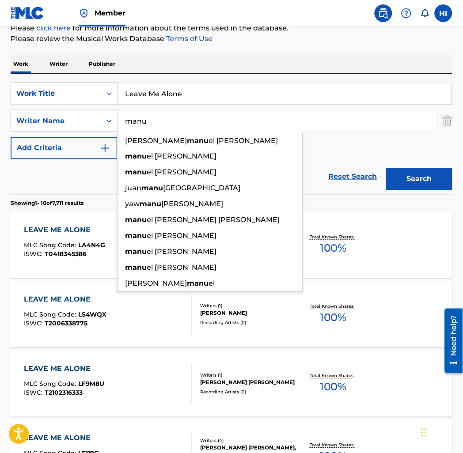
click at [182, 121] on input "manu" at bounding box center [276, 120] width 318 height 21
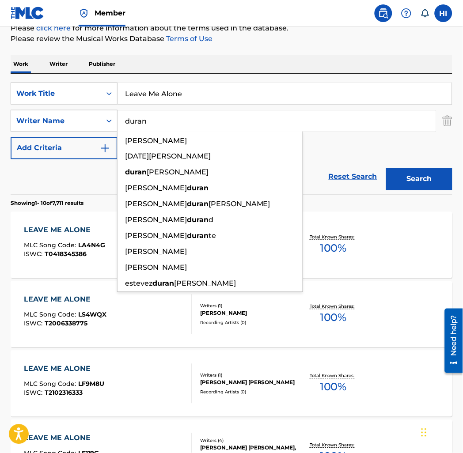
type input "duran"
click at [386, 168] on button "Search" at bounding box center [419, 179] width 66 height 22
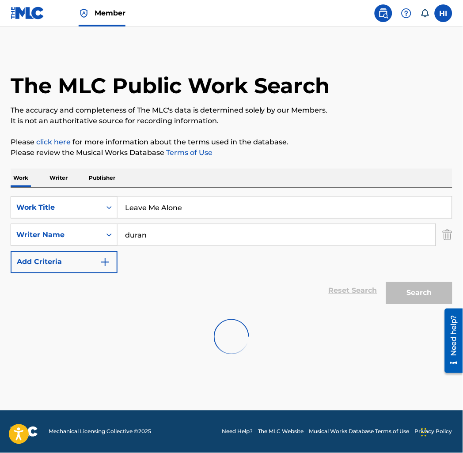
scroll to position [0, 0]
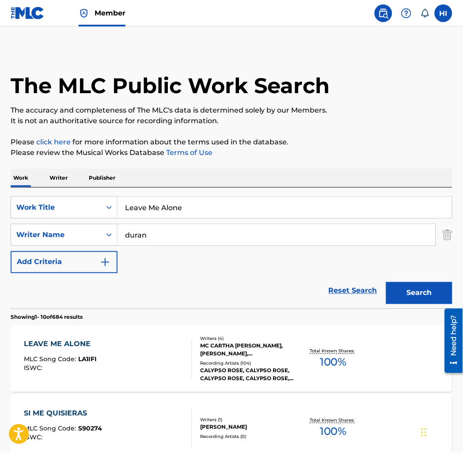
click at [150, 351] on div "LEAVE ME ALONE MLC Song Code : LA1IFI ISWC :" at bounding box center [108, 359] width 168 height 40
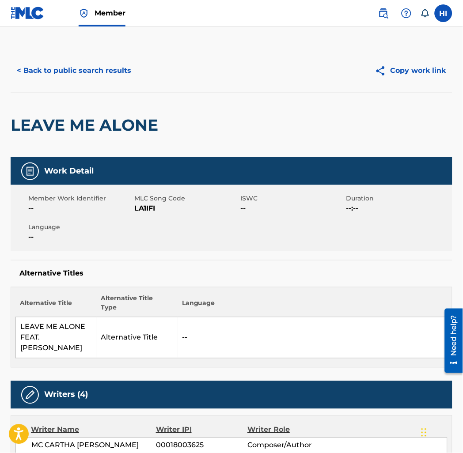
click at [70, 71] on button "< Back to public search results" at bounding box center [74, 71] width 127 height 22
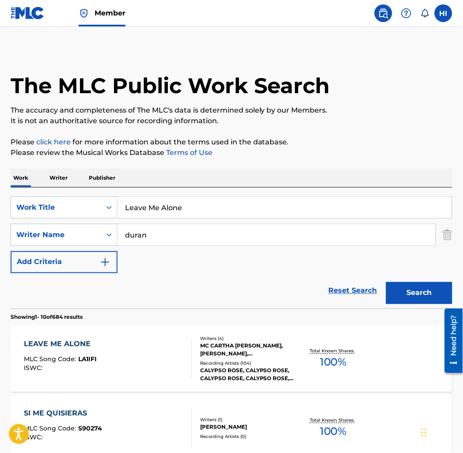
click at [203, 212] on input "Leave Me Alone" at bounding box center [284, 207] width 334 height 21
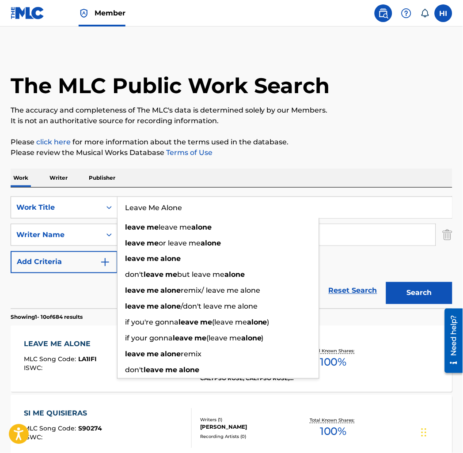
click at [203, 212] on input "Leave Me Alone" at bounding box center [284, 207] width 334 height 21
paste input "OST IN THE MOMENT (FEAT. WAYN"
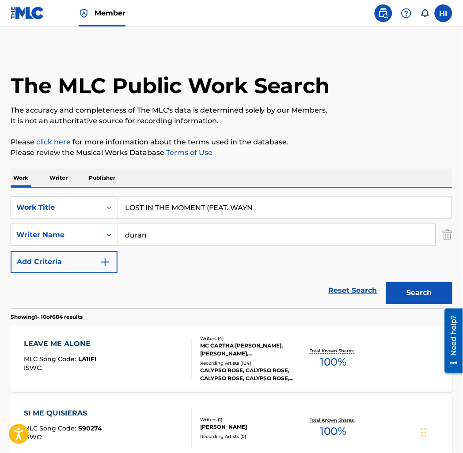
drag, startPoint x: 206, startPoint y: 205, endPoint x: 411, endPoint y: 215, distance: 205.1
click at [411, 215] on input "LOST IN THE MOMENT (FEAT. WAYN" at bounding box center [284, 207] width 334 height 21
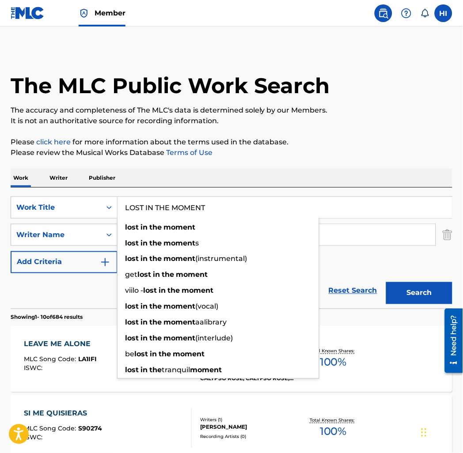
type input "LOST IN THE MOMENT"
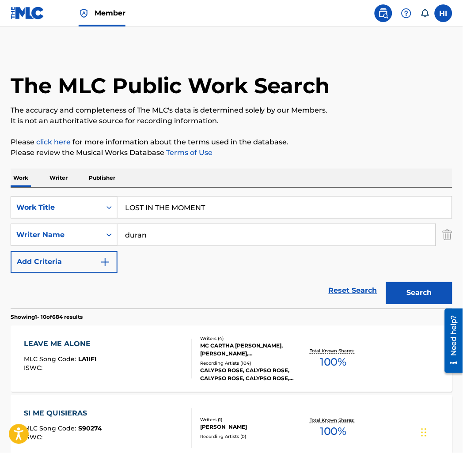
click at [162, 231] on input "duran" at bounding box center [276, 234] width 318 height 21
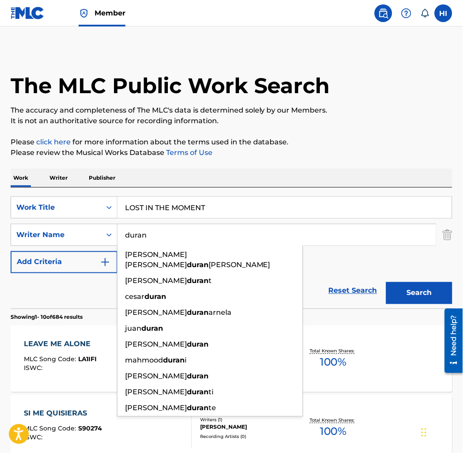
click at [162, 231] on input "duran" at bounding box center [276, 234] width 318 height 21
paste input "UKOCHOVBARA"
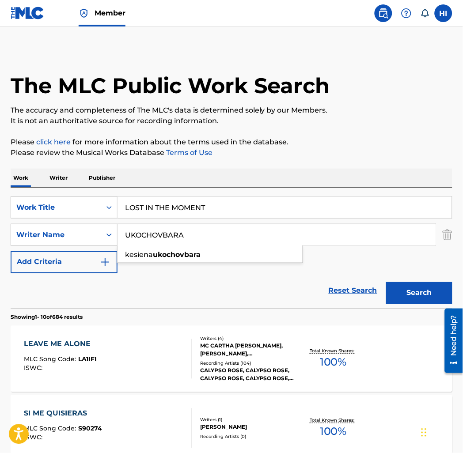
type input "UKOCHOVBARA"
click at [414, 302] on button "Search" at bounding box center [419, 293] width 66 height 22
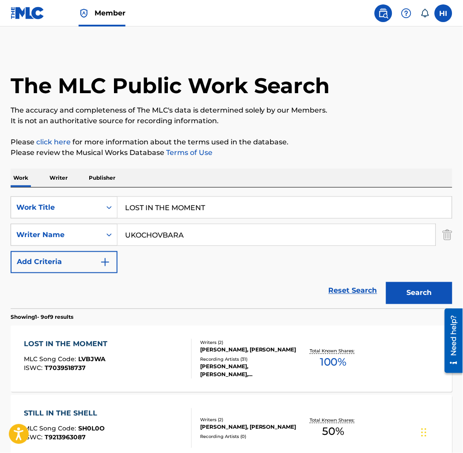
click at [111, 359] on div "LOST IN THE MOMENT MLC Song Code : LVBJWA ISWC : T7039518737" at bounding box center [108, 359] width 168 height 40
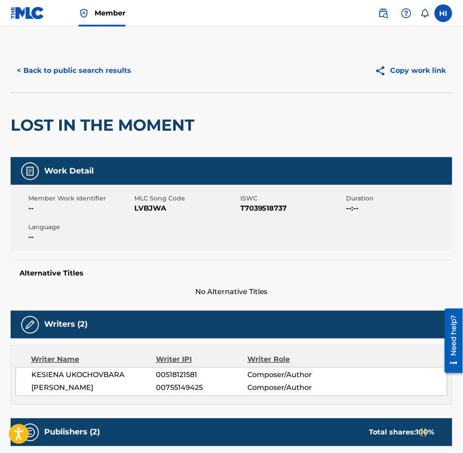
click at [96, 78] on button "< Back to public search results" at bounding box center [74, 71] width 127 height 22
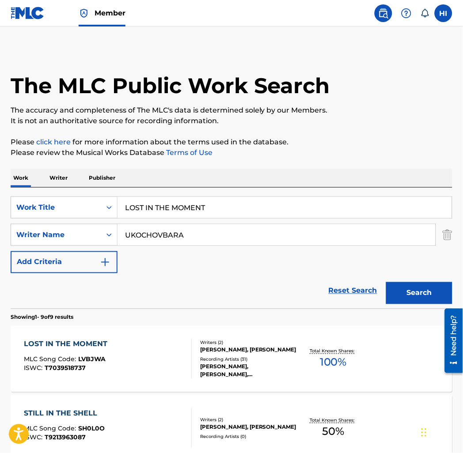
click at [189, 209] on input "LOST IN THE MOMENT" at bounding box center [284, 207] width 334 height 21
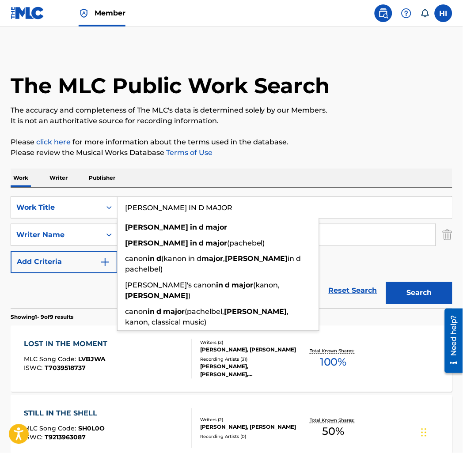
type input "[PERSON_NAME] IN D MAJOR"
click at [341, 225] on input "UKOCHOVBARA" at bounding box center [276, 234] width 318 height 21
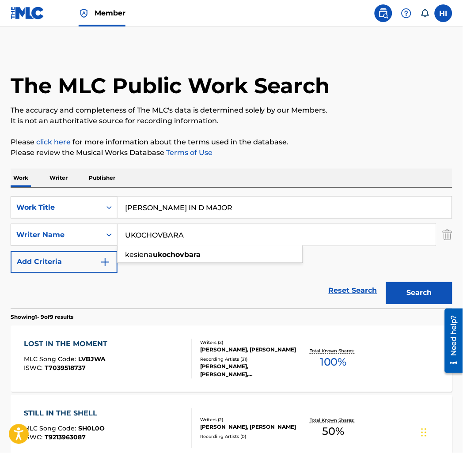
click at [327, 232] on input "UKOCHOVBARA" at bounding box center [276, 234] width 318 height 21
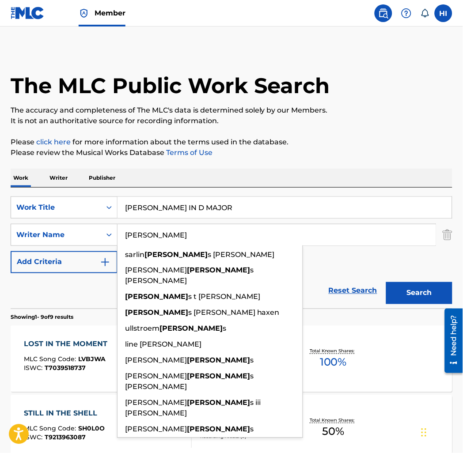
type input "[PERSON_NAME]"
click at [386, 282] on button "Search" at bounding box center [419, 293] width 66 height 22
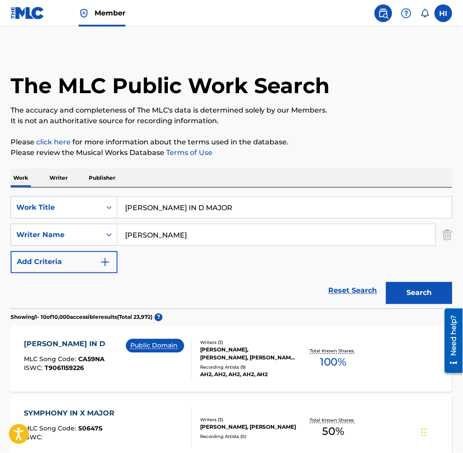
scroll to position [114, 0]
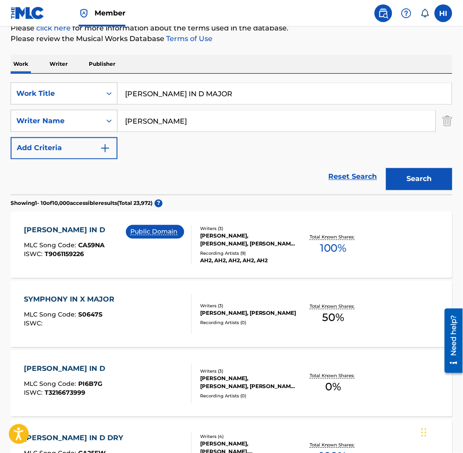
click at [275, 249] on div "Writers ( 3 ) [PERSON_NAME], [PERSON_NAME], [PERSON_NAME] [PERSON_NAME] Recordi…" at bounding box center [244, 245] width 105 height 39
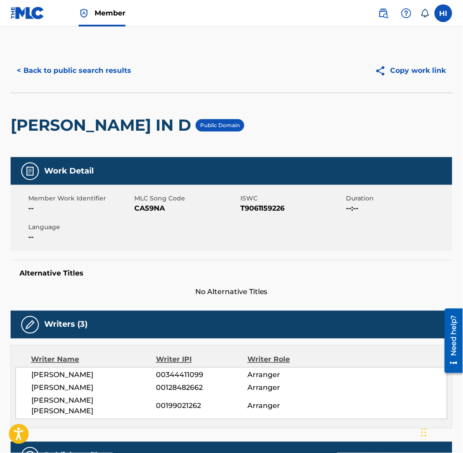
click at [43, 57] on div "< Back to public search results Copy work link" at bounding box center [232, 71] width 442 height 44
click at [48, 65] on button "< Back to public search results" at bounding box center [74, 71] width 127 height 22
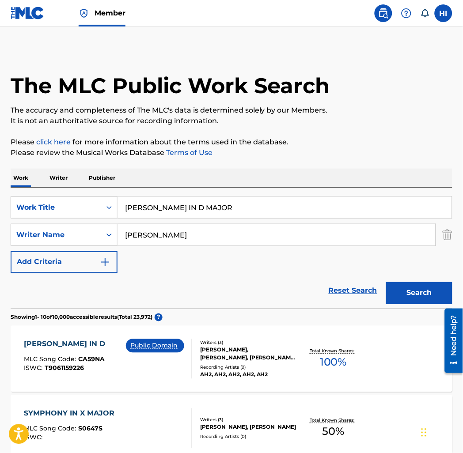
click at [168, 238] on input "[PERSON_NAME]" at bounding box center [276, 234] width 318 height 21
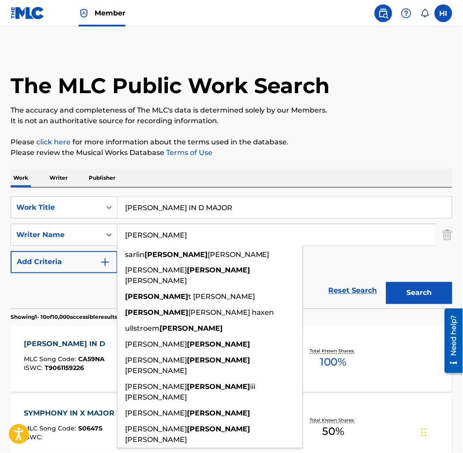
click at [168, 238] on input "[PERSON_NAME]" at bounding box center [276, 234] width 318 height 21
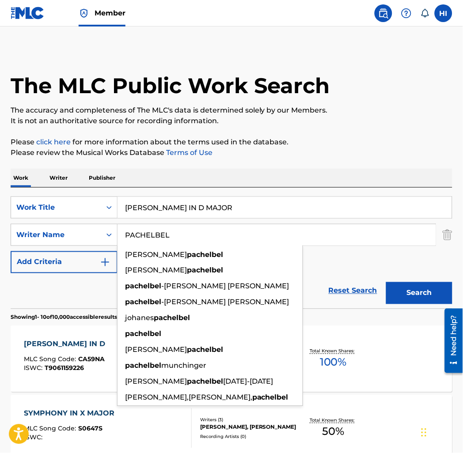
click at [386, 282] on button "Search" at bounding box center [419, 293] width 66 height 22
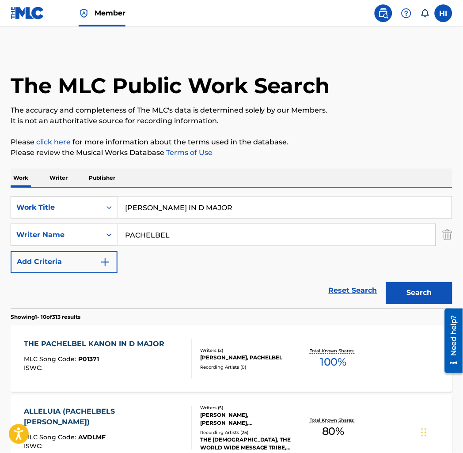
click at [162, 231] on input "PACHELBEL" at bounding box center [276, 234] width 318 height 21
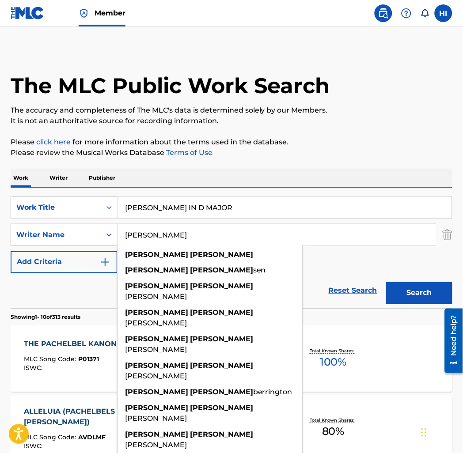
type input "[PERSON_NAME]"
click at [386, 282] on button "Search" at bounding box center [419, 293] width 66 height 22
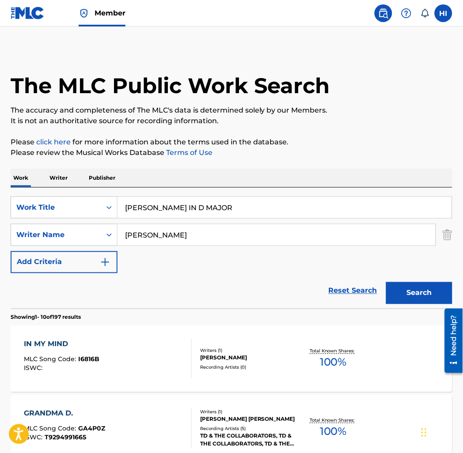
click at [166, 208] on input "[PERSON_NAME] IN D MAJOR" at bounding box center [284, 207] width 334 height 21
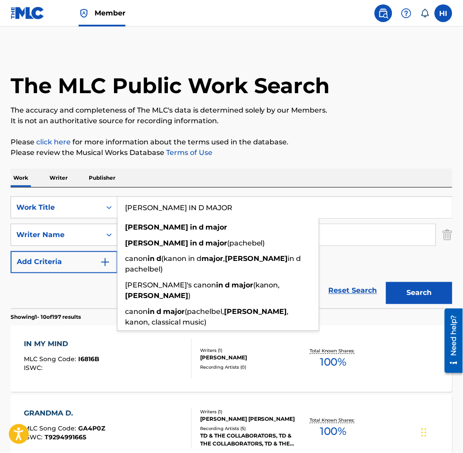
click at [166, 208] on input "[PERSON_NAME] IN D MAJOR" at bounding box center [284, 207] width 334 height 21
paste input "Like This"
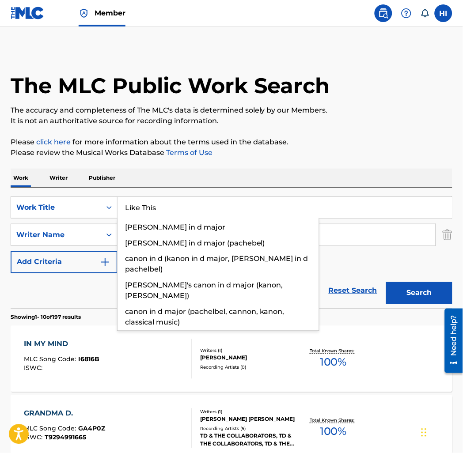
type input "Like This"
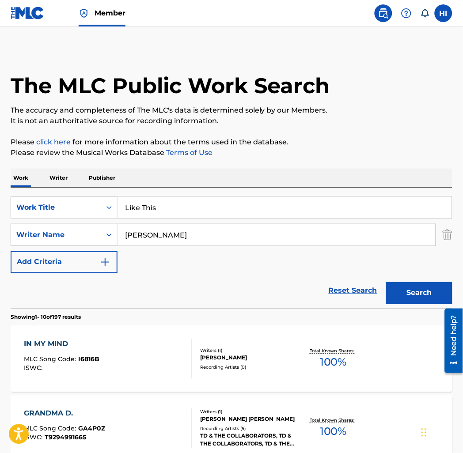
click at [191, 173] on div "Work Writer Publisher" at bounding box center [232, 178] width 442 height 19
click at [181, 230] on input "[PERSON_NAME]" at bounding box center [276, 234] width 318 height 21
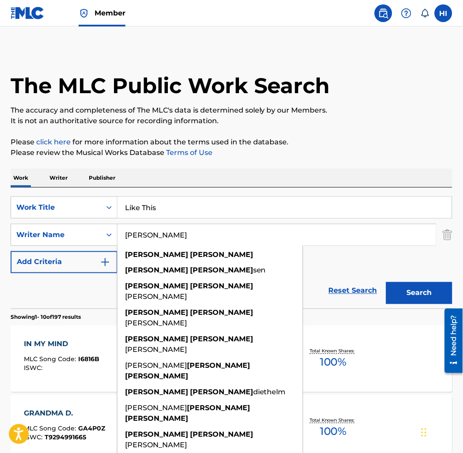
click at [181, 230] on input "[PERSON_NAME]" at bounding box center [276, 234] width 318 height 21
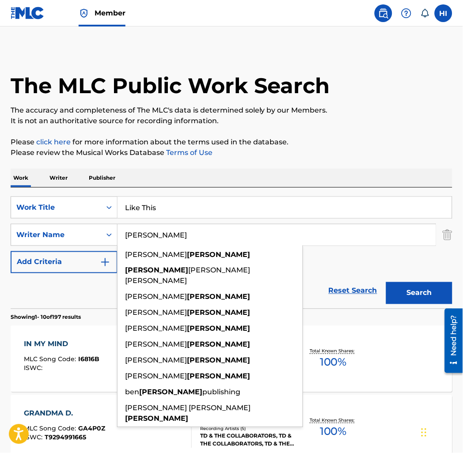
type input "[PERSON_NAME]"
click at [386, 282] on button "Search" at bounding box center [419, 293] width 66 height 22
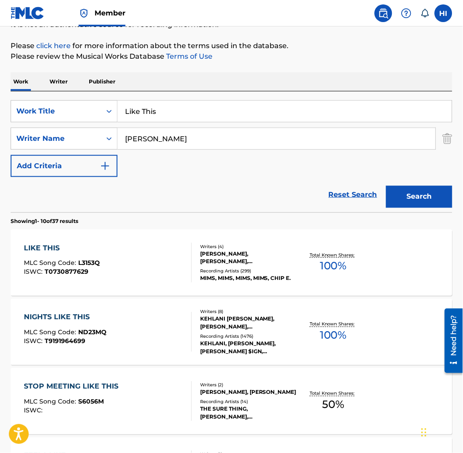
scroll to position [114, 0]
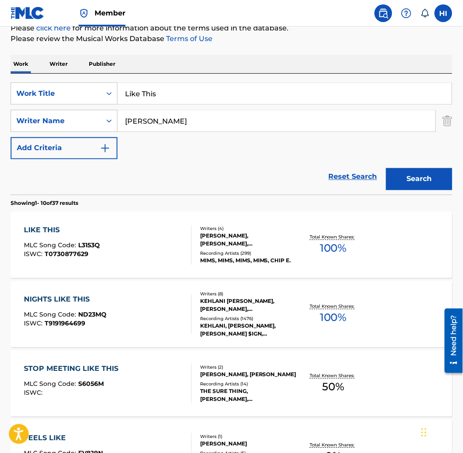
click at [146, 257] on div "LIKE THIS MLC Song Code : L3153Q ISWC : T0730877629" at bounding box center [108, 245] width 168 height 40
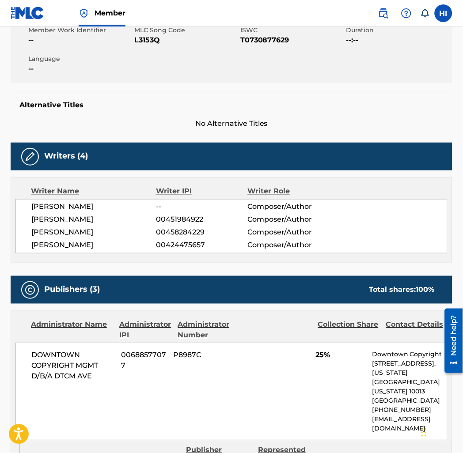
scroll to position [115, 0]
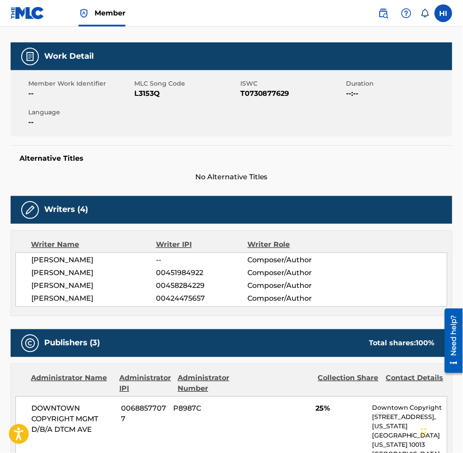
click at [142, 95] on span "L3153Q" at bounding box center [186, 93] width 104 height 11
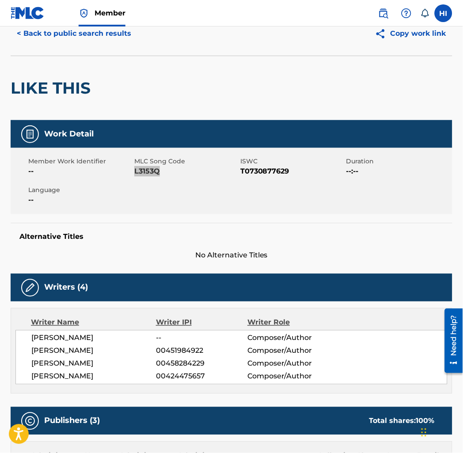
scroll to position [0, 0]
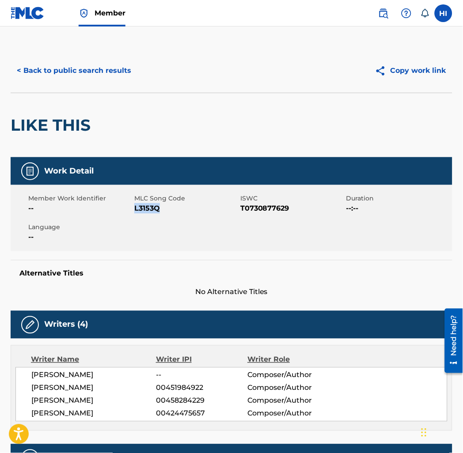
click at [81, 72] on button "< Back to public search results" at bounding box center [74, 71] width 127 height 22
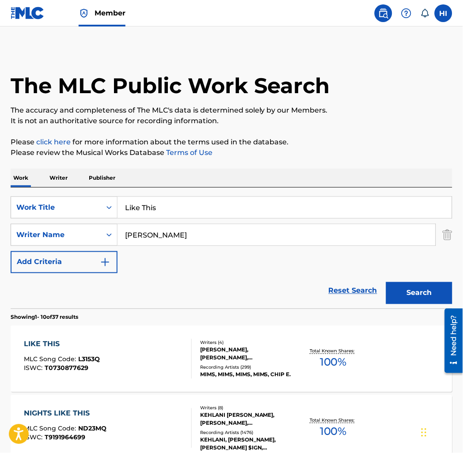
scroll to position [114, 0]
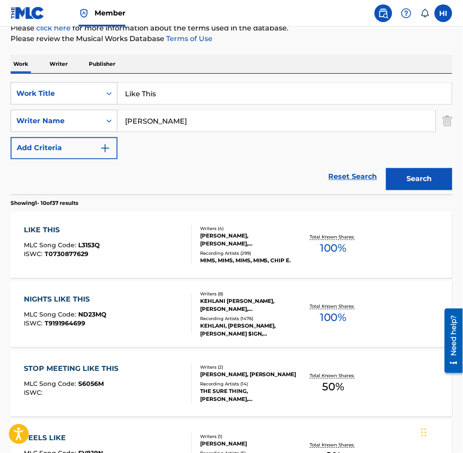
click at [189, 92] on input "Like This" at bounding box center [284, 93] width 334 height 21
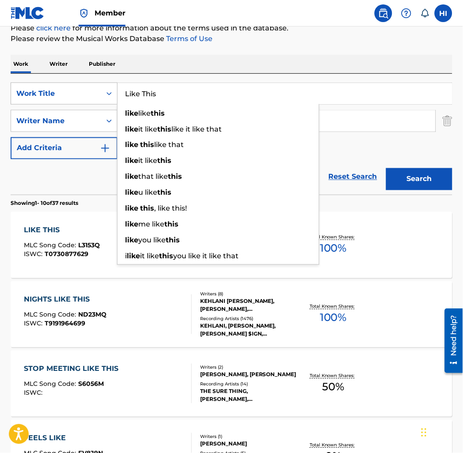
click at [64, 97] on div "Work Title" at bounding box center [55, 93] width 79 height 11
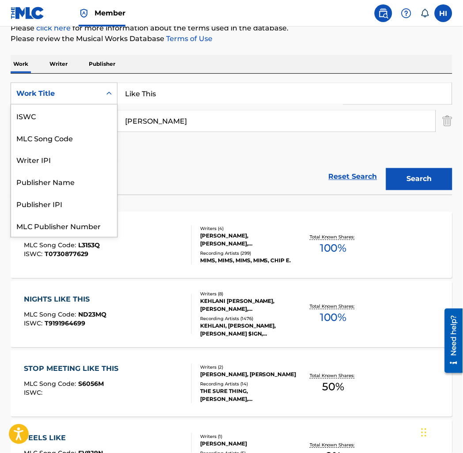
scroll to position [22, 0]
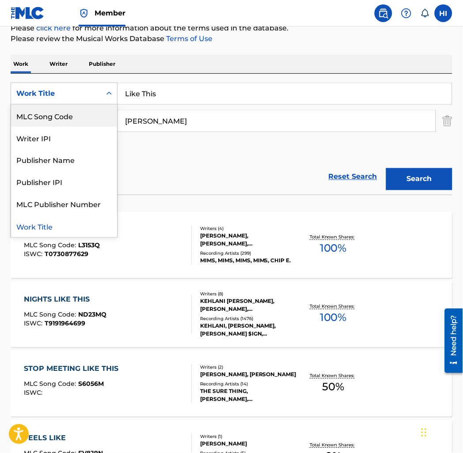
click at [70, 116] on div "MLC Song Code" at bounding box center [64, 116] width 106 height 22
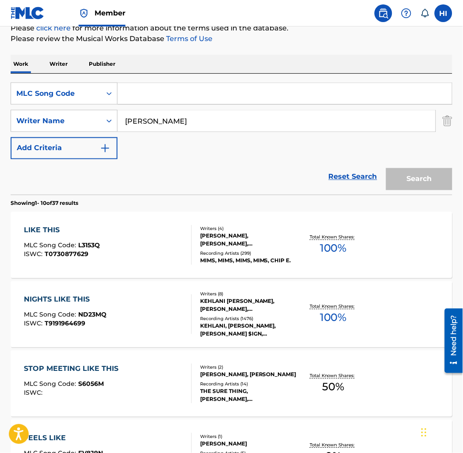
click at [418, 94] on input "Search Form" at bounding box center [284, 93] width 334 height 21
paste input "LR4GFZ"
type input "LR4GFZ"
click at [446, 117] on img "Search Form" at bounding box center [447, 121] width 10 height 22
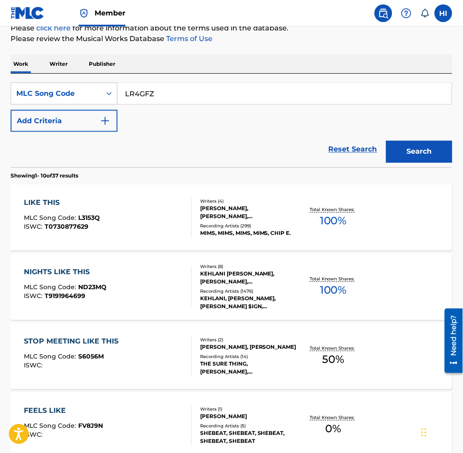
click at [400, 142] on button "Search" at bounding box center [419, 152] width 66 height 22
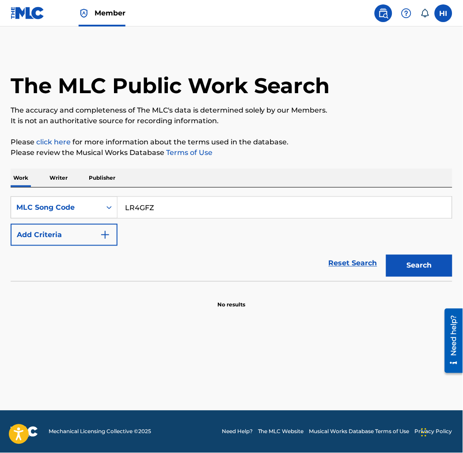
click at [392, 256] on button "Search" at bounding box center [419, 266] width 66 height 22
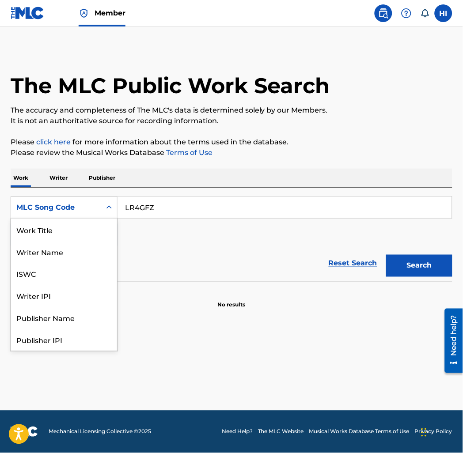
click at [73, 215] on div "MLC Song Code" at bounding box center [56, 207] width 90 height 17
click at [78, 231] on div "Work Title" at bounding box center [64, 230] width 106 height 22
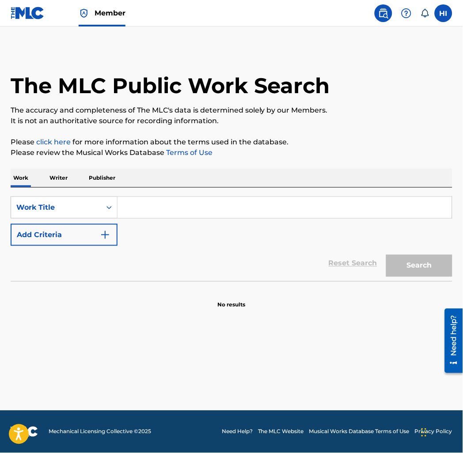
click at [153, 211] on input "Search Form" at bounding box center [284, 207] width 334 height 21
paste input "Like A Freak"
type input "Like A Freak"
click at [89, 238] on button "Add Criteria" at bounding box center [64, 235] width 107 height 22
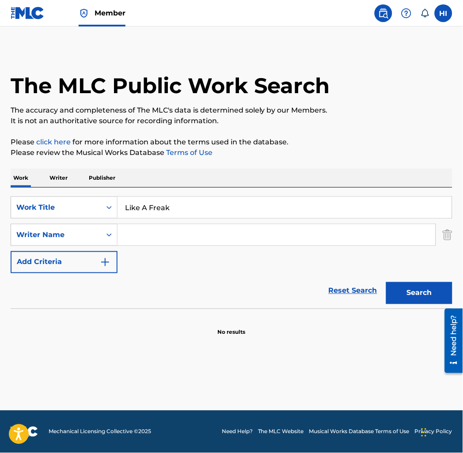
click at [129, 236] on input "Search Form" at bounding box center [276, 234] width 318 height 21
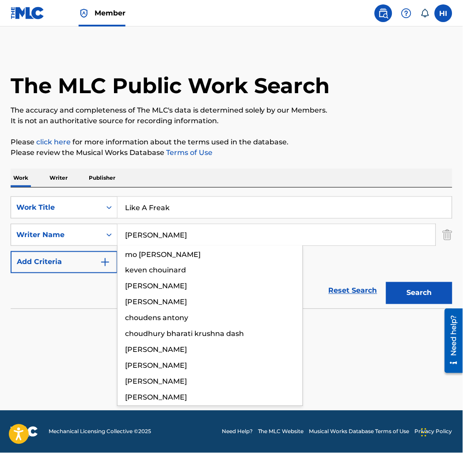
type input "[PERSON_NAME]"
click at [386, 282] on button "Search" at bounding box center [419, 293] width 66 height 22
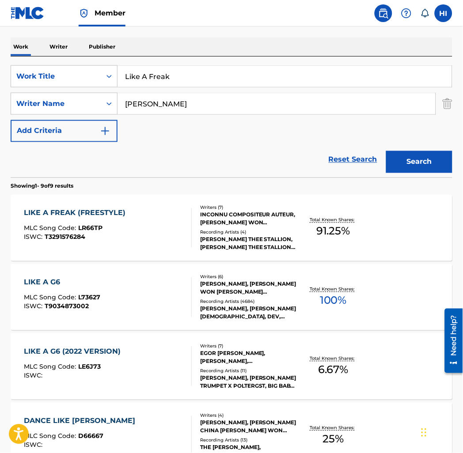
scroll to position [114, 0]
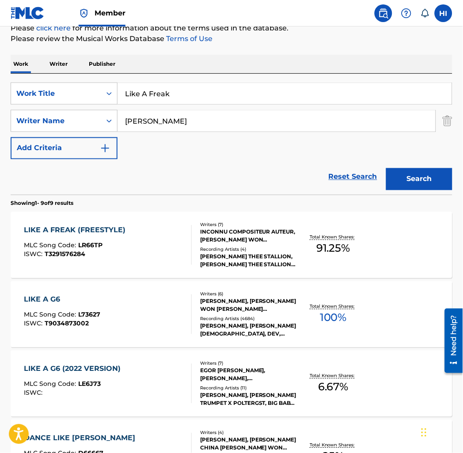
click at [157, 250] on div "LIKE A FREAK (FREESTYLE) MLC Song Code : LR66TP ISWC : T3291576284" at bounding box center [108, 245] width 168 height 40
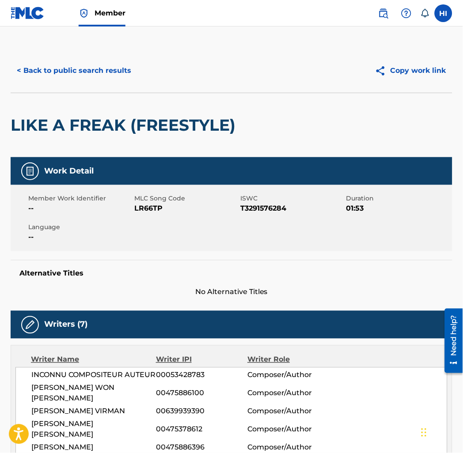
click at [152, 209] on span "LR66TP" at bounding box center [186, 208] width 104 height 11
click at [89, 58] on div "< Back to public search results Copy work link" at bounding box center [232, 71] width 442 height 44
click at [90, 64] on button "< Back to public search results" at bounding box center [74, 71] width 127 height 22
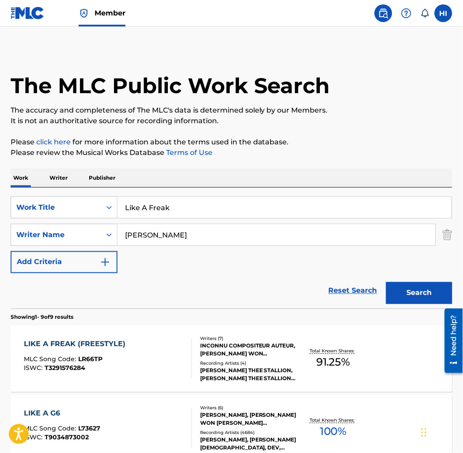
scroll to position [114, 0]
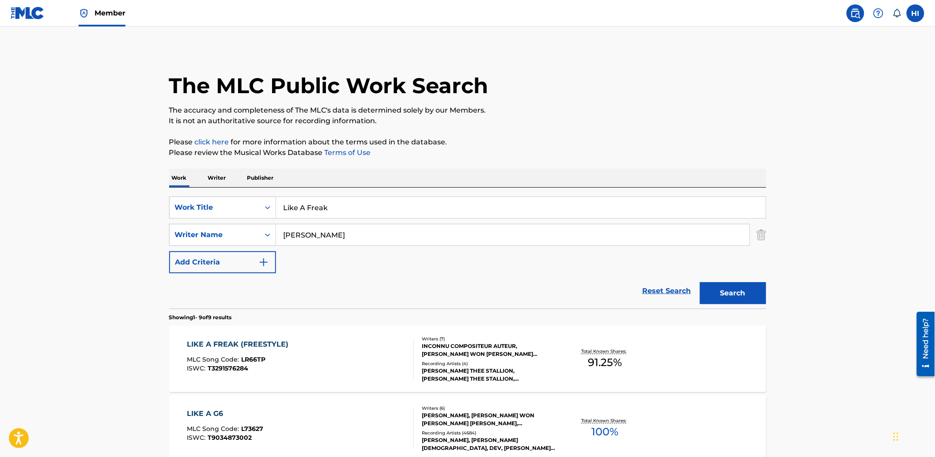
click at [350, 208] on input "Like A Freak" at bounding box center [521, 207] width 490 height 21
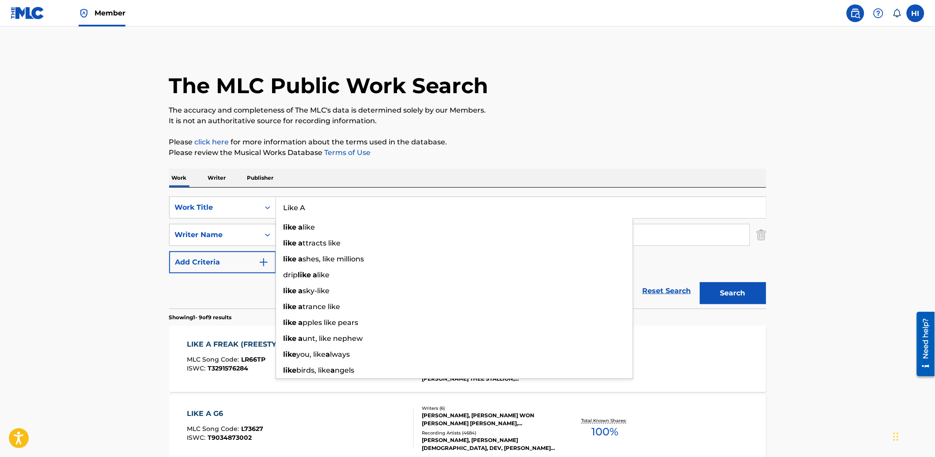
type input "Like A"
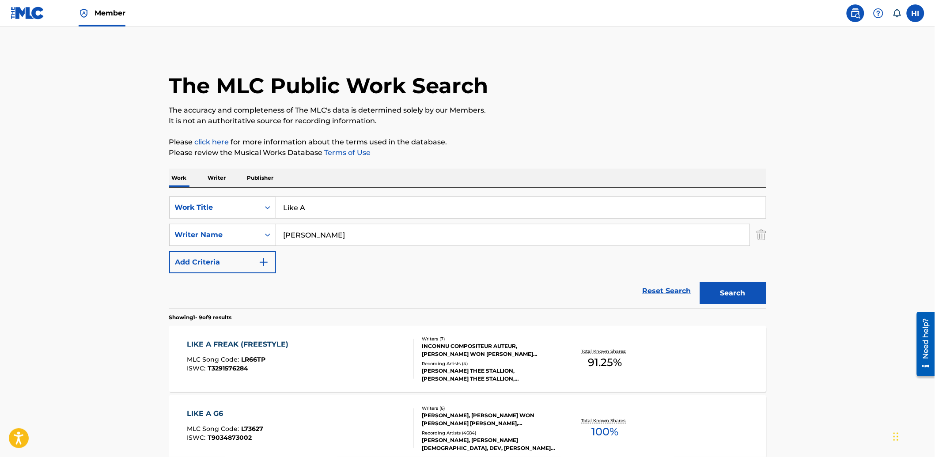
click at [343, 187] on div "Work Writer Publisher" at bounding box center [467, 178] width 597 height 19
click at [707, 287] on button "Search" at bounding box center [733, 293] width 66 height 22
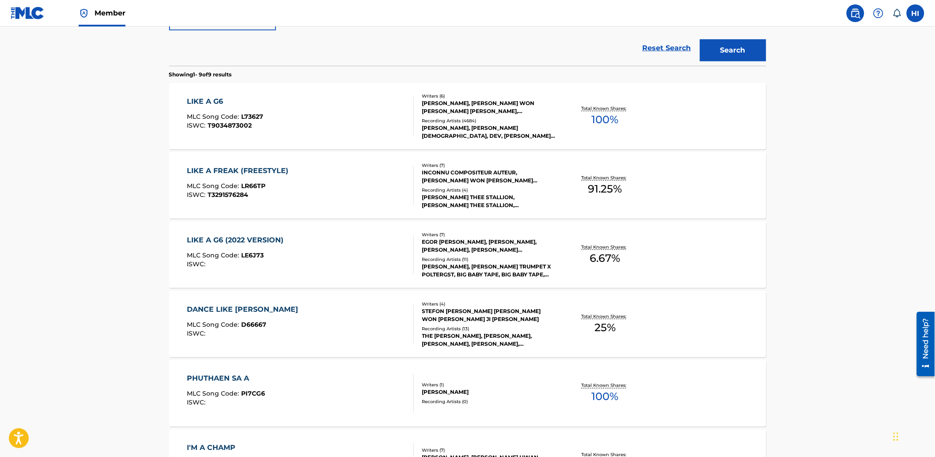
scroll to position [234, 0]
